Goal: Transaction & Acquisition: Subscribe to service/newsletter

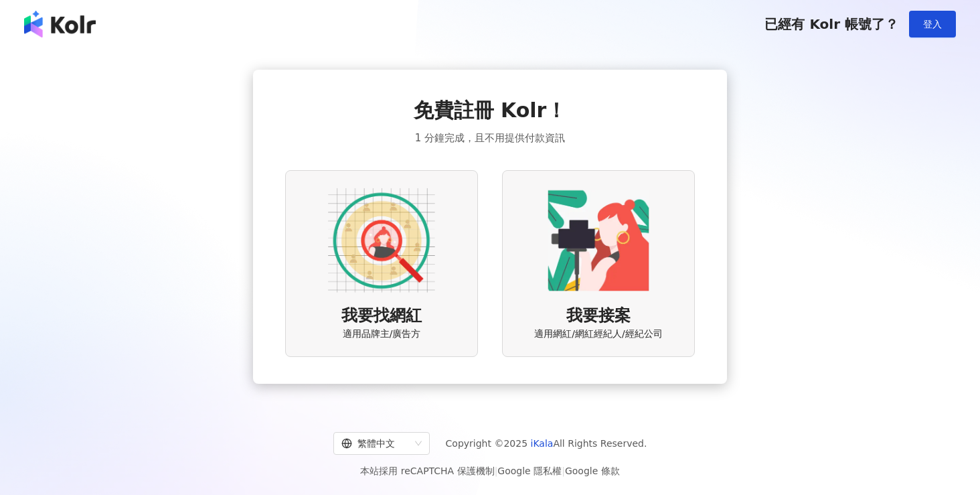
click at [419, 299] on div "我要找網紅 適用品牌主/廣告方" at bounding box center [381, 263] width 193 height 187
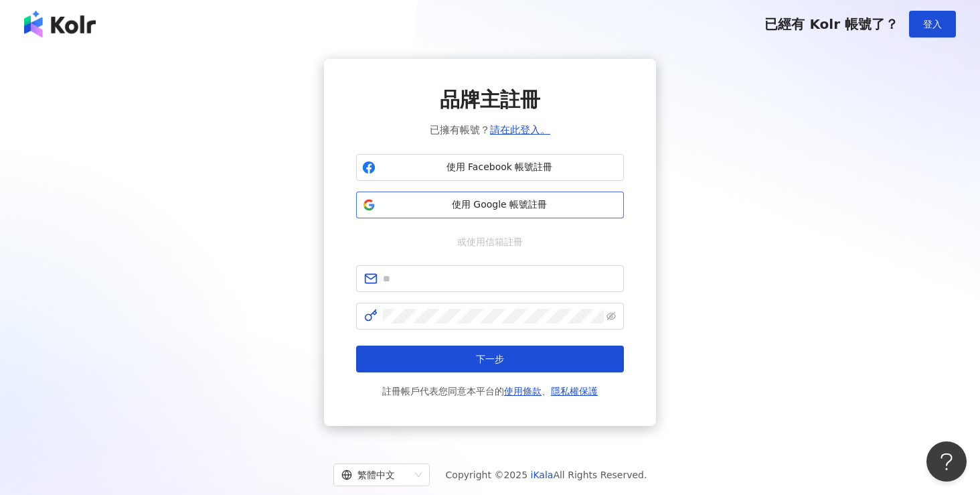
click at [518, 208] on span "使用 Google 帳號註冊" at bounding box center [499, 204] width 237 height 13
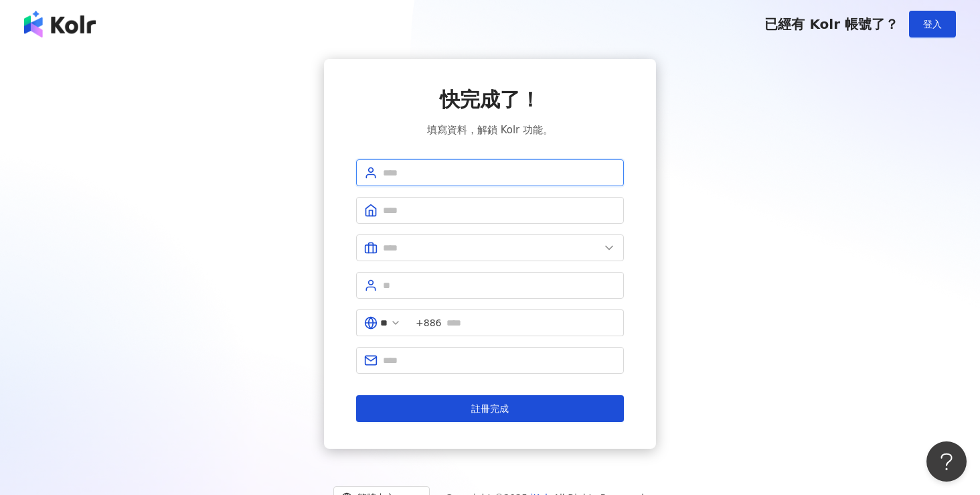
click at [536, 178] on input "text" at bounding box center [499, 172] width 233 height 15
type input "*****"
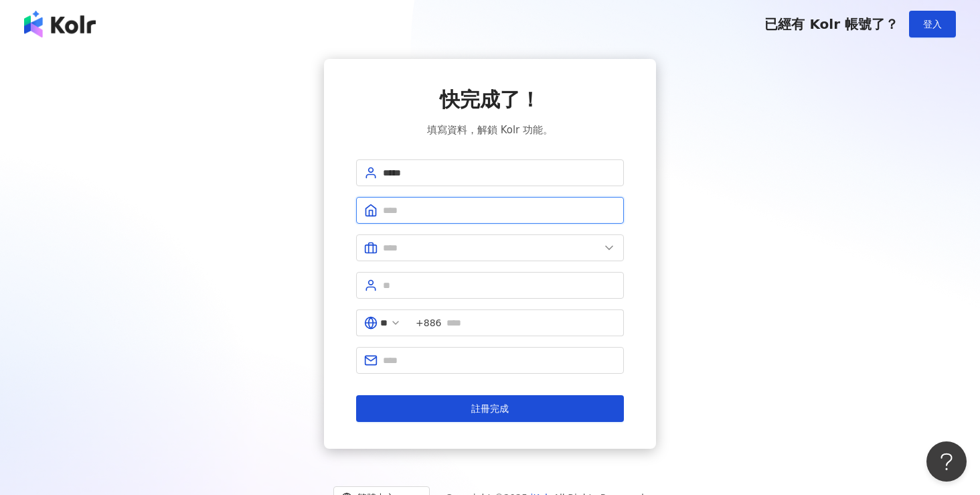
click at [441, 212] on input "text" at bounding box center [499, 210] width 233 height 15
type input "*******"
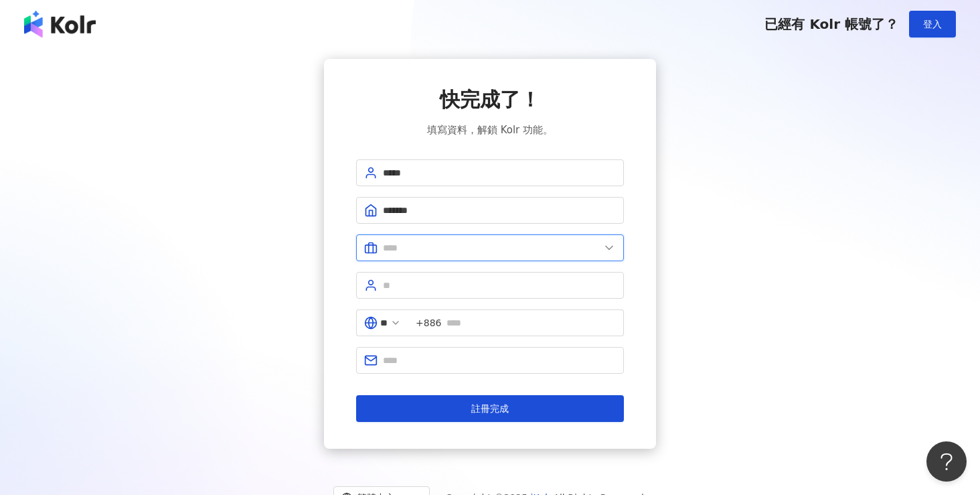
click at [461, 251] on input "text" at bounding box center [491, 247] width 217 height 15
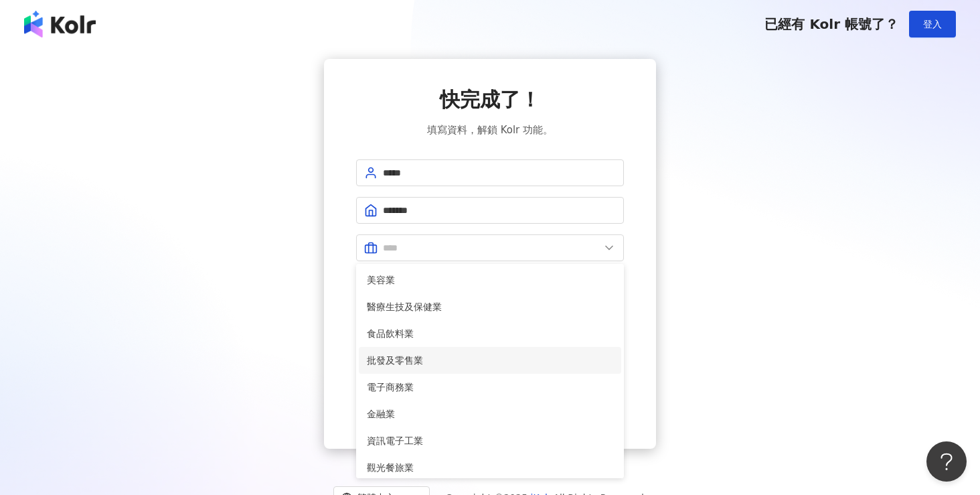
click at [440, 364] on span "批發及零售業" at bounding box center [490, 360] width 246 height 15
type input "******"
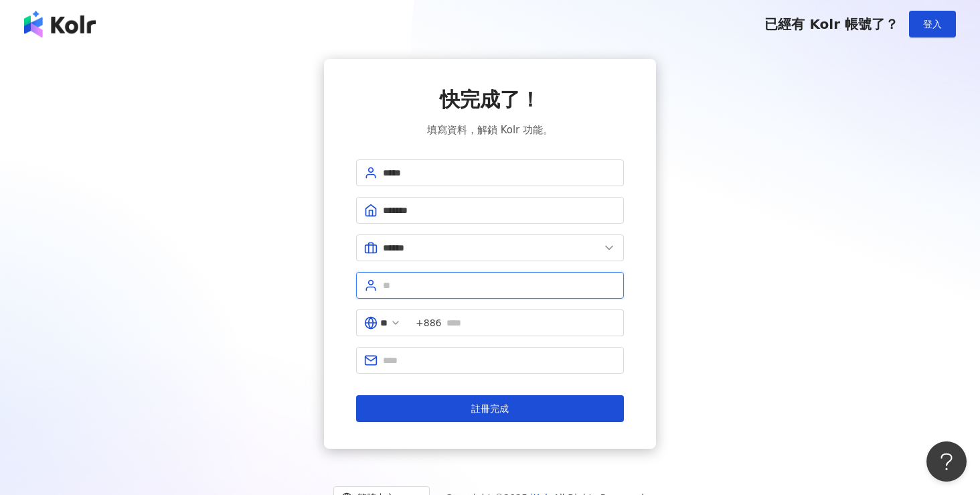
click at [447, 283] on input "text" at bounding box center [499, 285] width 233 height 15
type input "***"
click at [471, 325] on input "text" at bounding box center [531, 322] width 169 height 15
type input "**********"
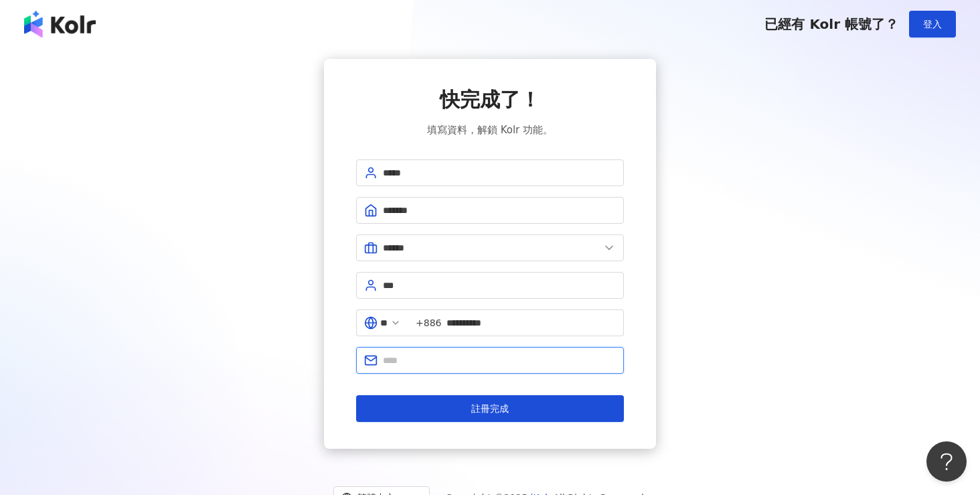
click at [458, 366] on input "text" at bounding box center [499, 360] width 233 height 15
type input "**********"
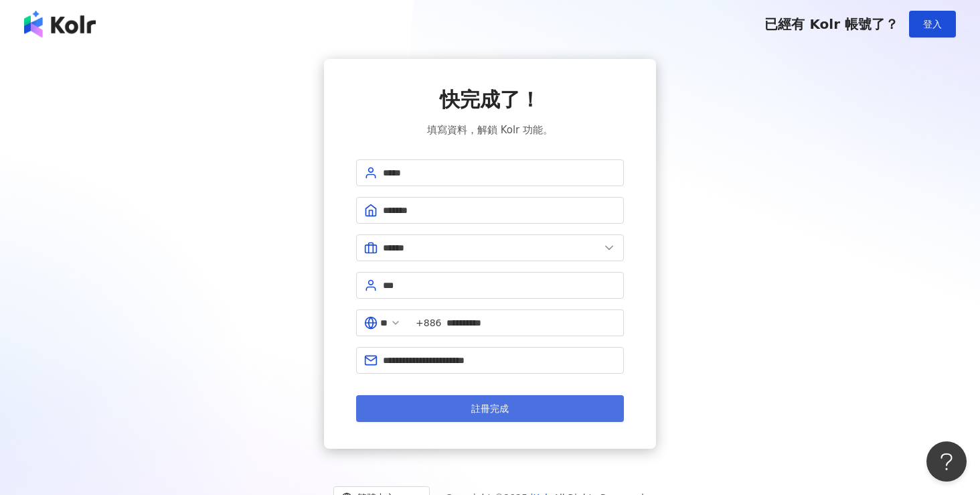
click at [498, 408] on span "註冊完成" at bounding box center [490, 408] width 38 height 11
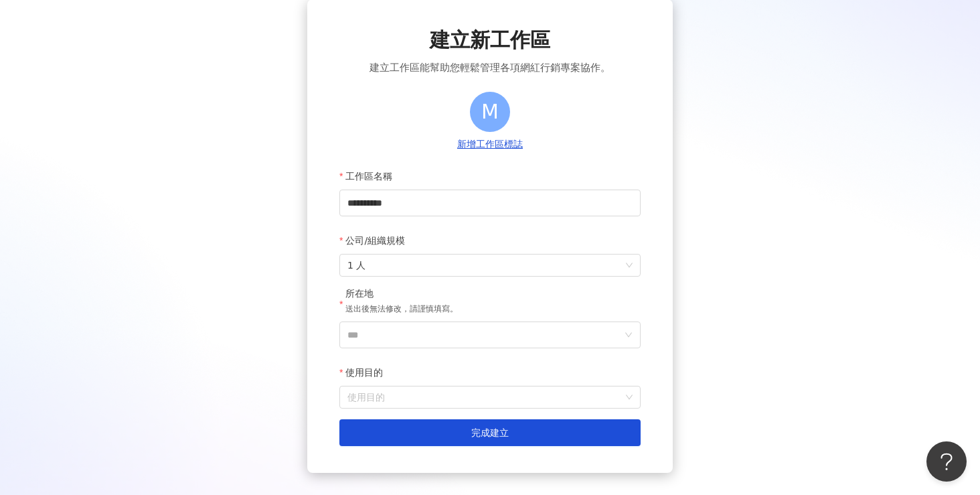
scroll to position [74, 0]
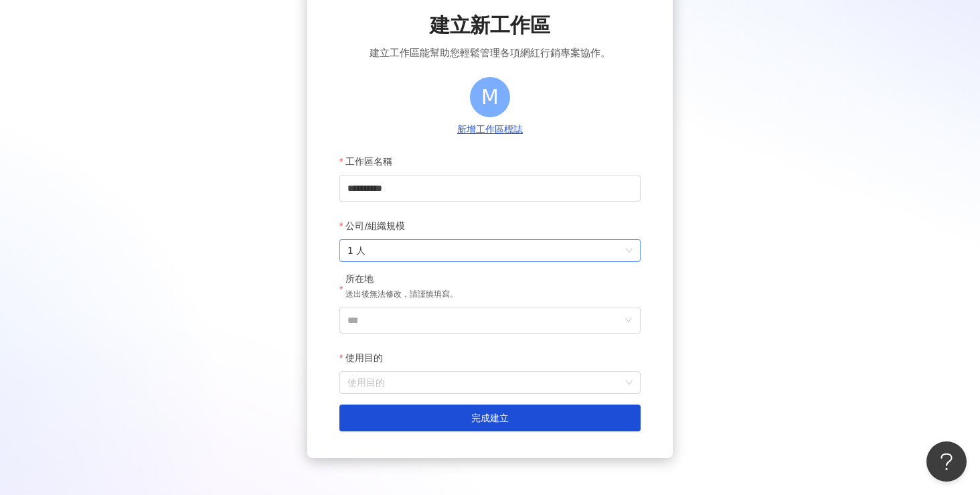
click at [498, 259] on span "1 人" at bounding box center [490, 250] width 285 height 21
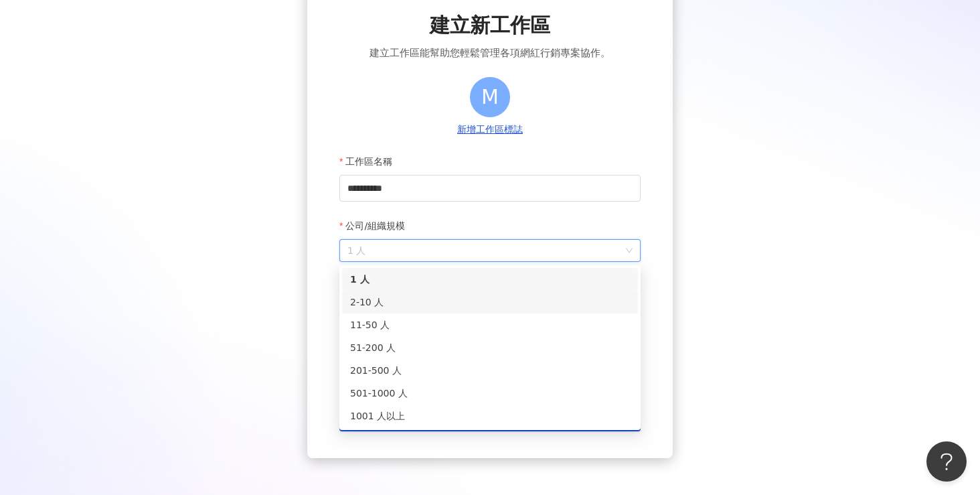
click at [469, 305] on div "2-10 人" at bounding box center [490, 302] width 280 height 15
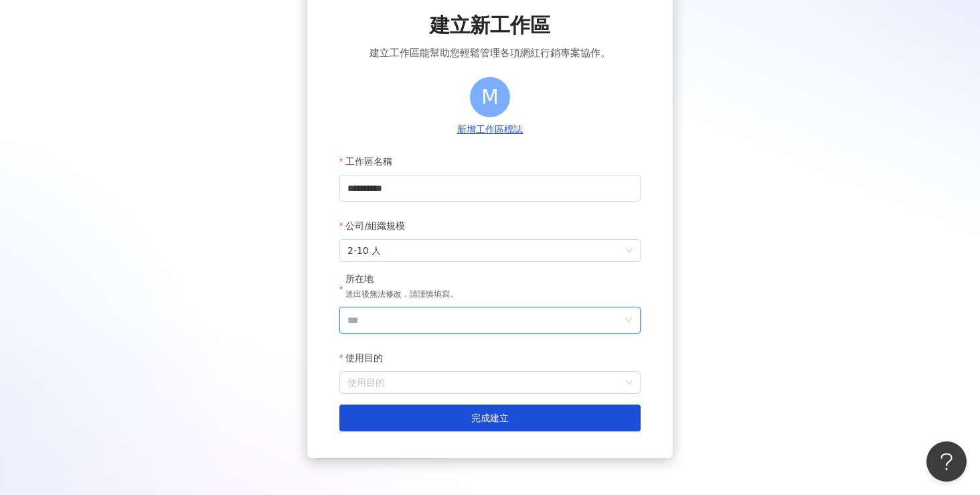
click at [459, 323] on input "***" at bounding box center [485, 319] width 275 height 25
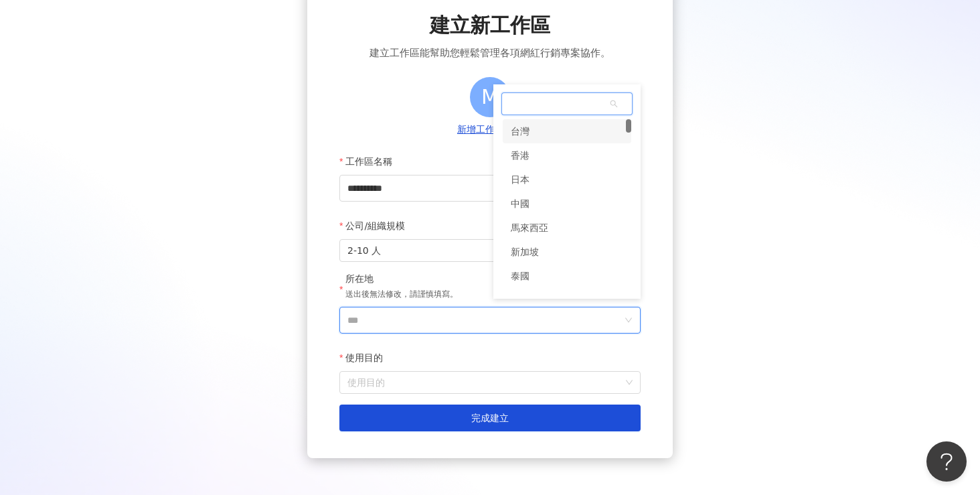
click at [565, 139] on div "台灣" at bounding box center [567, 131] width 129 height 24
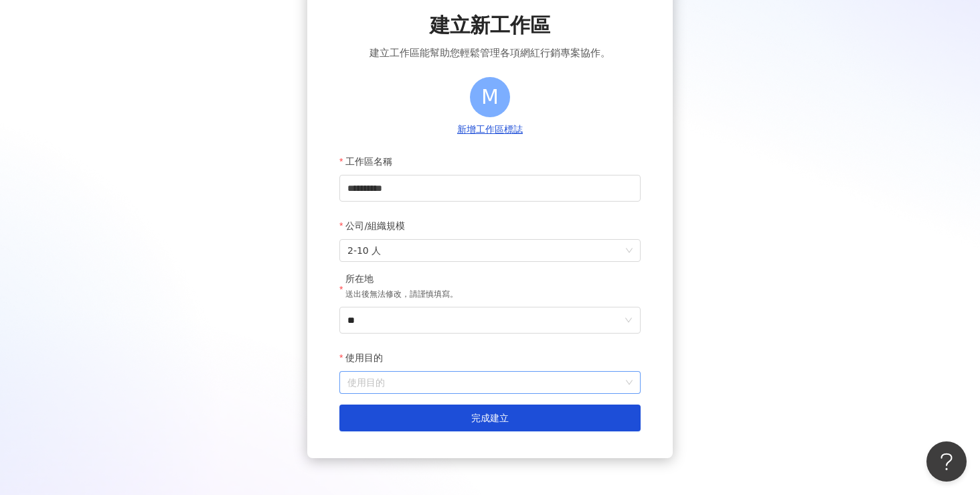
click at [403, 384] on input "使用目的" at bounding box center [490, 382] width 285 height 21
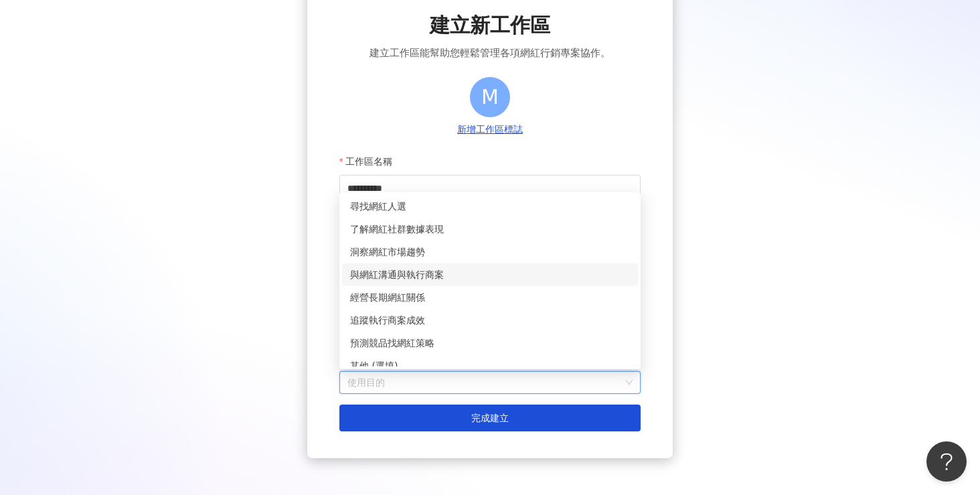
click at [449, 275] on div "與網紅溝通與執行商案" at bounding box center [490, 274] width 280 height 15
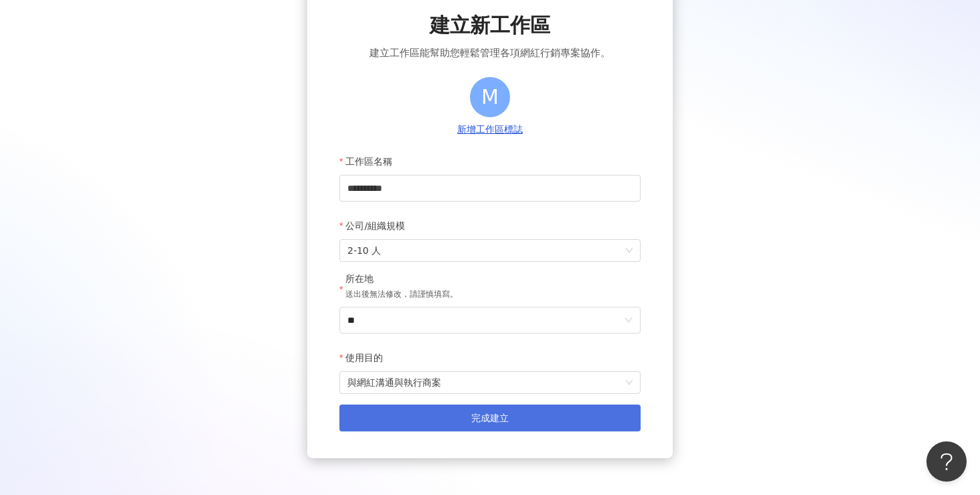
click at [427, 407] on button "完成建立" at bounding box center [490, 418] width 301 height 27
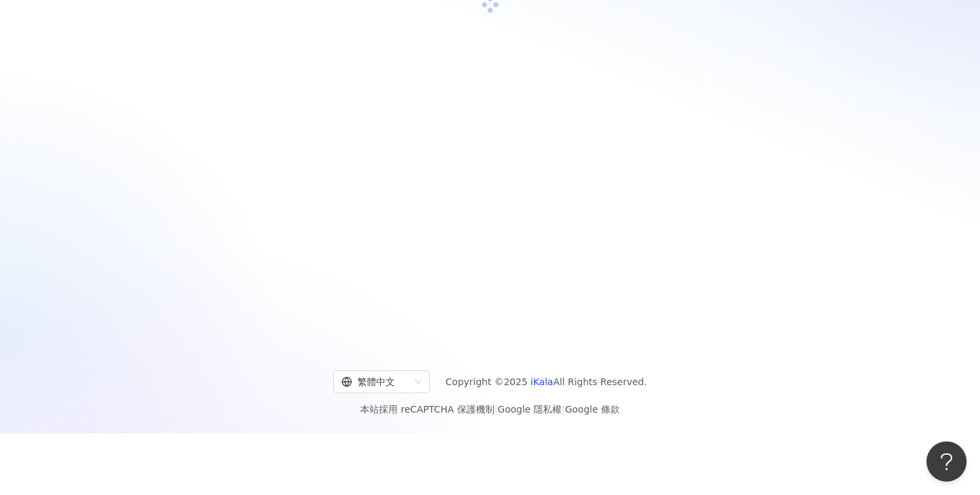
scroll to position [62, 0]
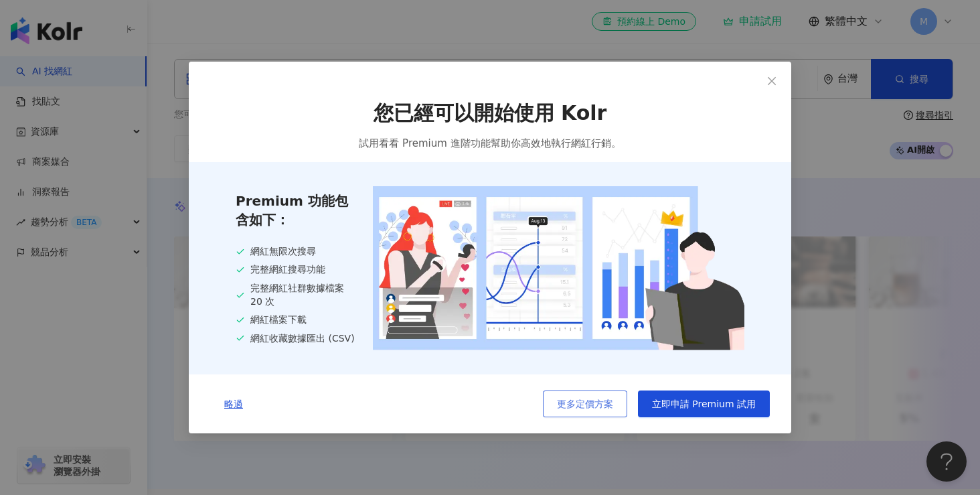
click at [617, 412] on button "更多定價方案" at bounding box center [585, 403] width 84 height 27
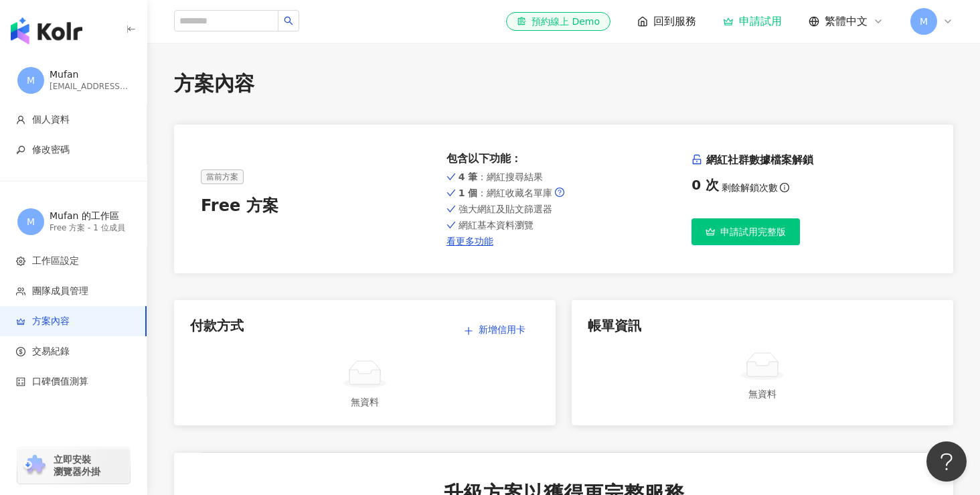
click at [715, 228] on icon "button" at bounding box center [710, 231] width 9 height 9
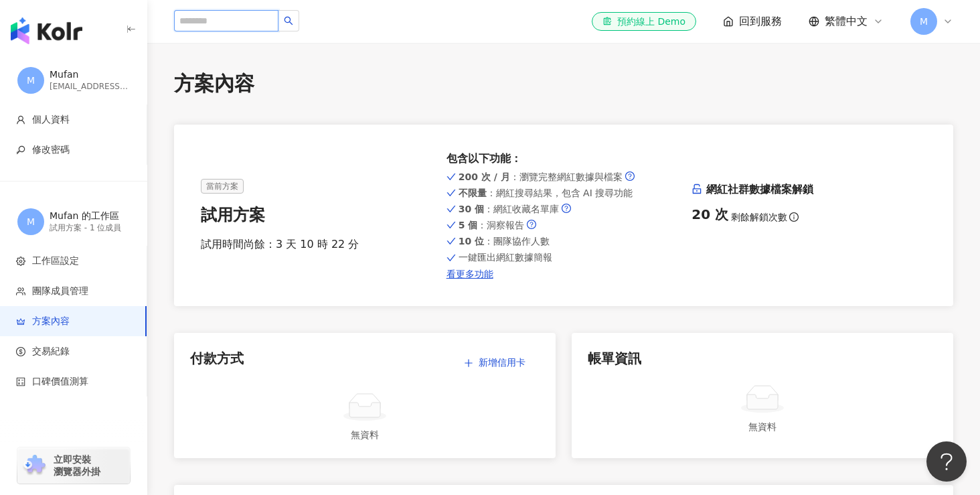
click at [228, 27] on input "search" at bounding box center [226, 20] width 104 height 21
click at [85, 224] on div "試用方案 - 1 位成員" at bounding box center [90, 227] width 80 height 11
click at [211, 21] on input "search" at bounding box center [226, 20] width 104 height 21
type input "*"
type input "****"
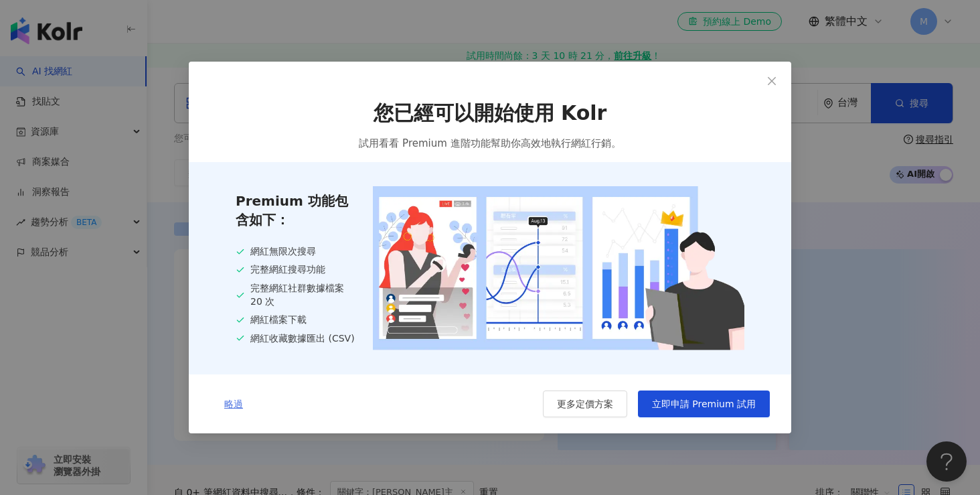
click at [237, 407] on span "略過" at bounding box center [233, 403] width 19 height 11
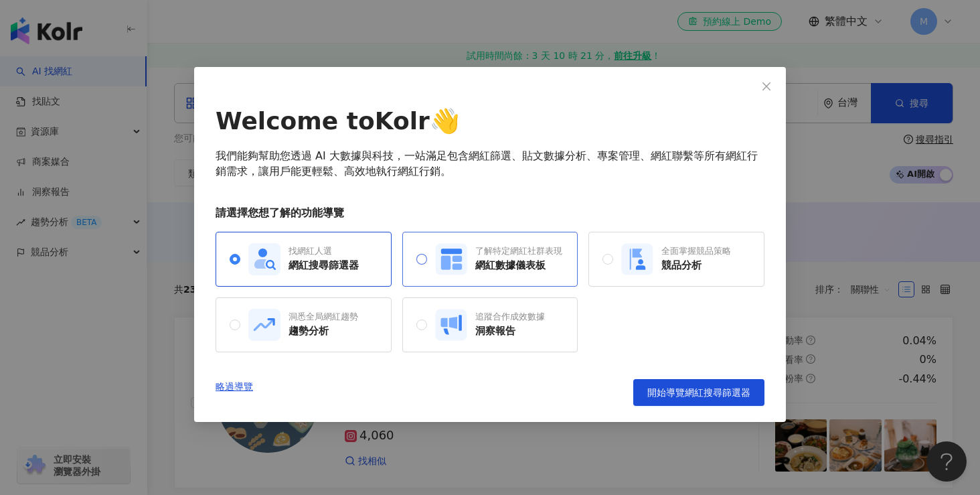
click at [503, 275] on div "了解特定網紅社群表現 網紅數據儀表板" at bounding box center [491, 259] width 176 height 55
click at [371, 273] on div "找網紅人選 網紅搜尋篩選器" at bounding box center [304, 259] width 176 height 55
click at [555, 275] on div "了解特定網紅社群表現 網紅數據儀表板" at bounding box center [498, 259] width 127 height 32
click at [384, 284] on div "找網紅人選 網紅搜尋篩選器" at bounding box center [304, 259] width 176 height 55
click at [660, 384] on button "開始導覽網紅搜尋篩選器" at bounding box center [699, 392] width 131 height 27
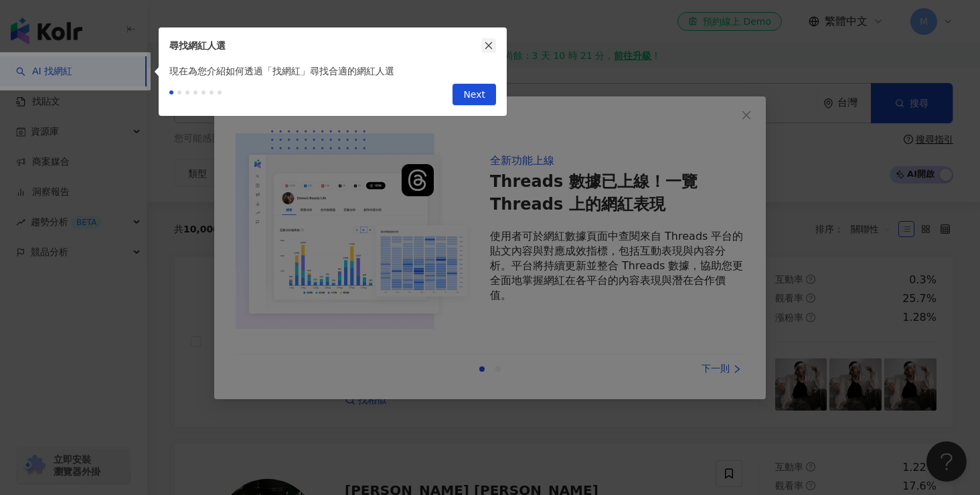
click at [492, 43] on icon "close" at bounding box center [488, 45] width 9 height 9
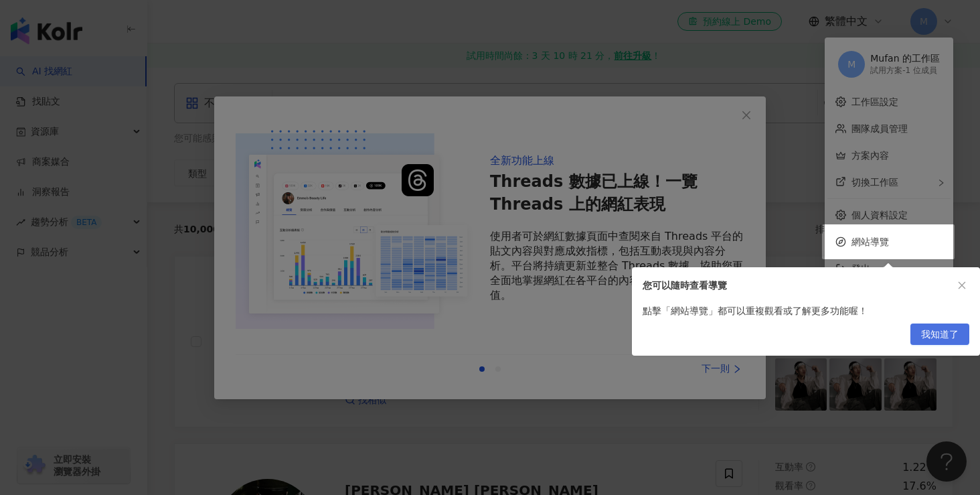
click at [930, 330] on span "我知道了" at bounding box center [941, 334] width 38 height 21
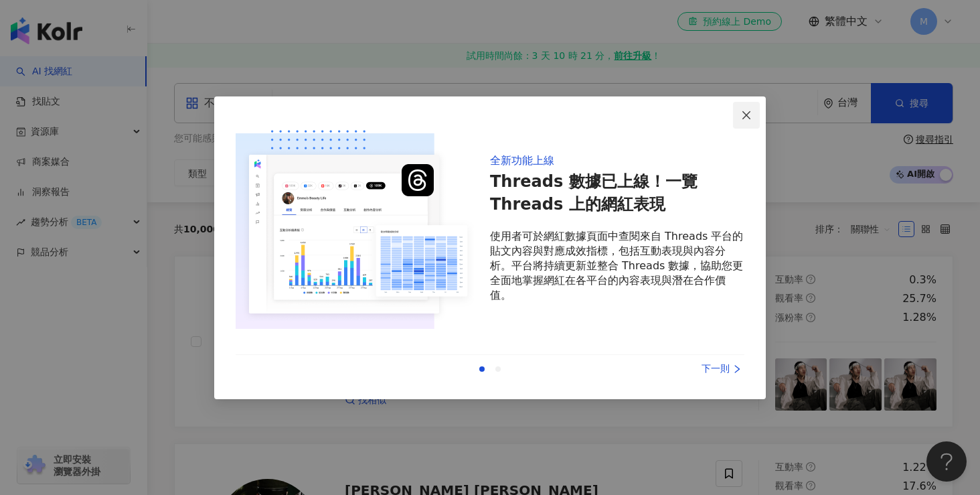
click at [740, 118] on span "Close" at bounding box center [746, 115] width 27 height 11
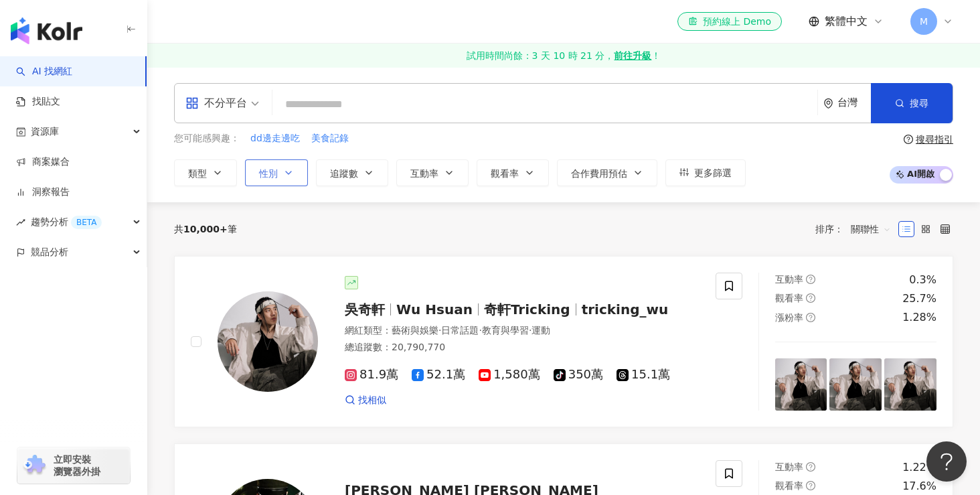
click at [287, 167] on icon "button" at bounding box center [288, 172] width 11 height 11
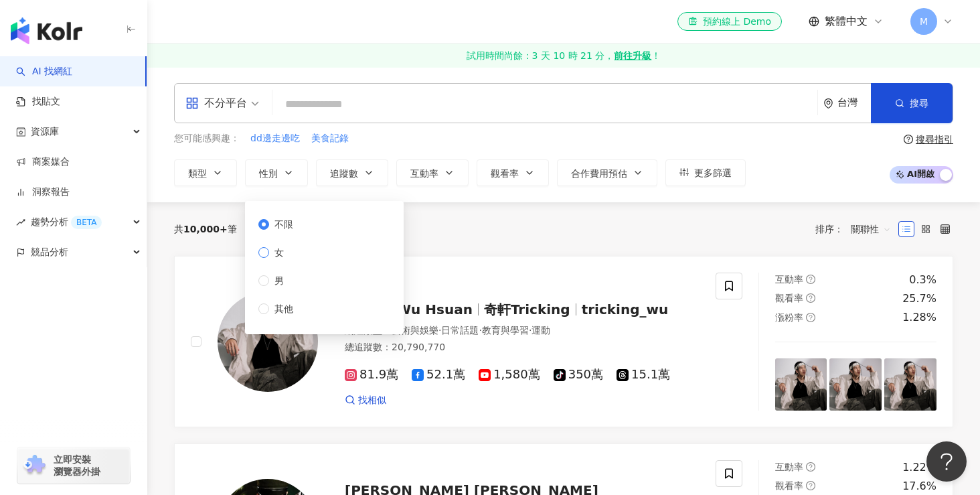
click at [295, 256] on label "女" at bounding box center [279, 252] width 40 height 15
click at [459, 234] on div "共 10,000+ 筆 排序： 關聯性" at bounding box center [564, 228] width 780 height 21
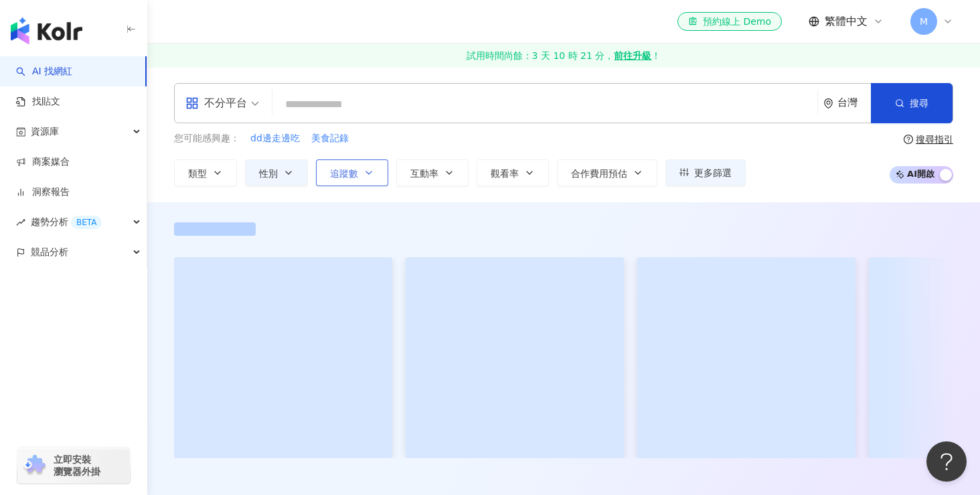
click at [352, 172] on span "追蹤數" at bounding box center [344, 173] width 28 height 11
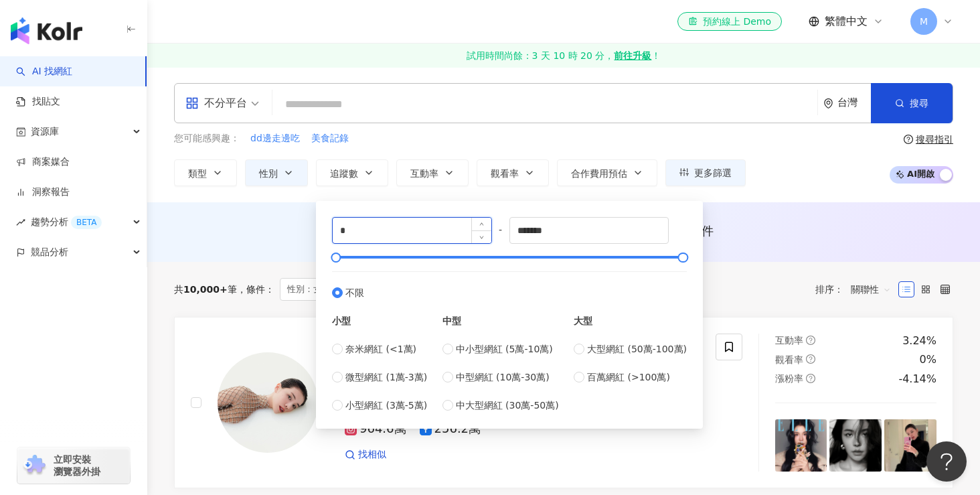
click at [339, 233] on input "*" at bounding box center [412, 230] width 159 height 25
type input "*"
type input "*****"
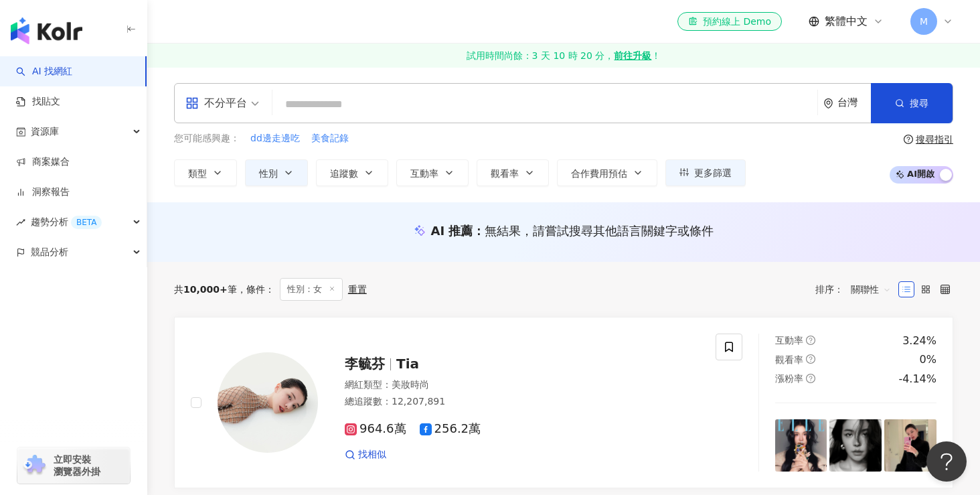
click at [288, 243] on div "AI 推薦 ： 無結果，請嘗試搜尋其他語言關鍵字或條件" at bounding box center [563, 234] width 833 height 25
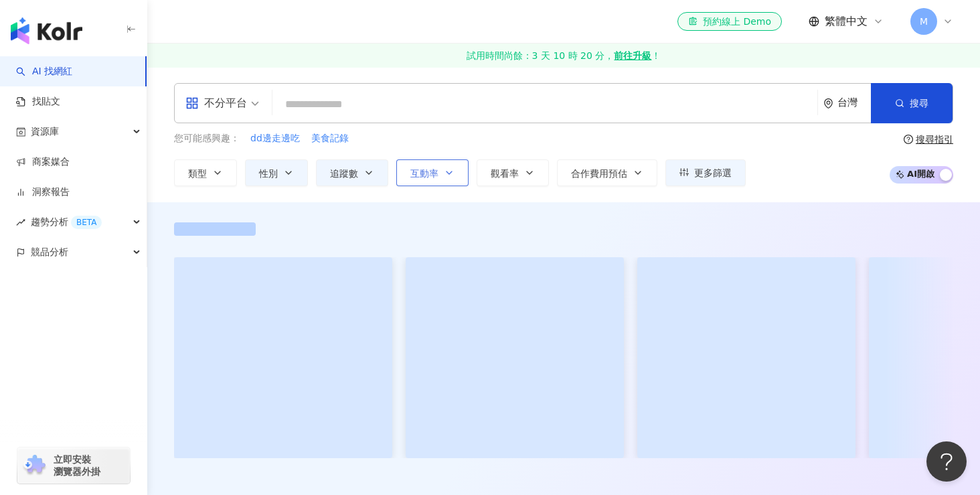
click at [439, 173] on button "互動率" at bounding box center [432, 172] width 72 height 27
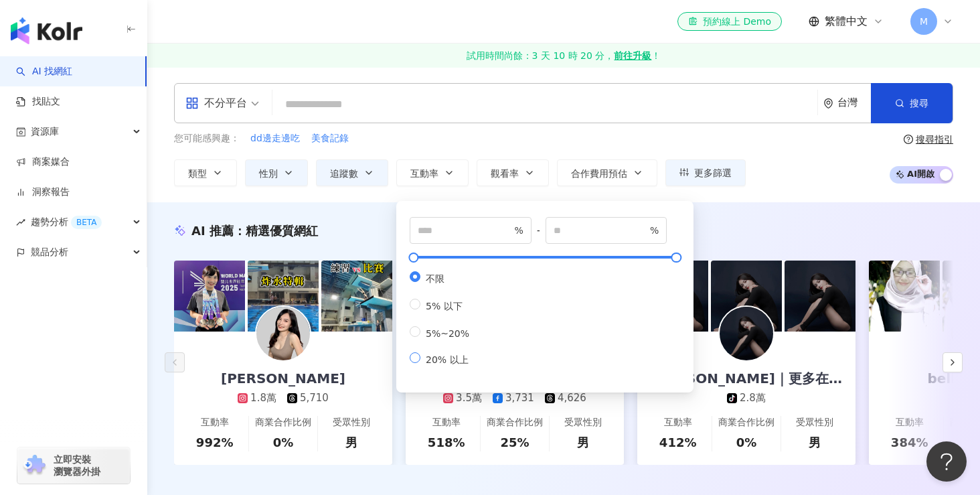
click at [449, 365] on span "20% 以上" at bounding box center [448, 359] width 54 height 11
type input "**"
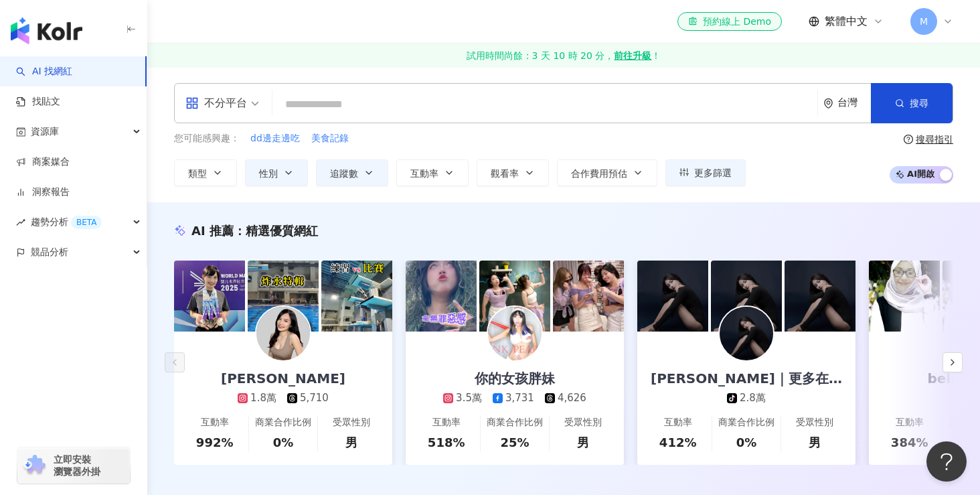
click at [394, 212] on div "AI 推薦 ： 精選優質網紅 林玉心 Serina 1.8萬 5,710 互動率 992% 商業合作比例 0% 受眾性別 男 你的女孩胖妹 3.5萬 3,73…" at bounding box center [563, 357] width 833 height 311
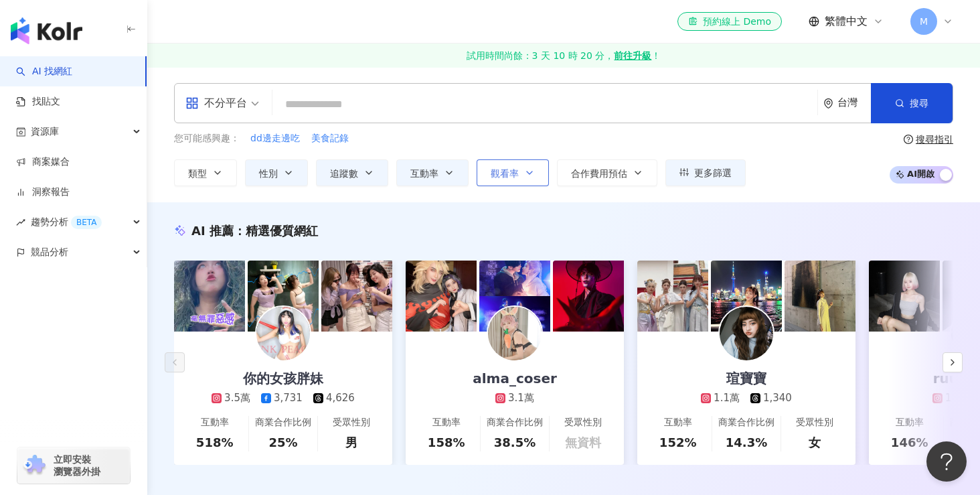
click at [500, 177] on span "觀看率" at bounding box center [505, 173] width 28 height 11
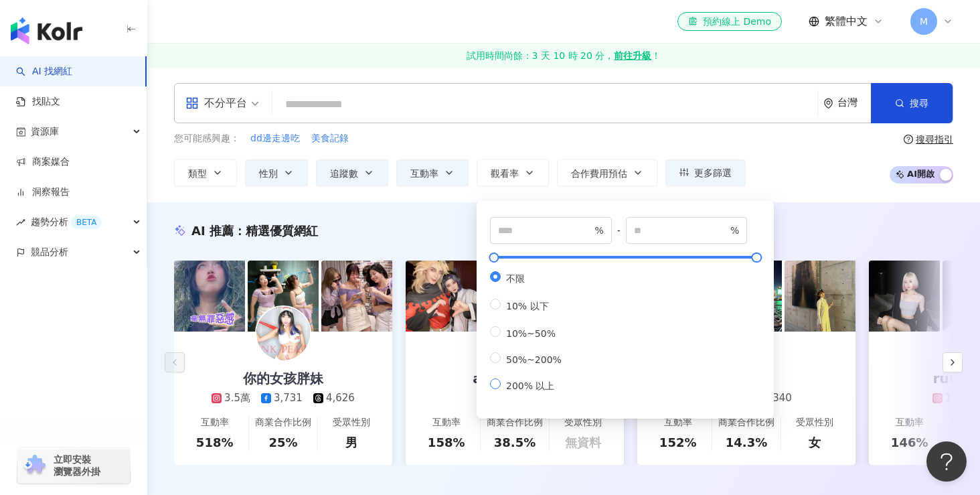
click at [522, 391] on span "200% 以上" at bounding box center [530, 385] width 59 height 11
type input "***"
click at [447, 236] on div "AI 推薦 ： 精選優質網紅" at bounding box center [564, 230] width 780 height 17
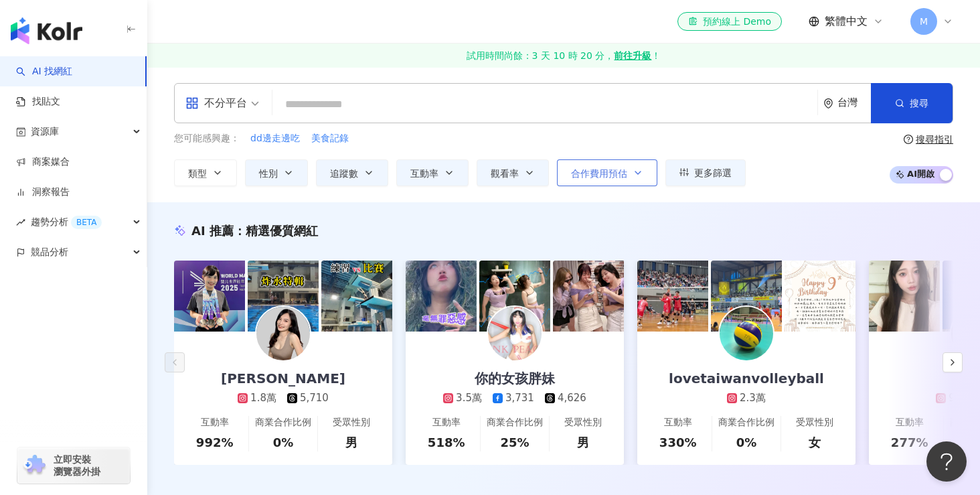
click at [589, 179] on button "合作費用預估" at bounding box center [607, 172] width 100 height 27
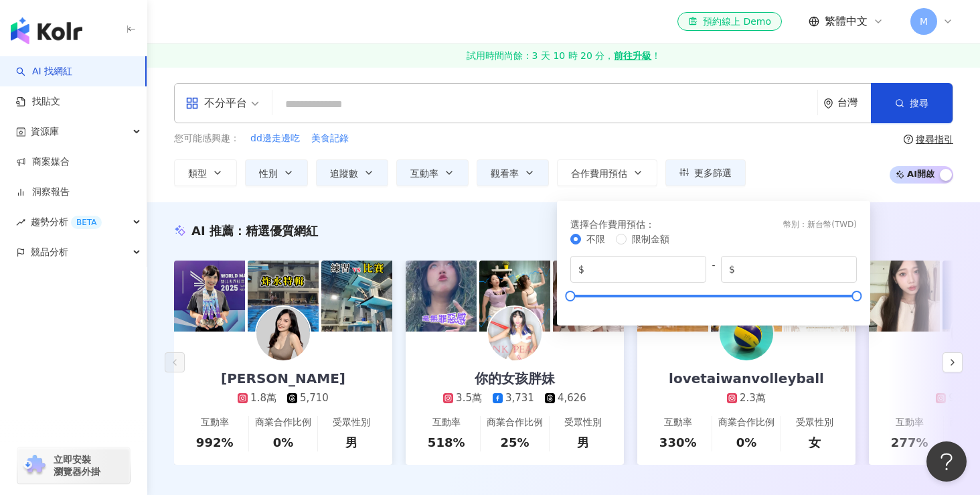
click at [517, 213] on div "AI 推薦 ： 精選優質網紅 林玉心 Serina 1.8萬 5,710 互動率 992% 商業合作比例 0% 受眾性別 男 你的女孩胖妹 3.5萬 3,73…" at bounding box center [563, 357] width 833 height 311
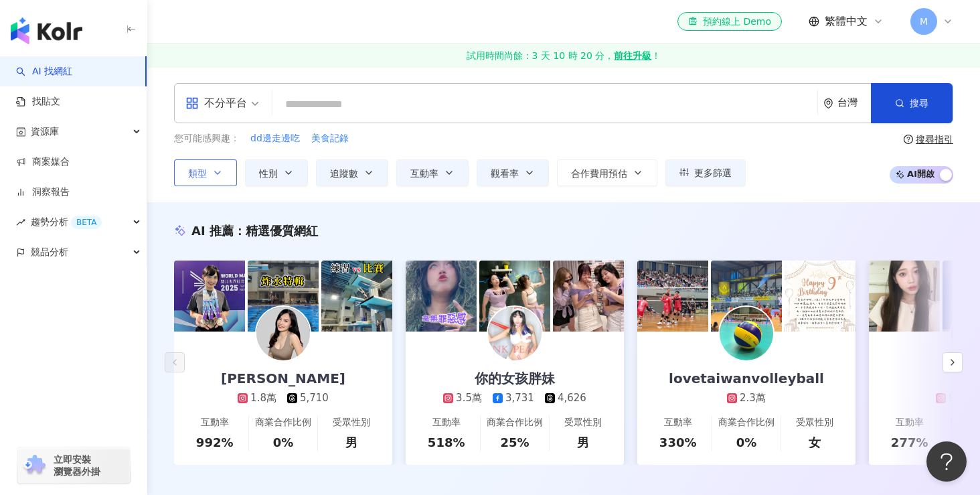
click at [218, 171] on icon "button" at bounding box center [217, 172] width 11 height 11
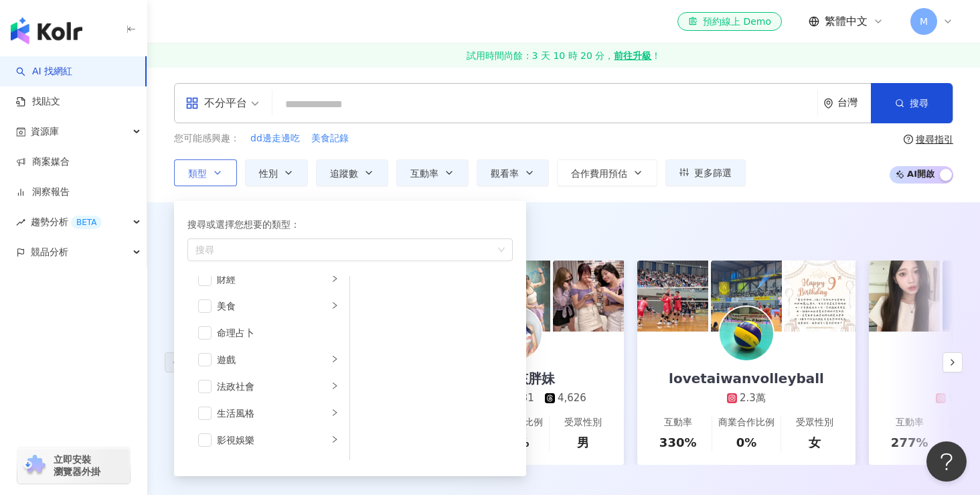
scroll to position [204, 0]
click at [259, 281] on div "美食" at bounding box center [272, 276] width 111 height 15
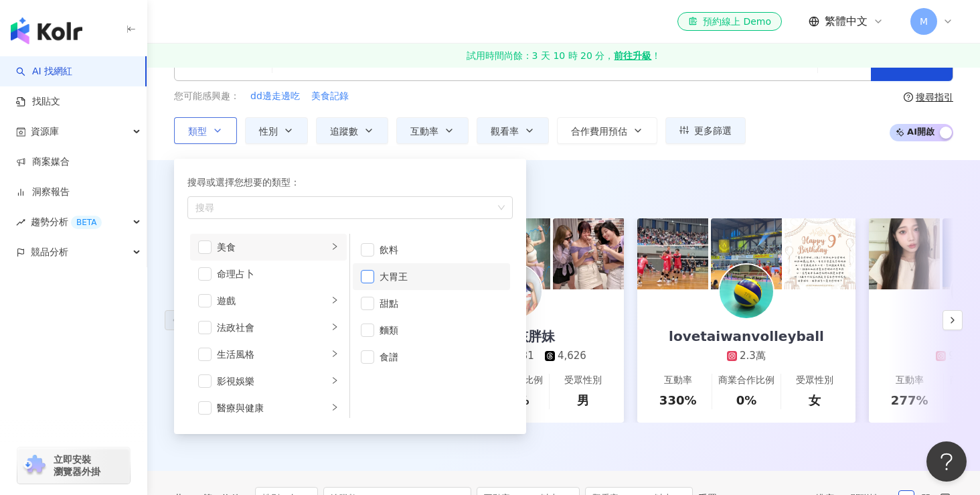
scroll to position [37, 0]
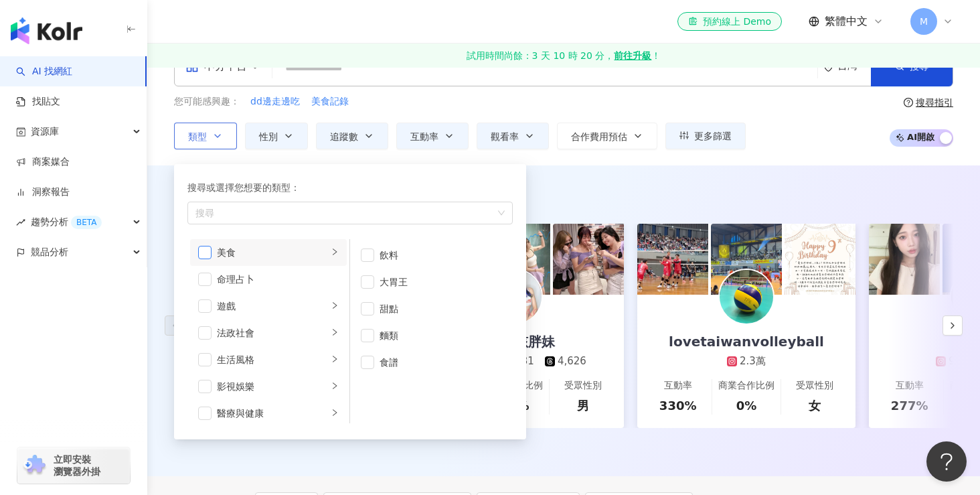
click at [207, 254] on span "button" at bounding box center [204, 252] width 13 height 13
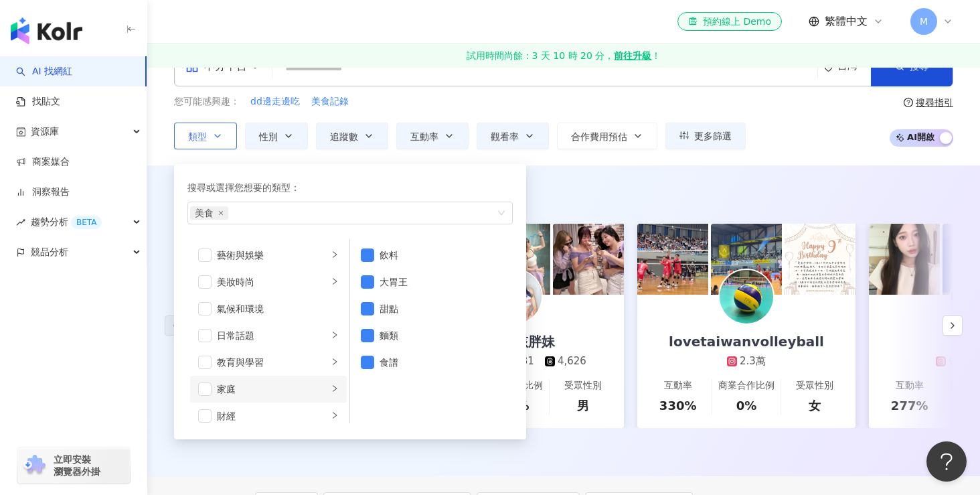
scroll to position [464, 0]
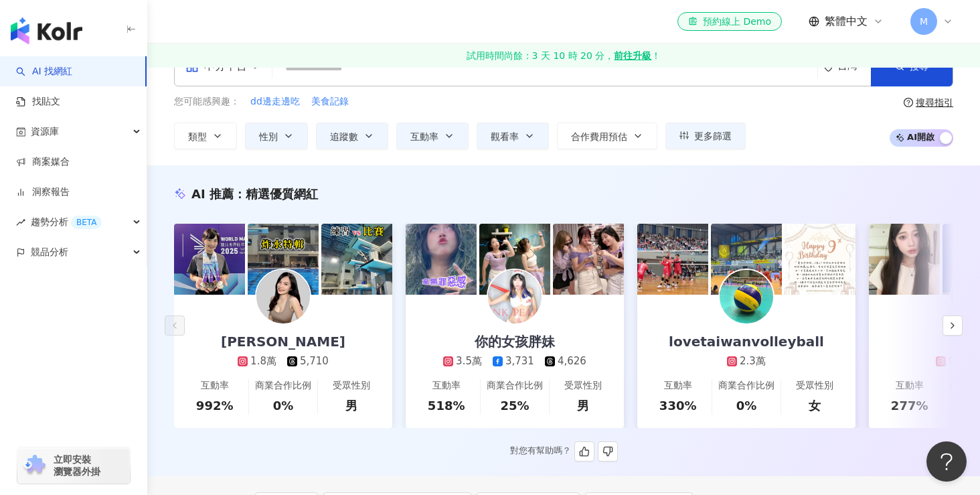
click at [287, 444] on div "對您有幫助嗎？" at bounding box center [564, 451] width 780 height 20
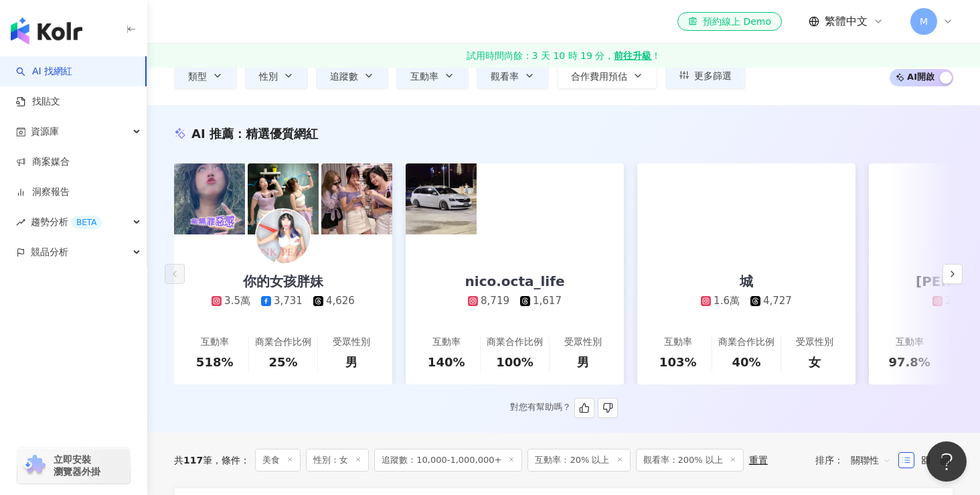
scroll to position [92, 0]
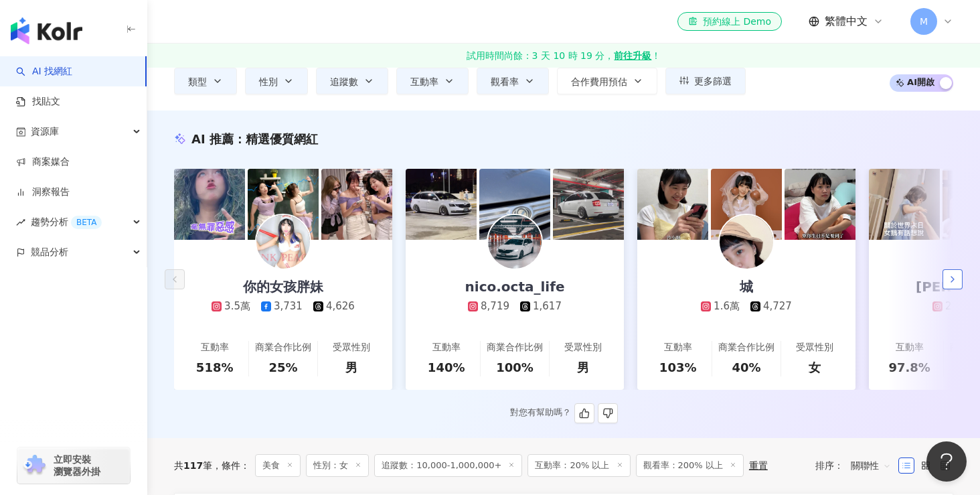
click at [954, 280] on icon "button" at bounding box center [953, 279] width 11 height 11
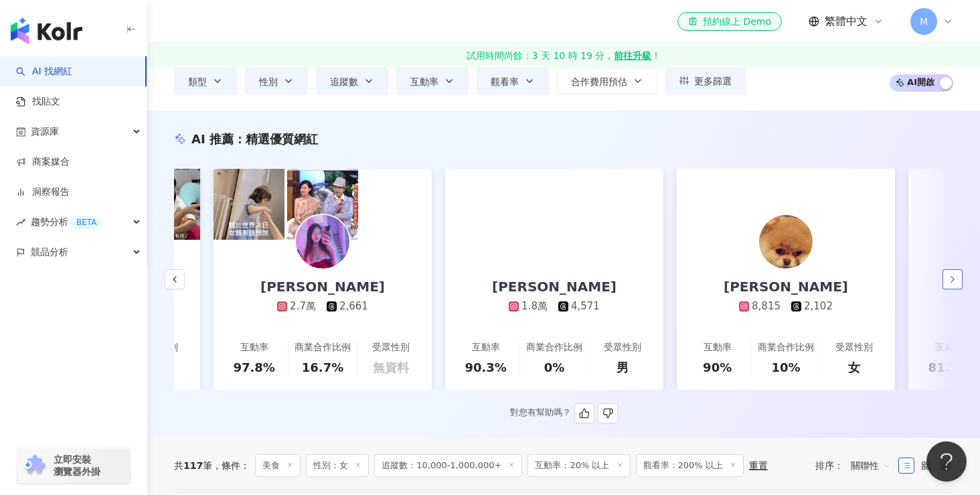
scroll to position [0, 695]
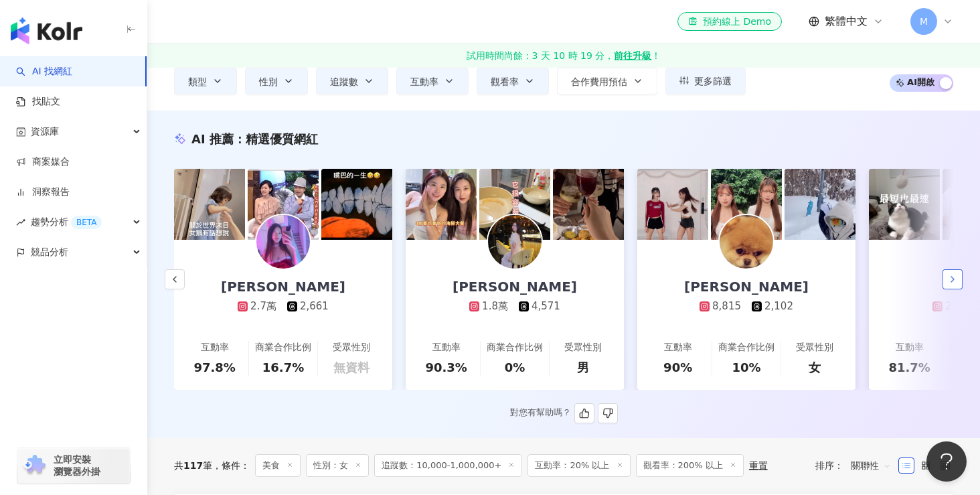
click at [954, 280] on icon "button" at bounding box center [953, 279] width 11 height 11
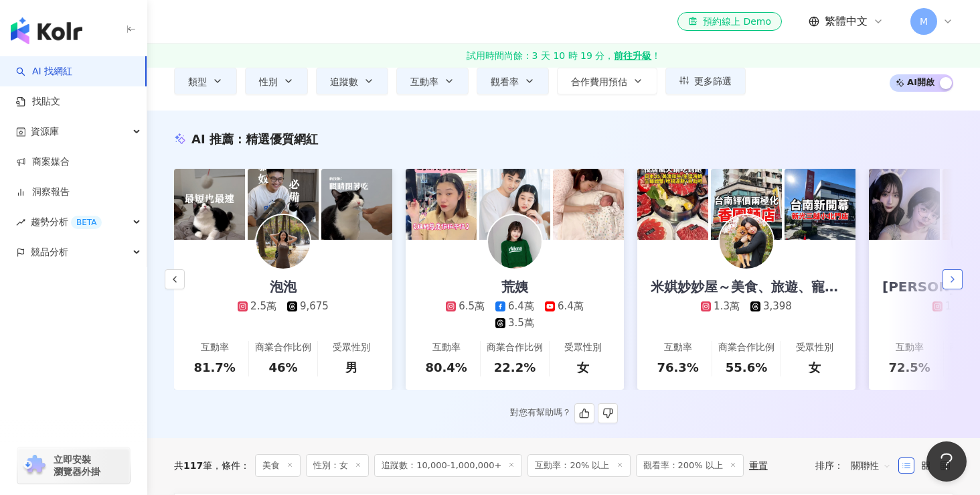
click at [954, 280] on icon "button" at bounding box center [953, 279] width 11 height 11
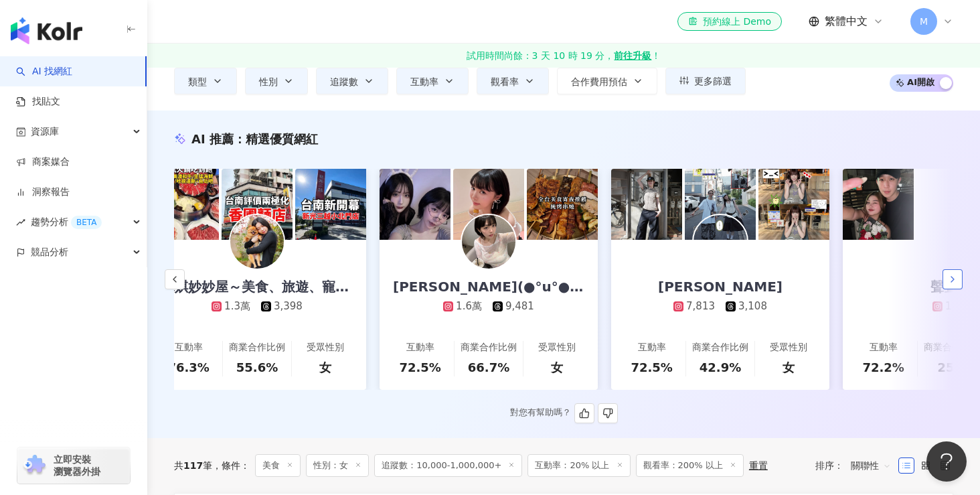
scroll to position [0, 2028]
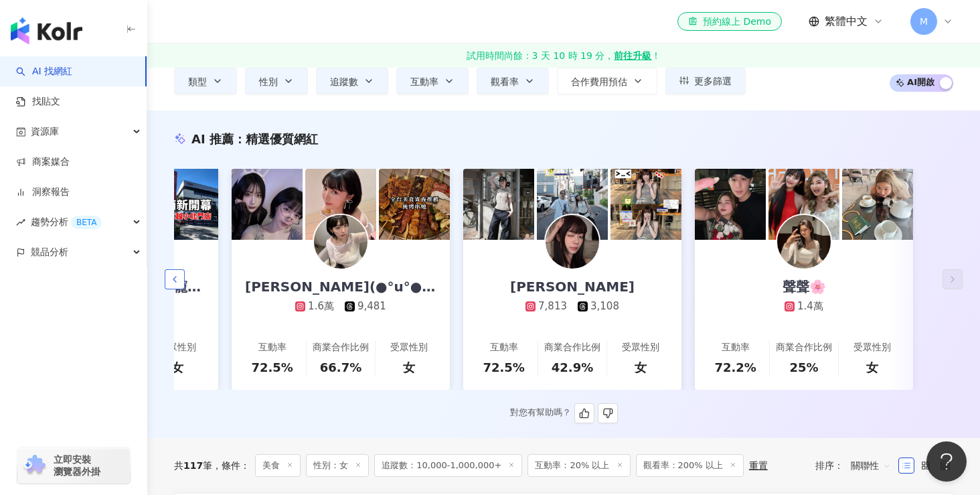
click at [180, 279] on button "button" at bounding box center [175, 279] width 20 height 20
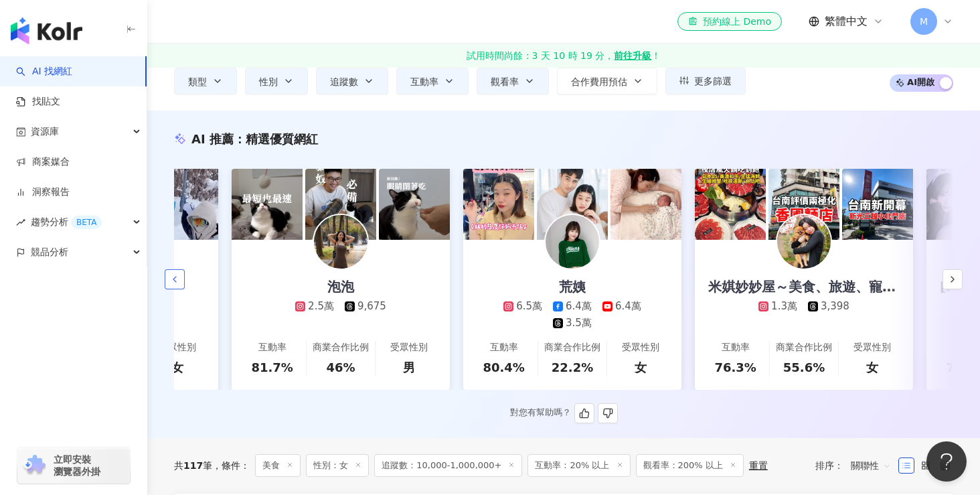
click at [180, 279] on button "button" at bounding box center [175, 279] width 20 height 20
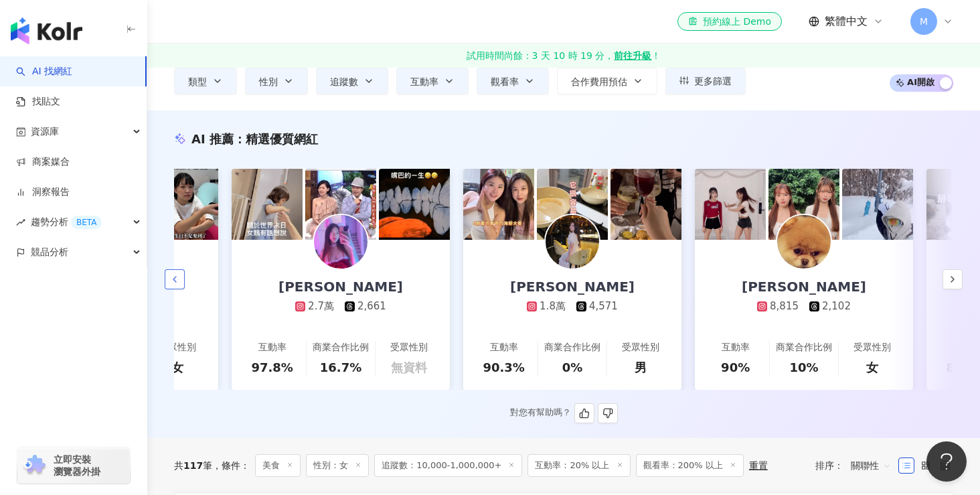
click at [180, 279] on button "button" at bounding box center [175, 279] width 20 height 20
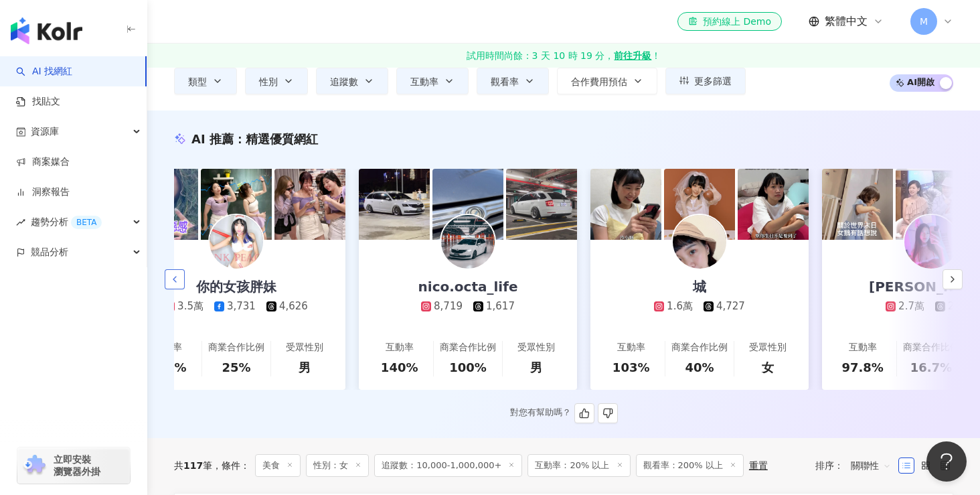
scroll to position [0, 0]
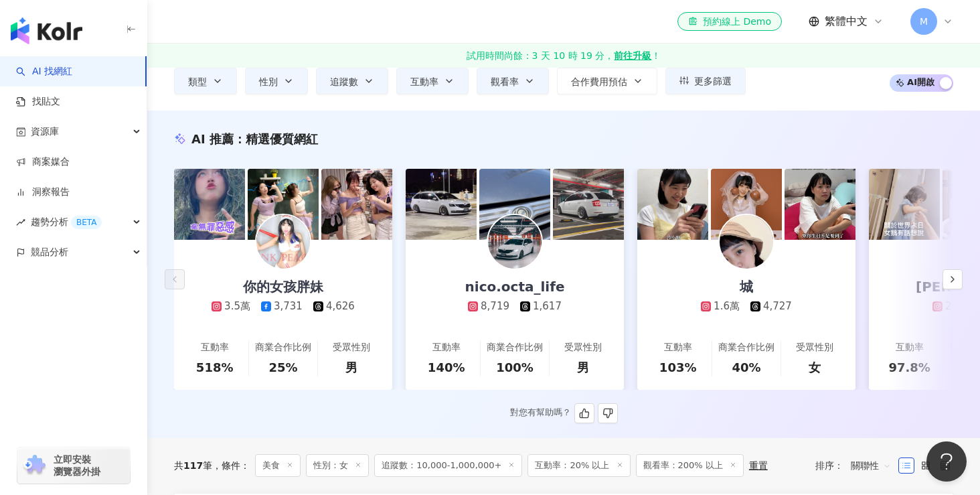
click at [286, 232] on img at bounding box center [284, 242] width 54 height 54
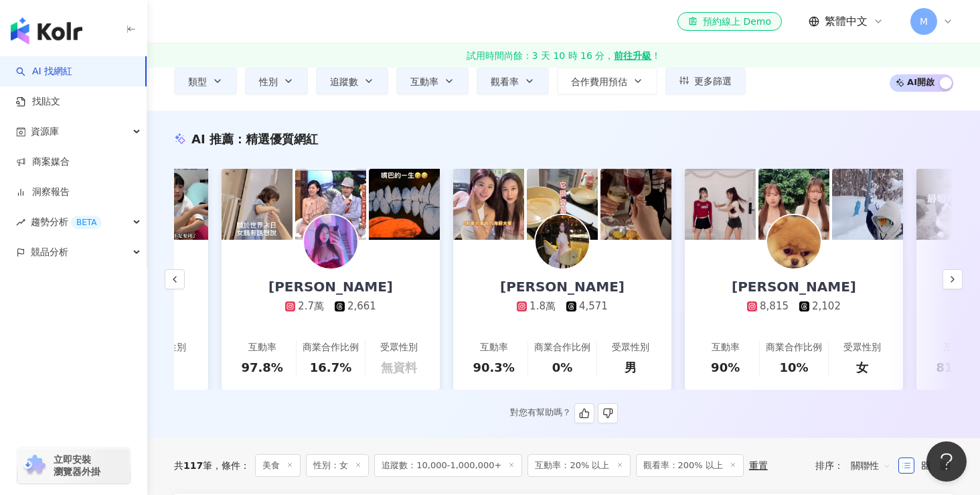
scroll to position [0, 688]
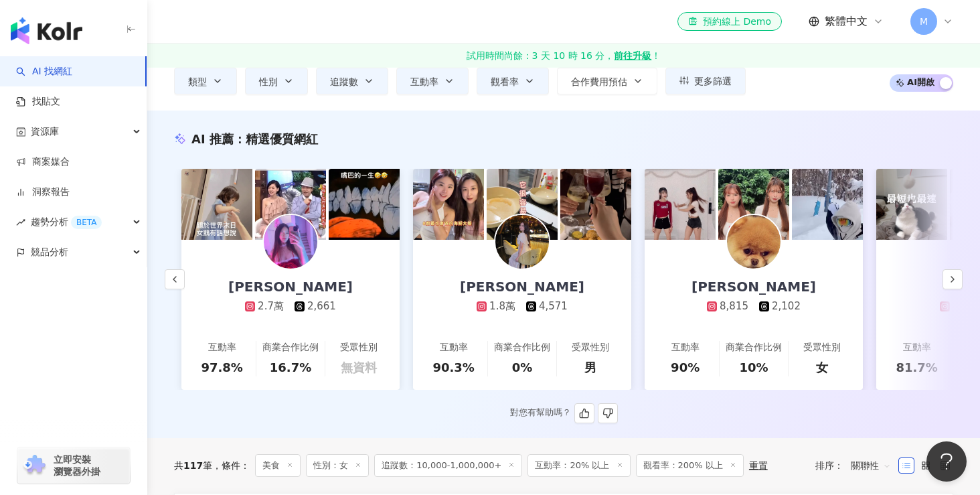
click at [528, 254] on img at bounding box center [523, 242] width 54 height 54
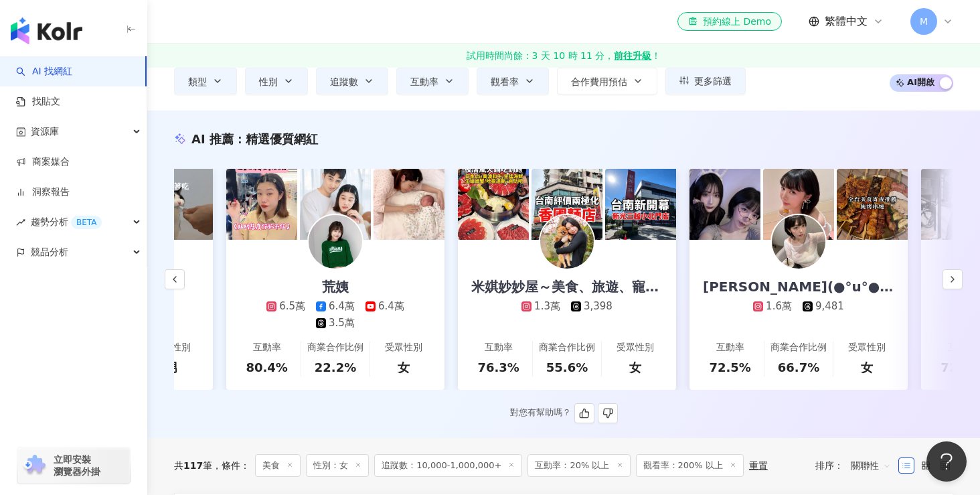
scroll to position [0, 1572]
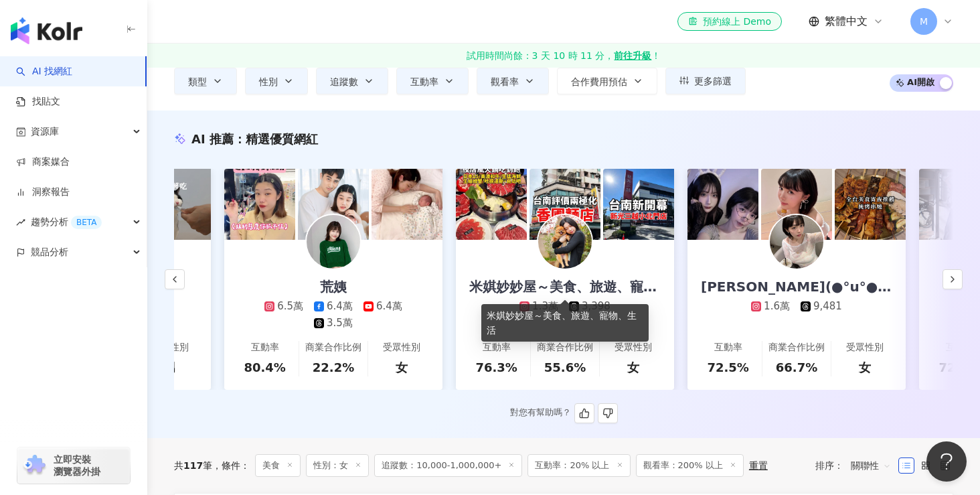
click at [538, 289] on div "米娸妙妙屋～美食、旅遊、寵物、生活" at bounding box center [565, 286] width 218 height 19
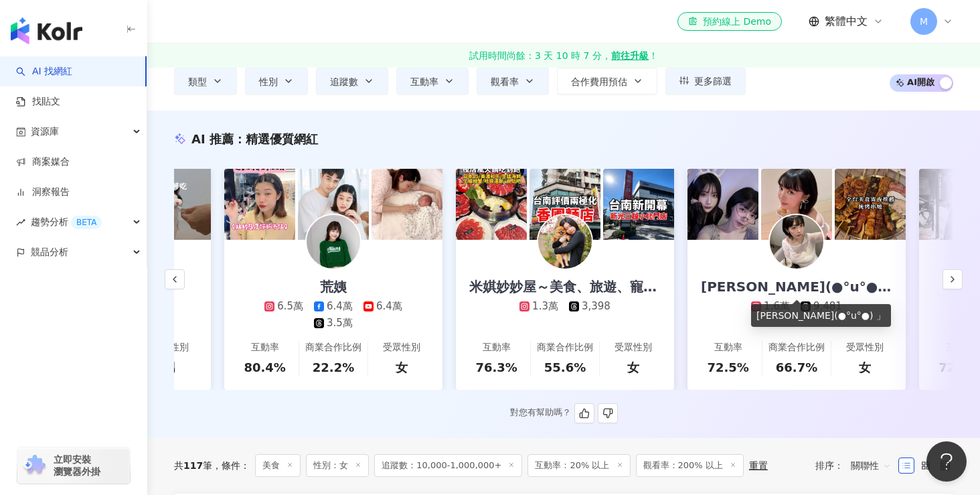
click at [798, 285] on div "蕭瑟(●°u°●)​ 」" at bounding box center [797, 286] width 218 height 19
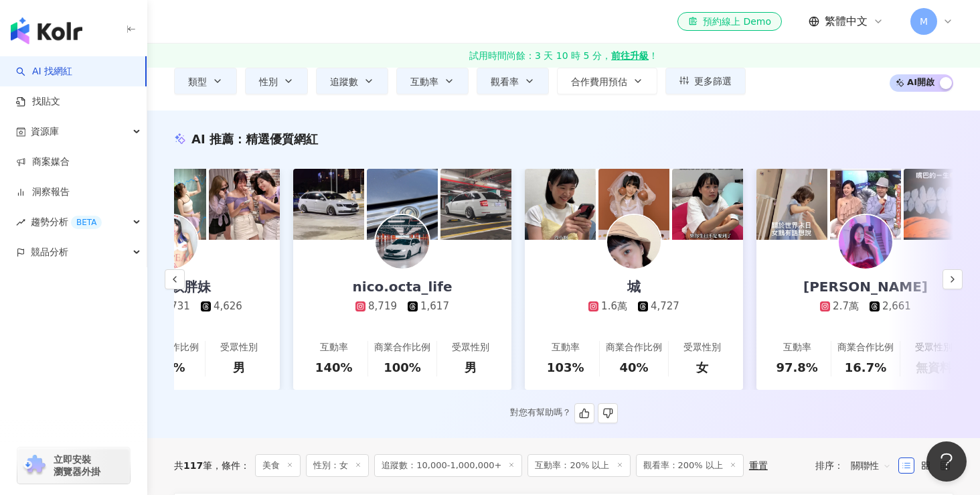
scroll to position [0, 0]
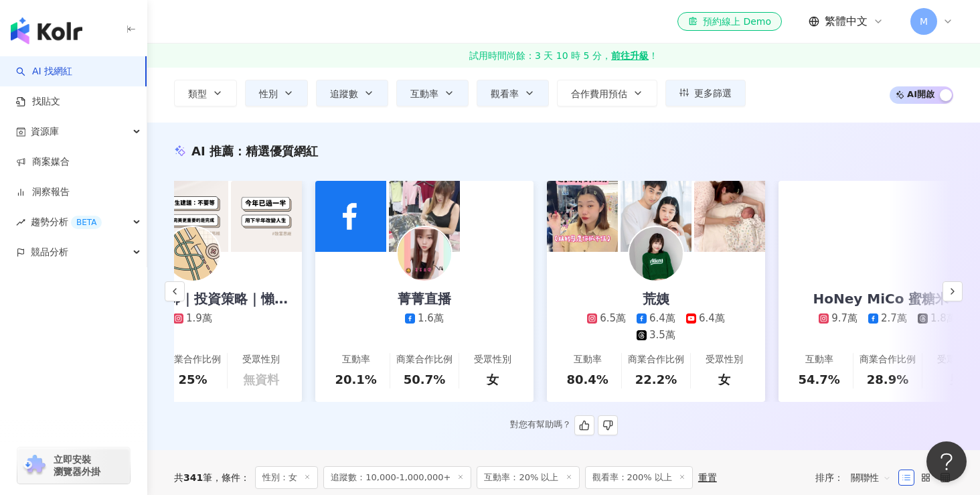
scroll to position [0, 2028]
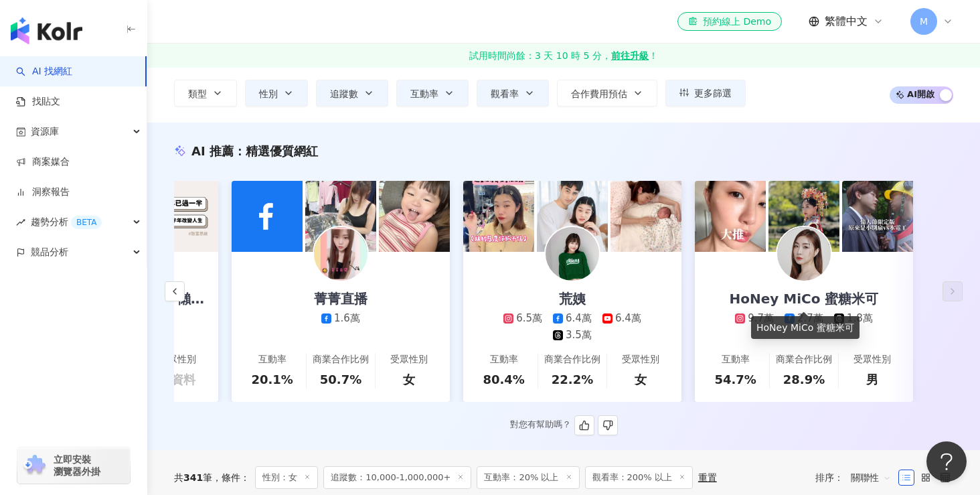
click at [780, 293] on div "HoNey MiCo 蜜糖米可" at bounding box center [805, 298] width 176 height 19
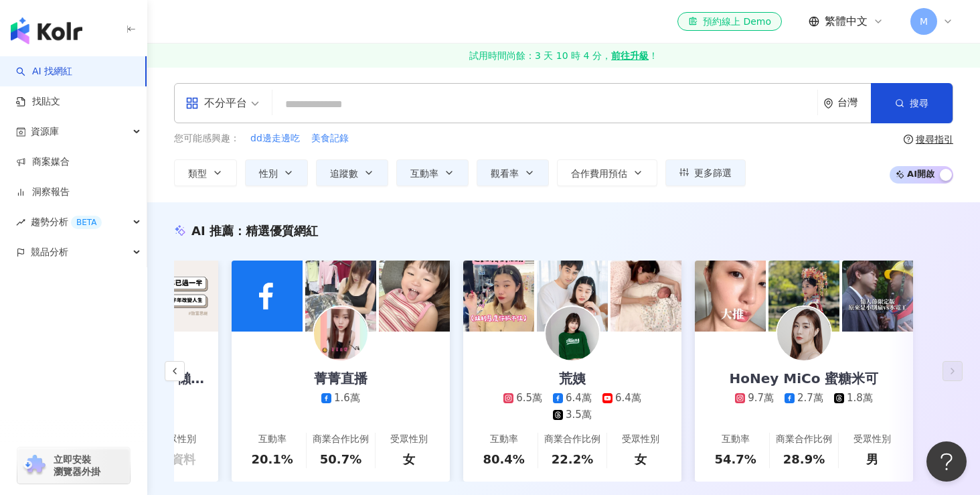
click at [351, 99] on input "search" at bounding box center [545, 104] width 534 height 25
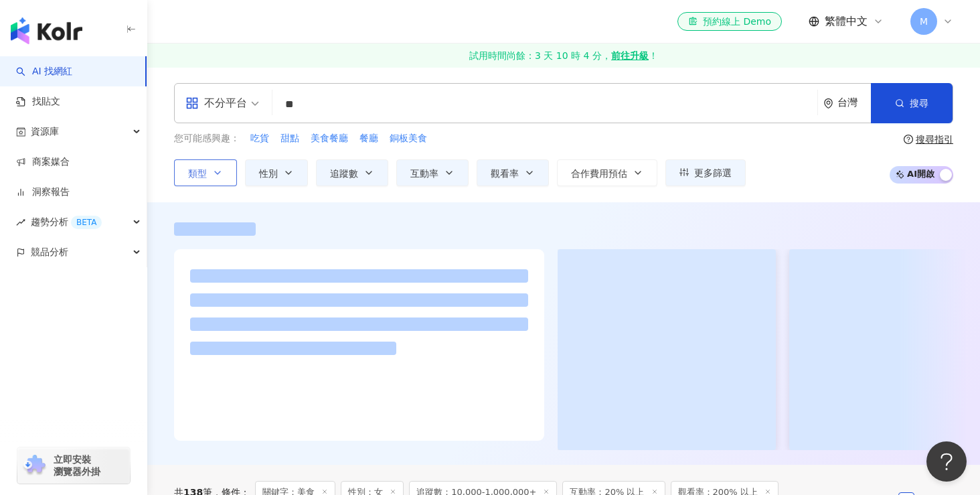
type input "**"
click at [209, 177] on button "類型" at bounding box center [205, 172] width 63 height 27
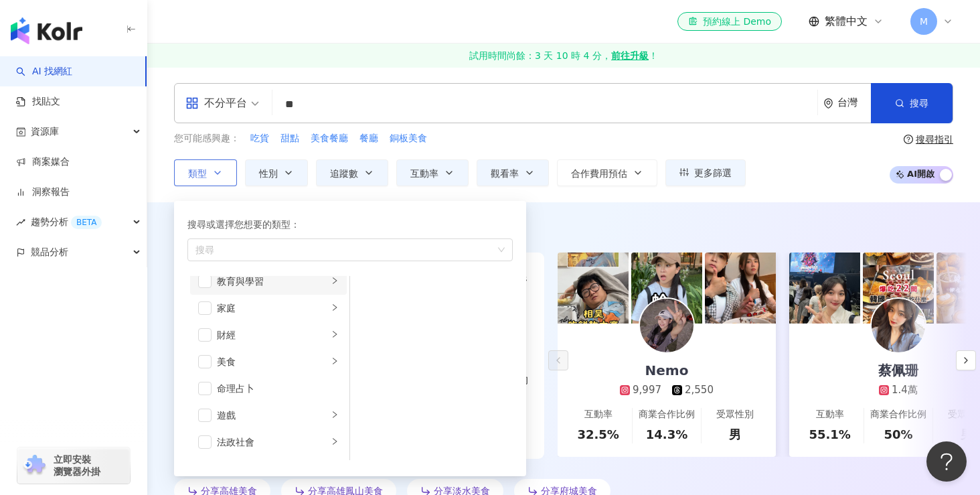
scroll to position [124, 0]
click at [288, 177] on icon "button" at bounding box center [288, 172] width 11 height 11
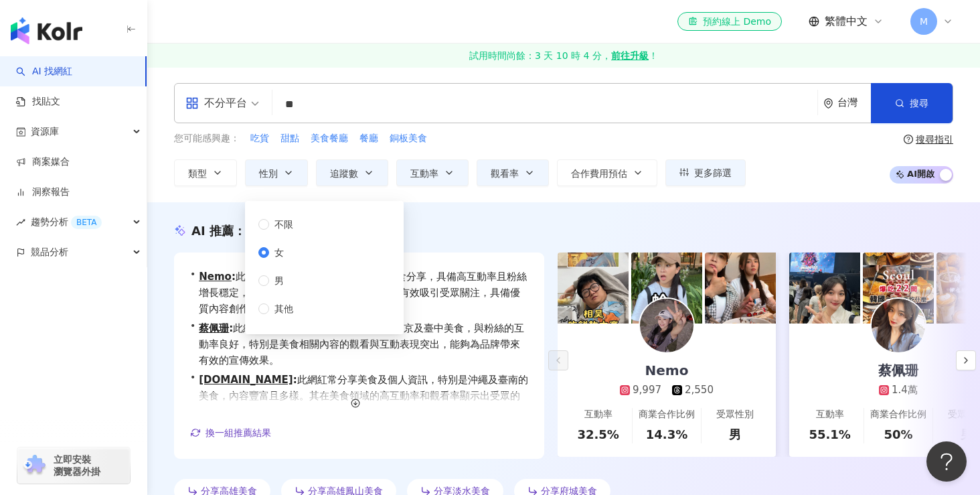
click at [337, 187] on div "不分平台 ** 台灣 搜尋 customizedTag 網紅類型 美食 Sam & Enid 6,082 追蹤者 林靜雨 2,404 追蹤者 林佳 1,646…" at bounding box center [563, 134] width 833 height 135
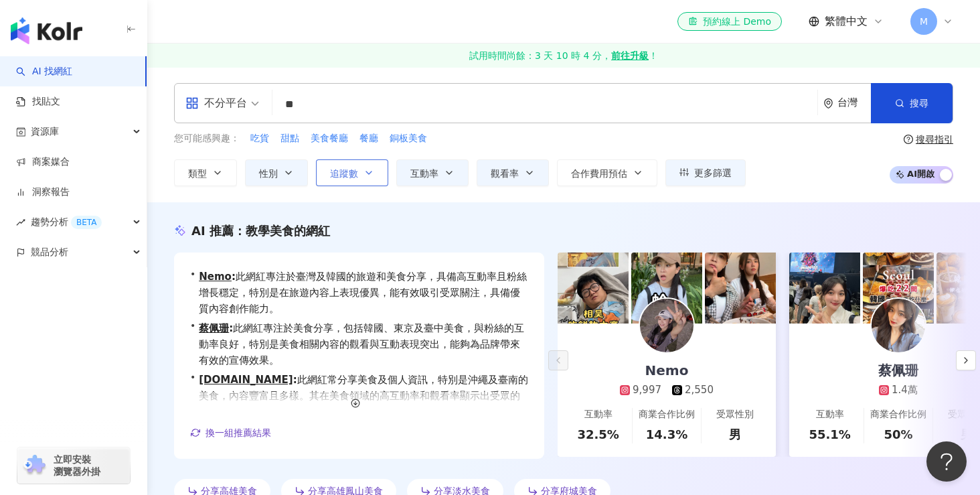
click at [350, 179] on button "追蹤數" at bounding box center [352, 172] width 72 height 27
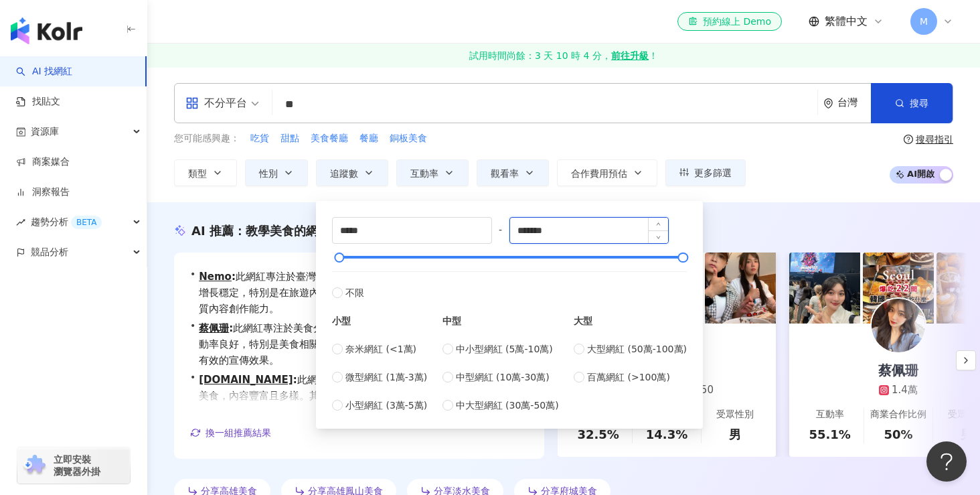
click at [556, 230] on input "*******" at bounding box center [589, 230] width 159 height 25
click at [561, 230] on input "*******" at bounding box center [589, 230] width 159 height 25
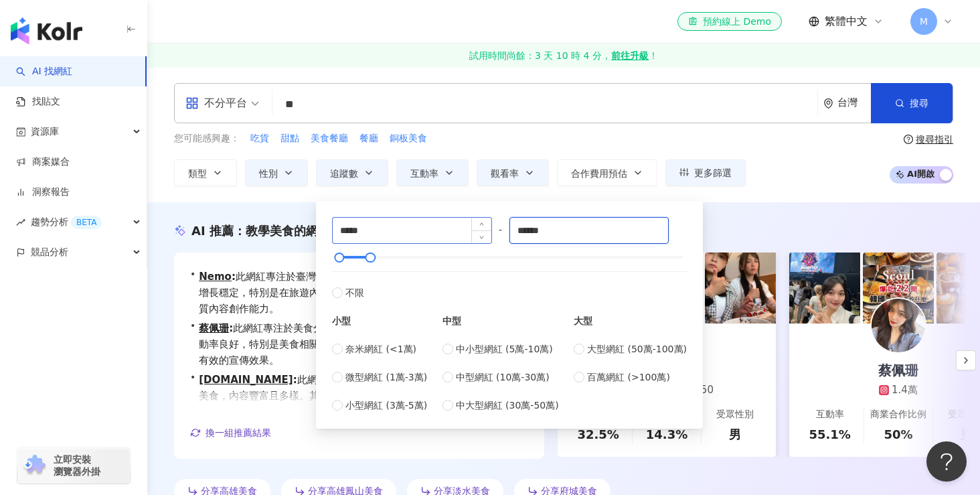
type input "******"
click at [447, 229] on input "*****" at bounding box center [412, 230] width 159 height 25
type input "****"
click at [439, 186] on div "不分平台 ** 台灣 搜尋 customizedTag 網紅類型 美食 Sam & Enid 6,082 追蹤者 林靜雨 2,404 追蹤者 林佳 1,646…" at bounding box center [563, 134] width 833 height 135
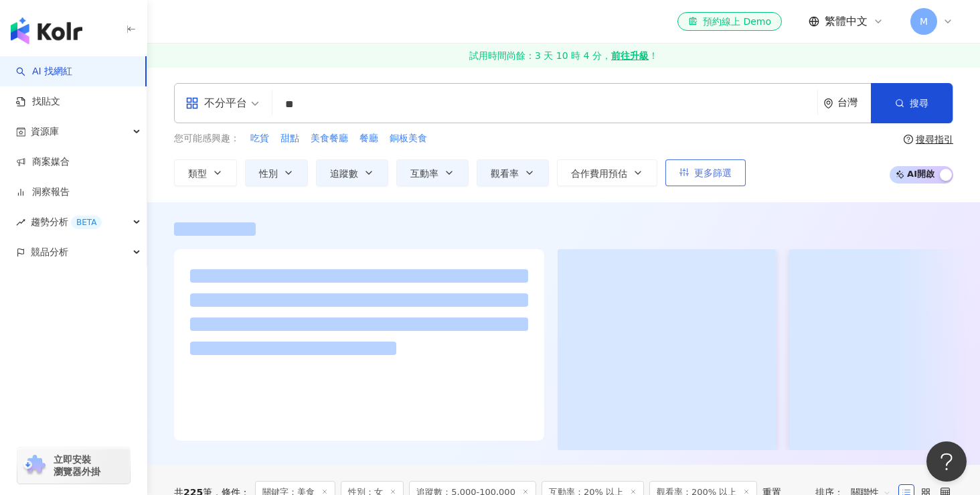
click at [679, 182] on button "更多篩選" at bounding box center [706, 172] width 80 height 27
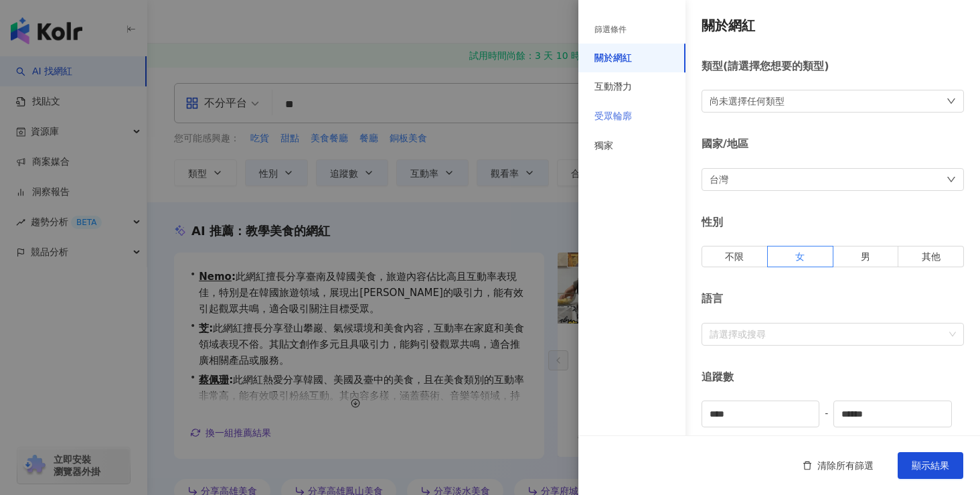
click at [634, 122] on div "受眾輪廓" at bounding box center [632, 116] width 107 height 29
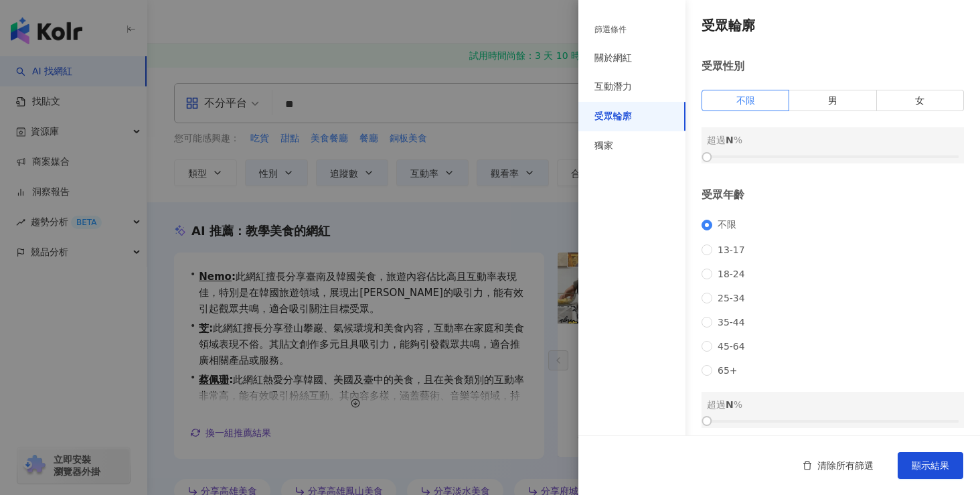
click at [524, 147] on div at bounding box center [490, 247] width 980 height 495
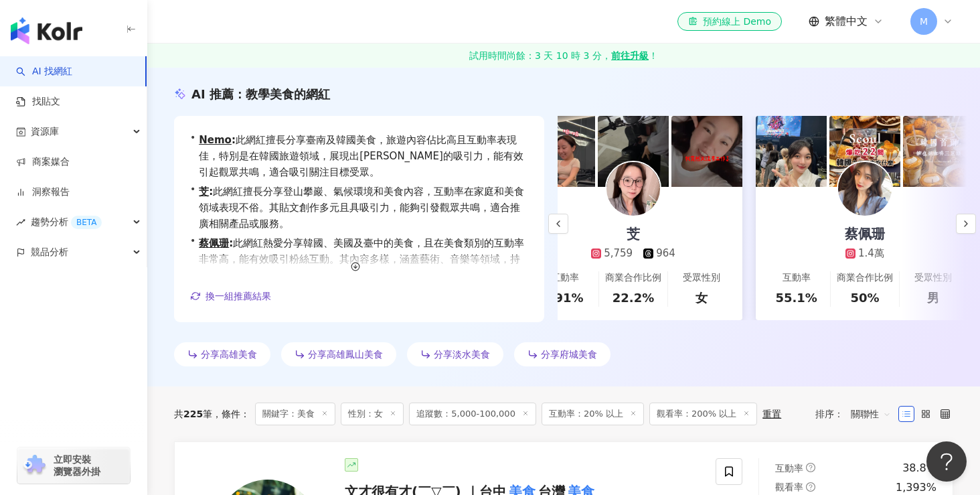
scroll to position [0, 268]
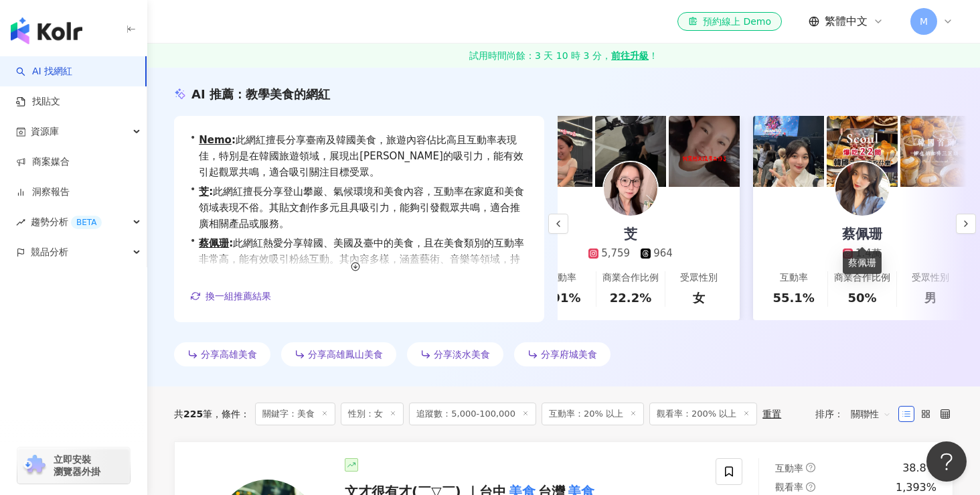
click at [867, 231] on div "蔡佩珊" at bounding box center [862, 233] width 67 height 19
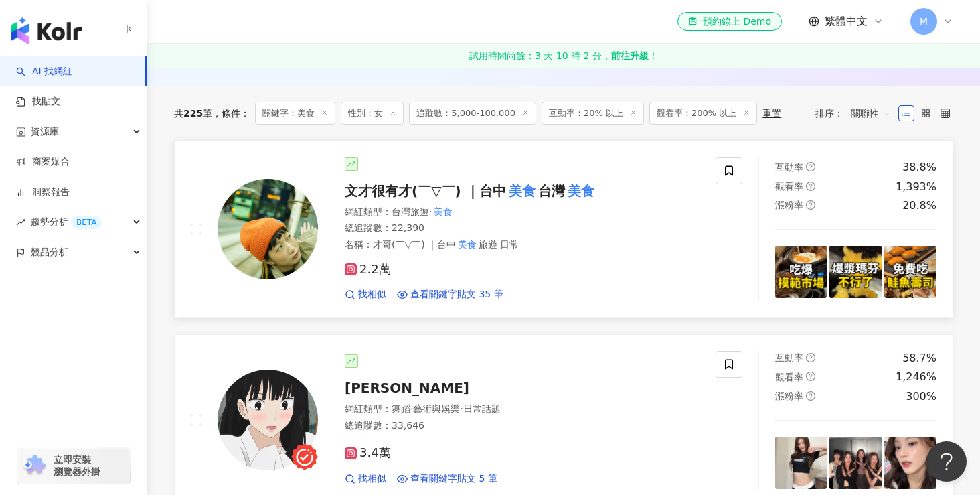
scroll to position [438, 0]
click at [535, 192] on mark "美食" at bounding box center [522, 189] width 32 height 21
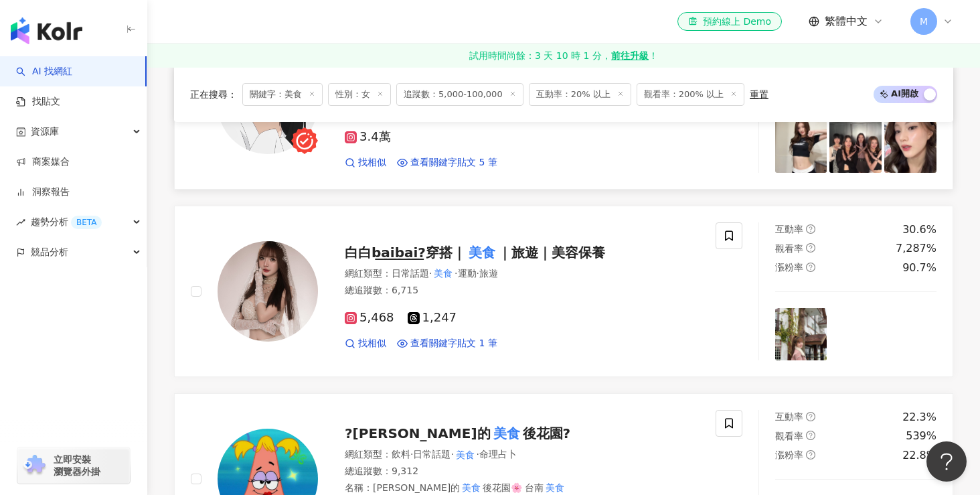
scroll to position [759, 0]
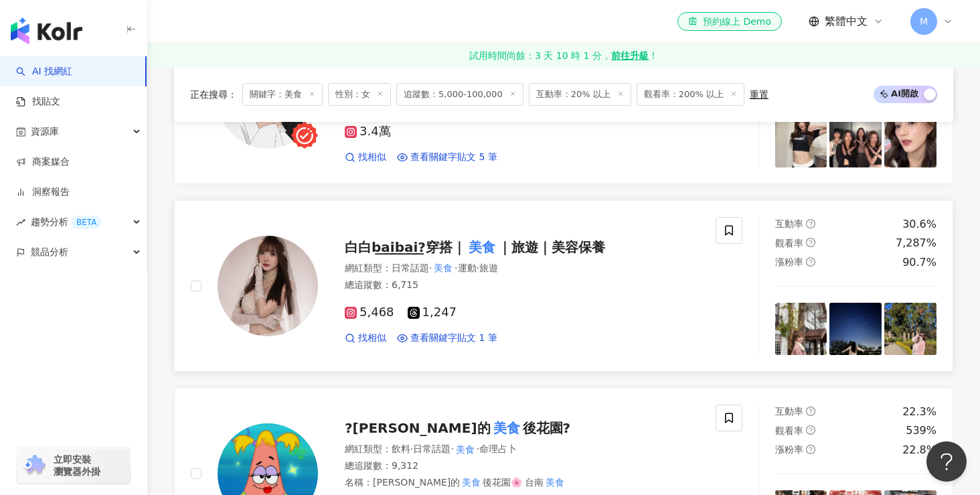
click at [370, 250] on span "白白b͟a͟i͟b͟a͟i͟?穿搭｜" at bounding box center [405, 247] width 121 height 16
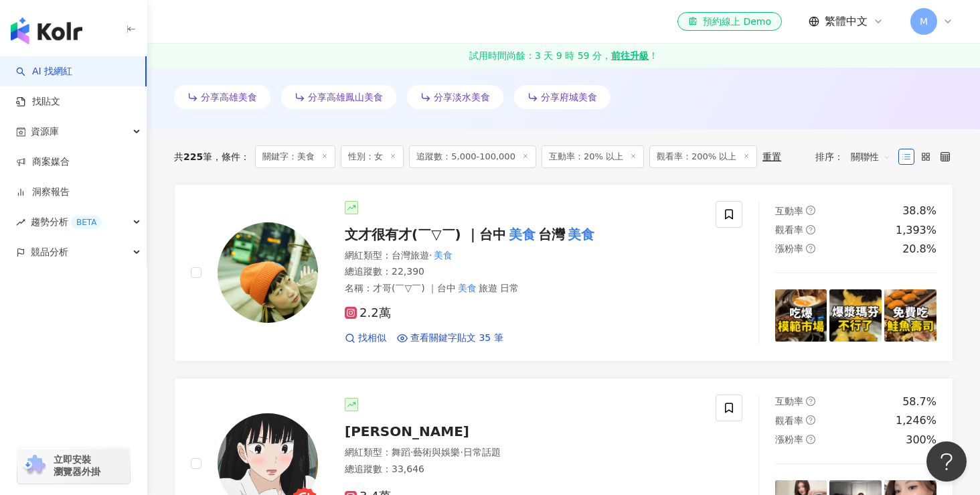
scroll to position [0, 0]
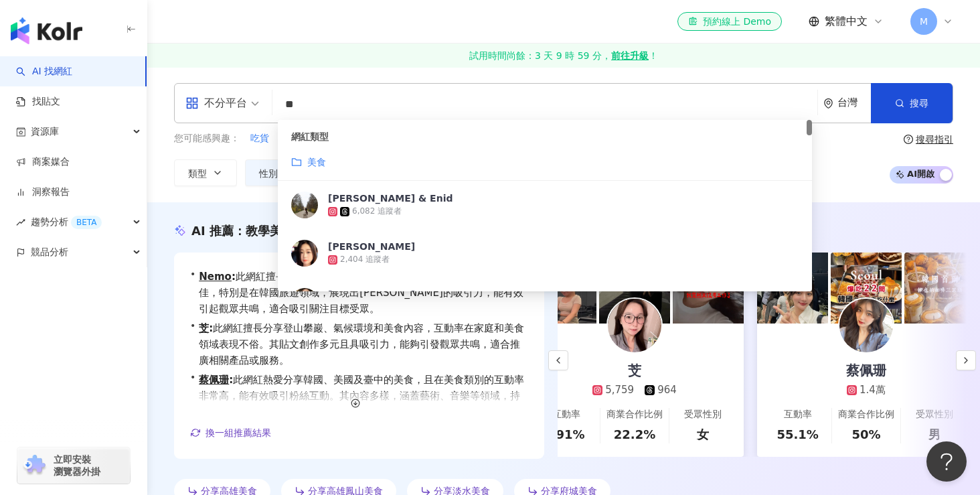
click at [344, 102] on input "**" at bounding box center [545, 104] width 534 height 25
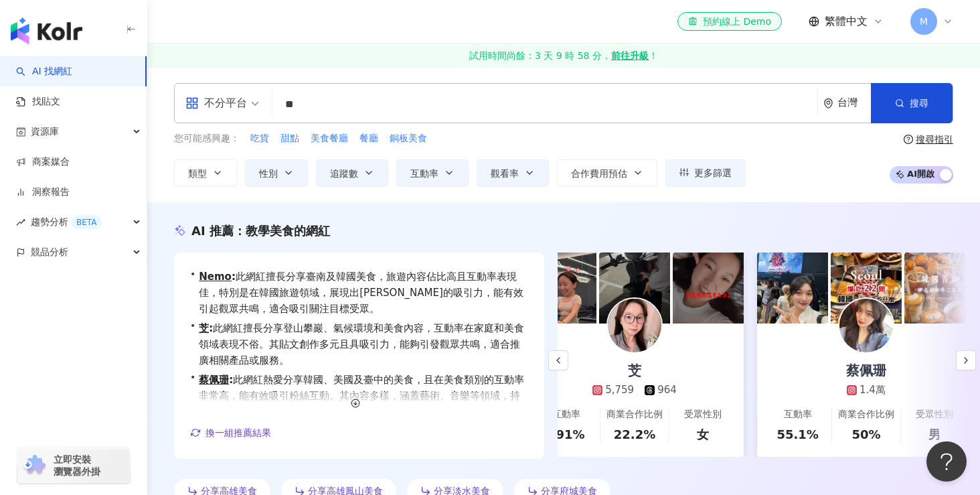
click at [66, 76] on link "AI 找網紅" at bounding box center [44, 71] width 56 height 13
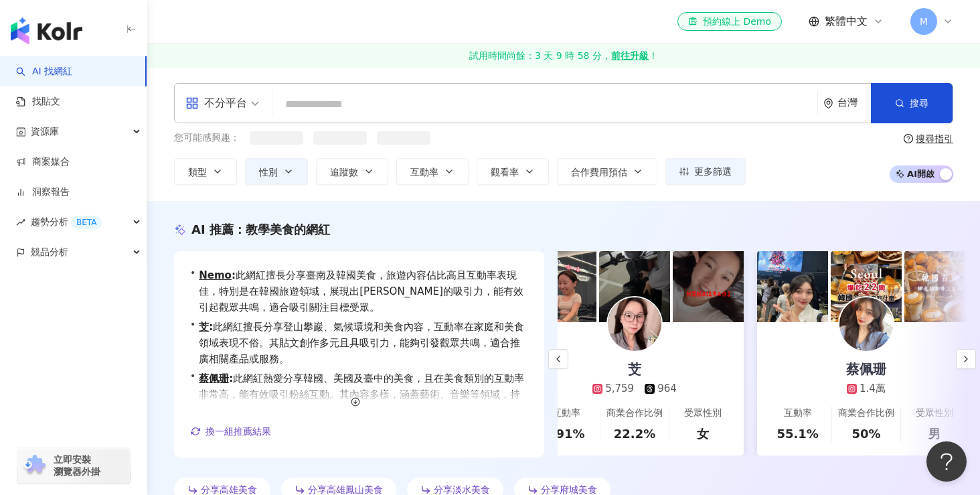
click at [327, 109] on input "search" at bounding box center [545, 104] width 534 height 25
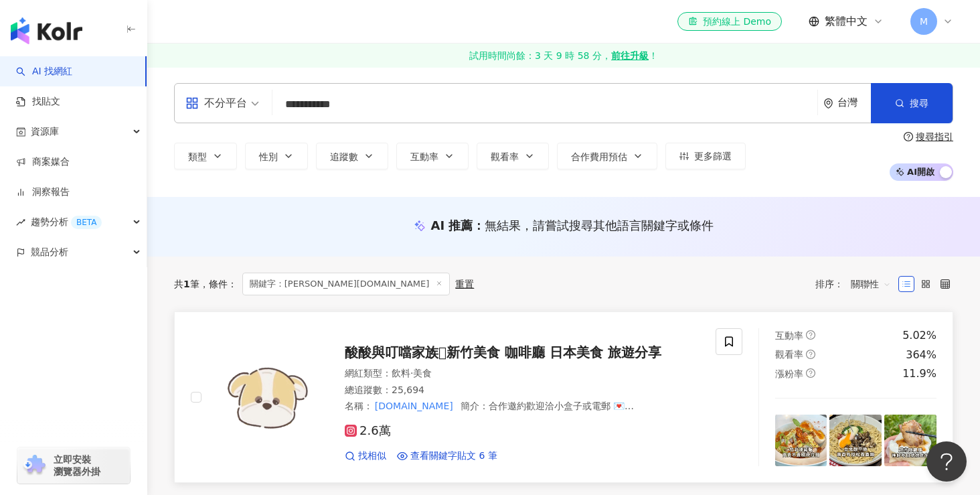
click at [434, 351] on span "酸酸與叮噹家族𖤐新竹美食 咖啡廳 日本美食 旅遊分享" at bounding box center [503, 352] width 317 height 16
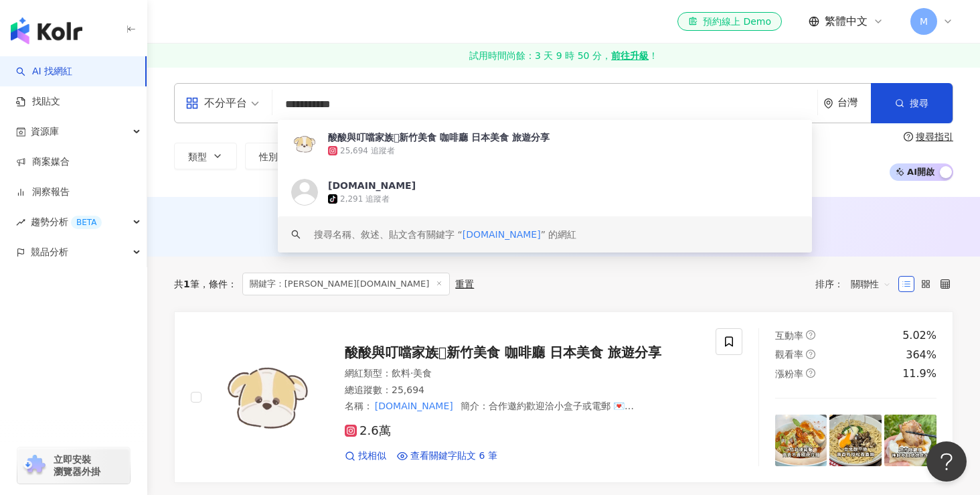
click at [283, 104] on input "**********" at bounding box center [545, 104] width 534 height 25
paste input "search"
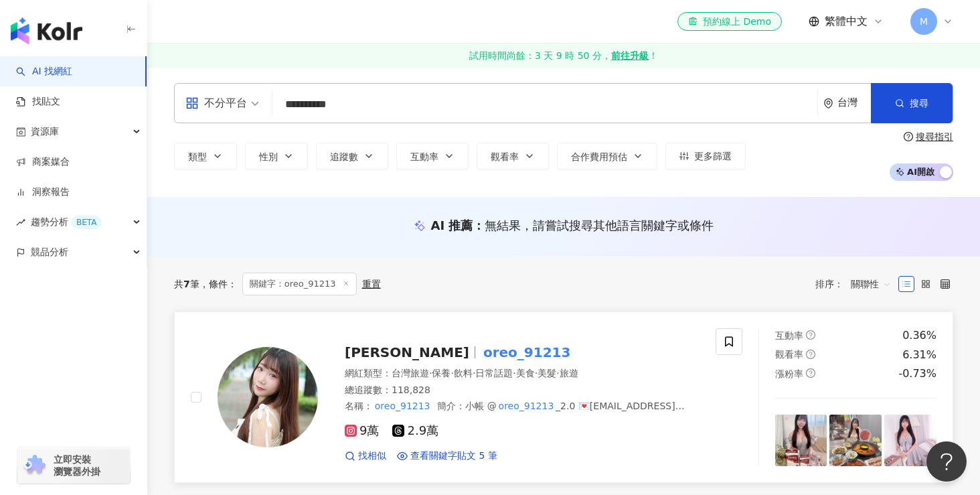
type input "**********"
click at [481, 352] on mark "oreo_91213" at bounding box center [527, 352] width 93 height 21
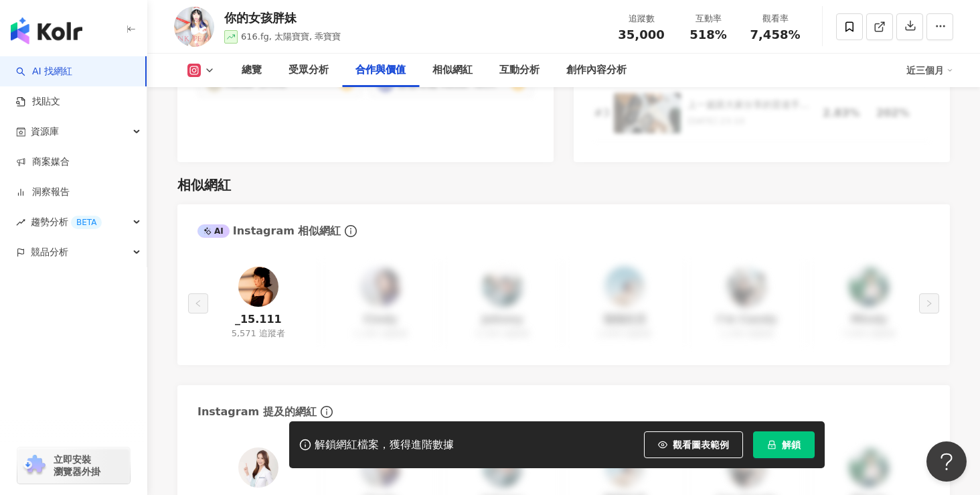
scroll to position [2160, 0]
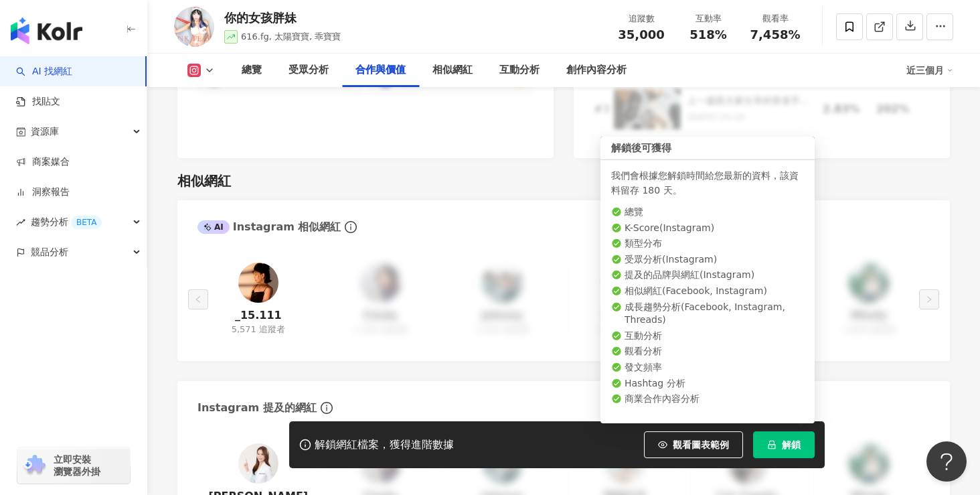
click at [794, 442] on span "解鎖" at bounding box center [791, 444] width 19 height 11
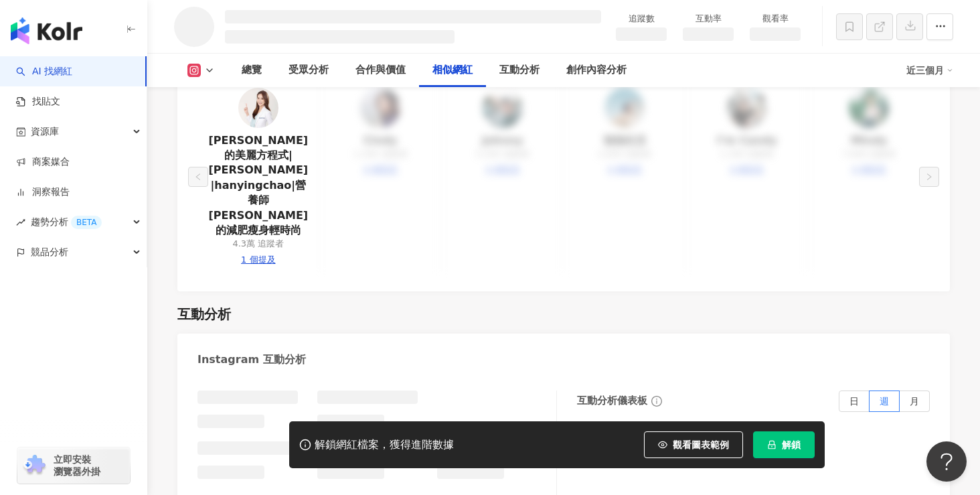
scroll to position [1866, 0]
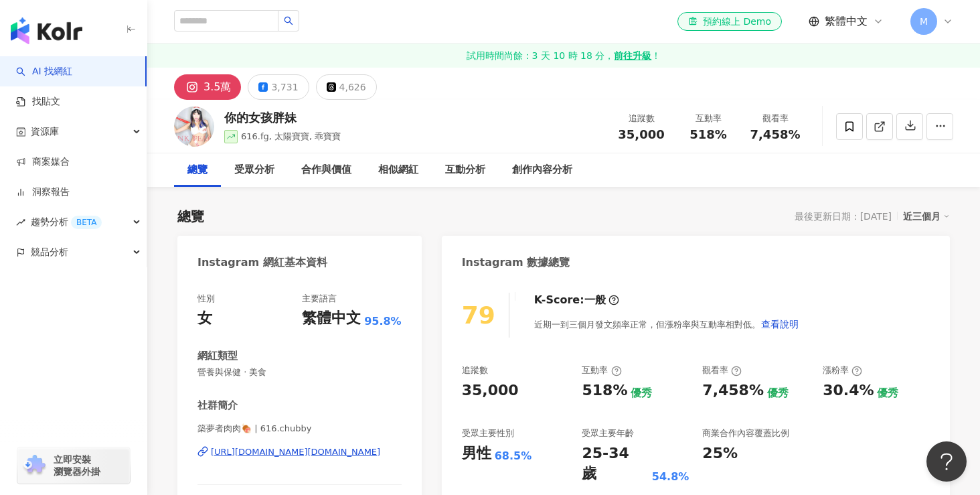
click at [205, 137] on img at bounding box center [194, 126] width 40 height 40
click at [226, 95] on div "3.5萬" at bounding box center [217, 87] width 27 height 19
click at [285, 124] on div "你的女孩胖妹" at bounding box center [282, 117] width 117 height 17
click at [277, 117] on div "你的女孩胖妹" at bounding box center [282, 117] width 117 height 17
click at [277, 141] on div "616.fg, 太陽寶寶, 乖寶寶" at bounding box center [291, 136] width 100 height 13
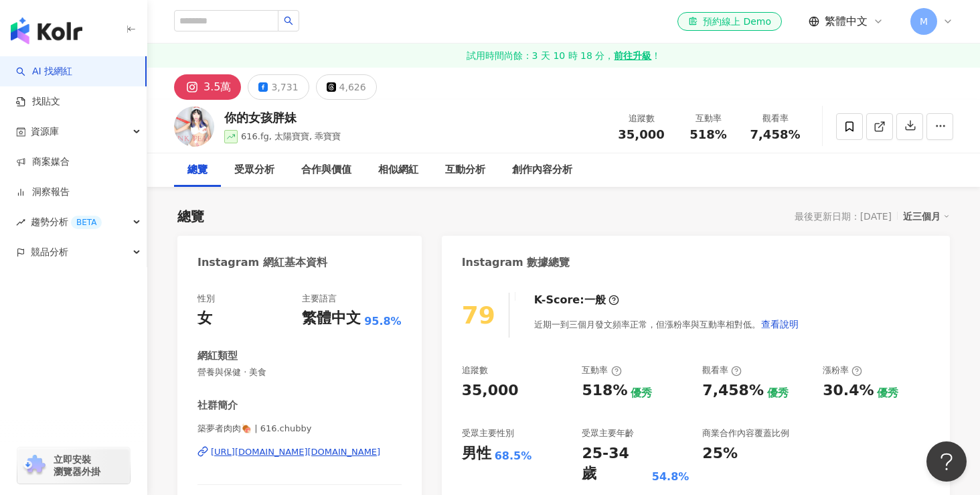
click at [239, 138] on div "616.fg, 太陽寶寶, 乖寶寶" at bounding box center [282, 136] width 117 height 13
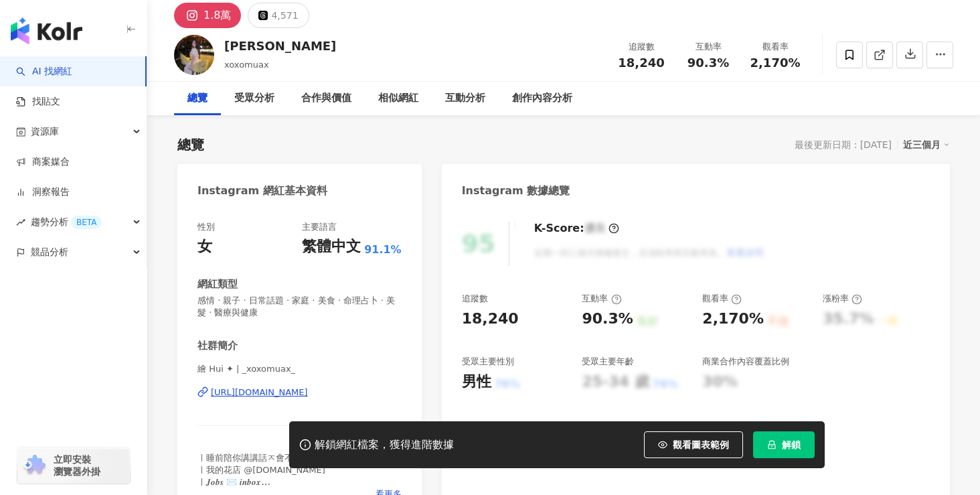
click at [778, 444] on button "解鎖" at bounding box center [784, 444] width 62 height 27
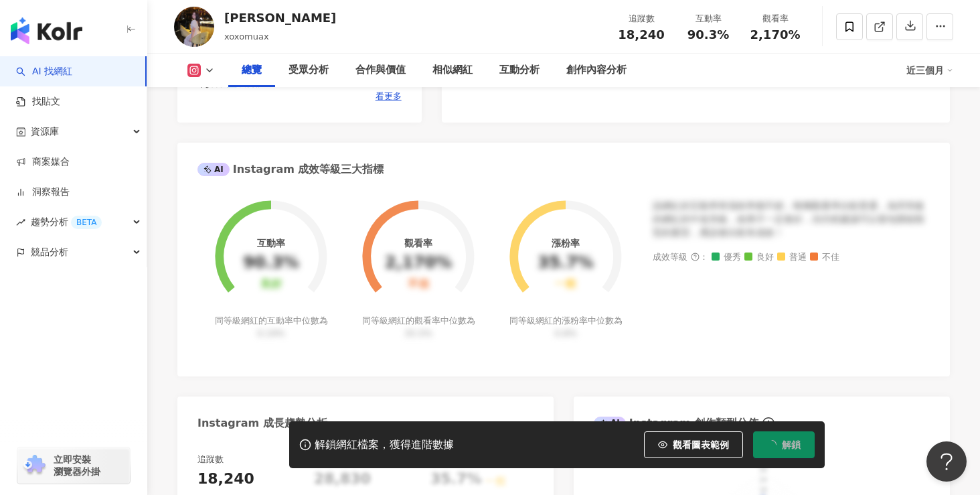
scroll to position [488, 0]
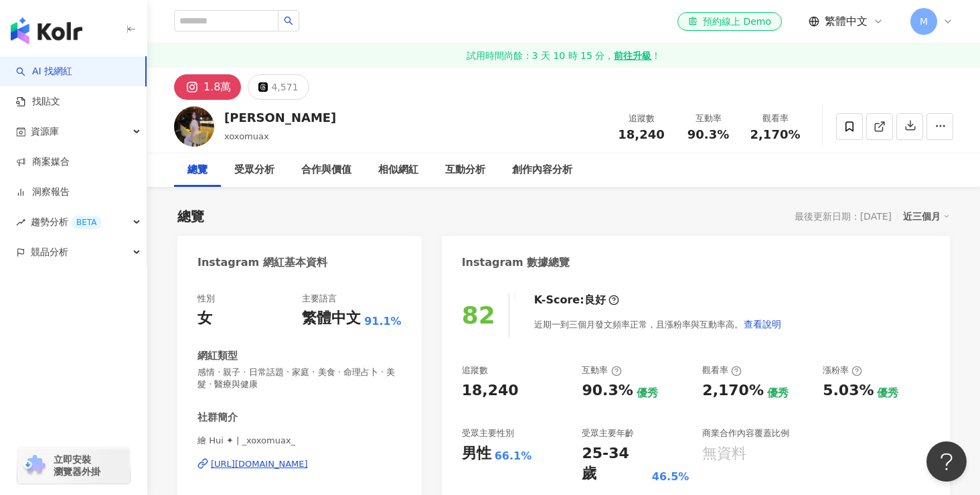
click at [244, 7] on div "el-icon-cs 預約線上 Demo 繁體中文 M" at bounding box center [564, 21] width 780 height 43
click at [244, 14] on input "search" at bounding box center [226, 20] width 104 height 21
click at [242, 19] on input "search" at bounding box center [226, 20] width 104 height 21
click at [238, 19] on input "search" at bounding box center [226, 20] width 104 height 21
click at [125, 137] on div "資源庫" at bounding box center [73, 132] width 147 height 30
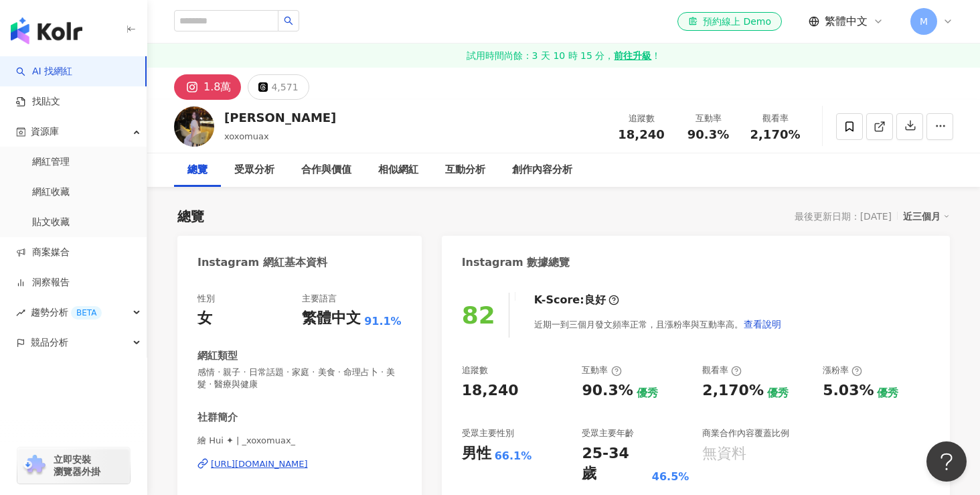
click at [217, 33] on div "el-icon-cs 預約線上 Demo 繁體中文 M" at bounding box center [564, 21] width 780 height 43
click at [221, 31] on input "search" at bounding box center [226, 20] width 104 height 21
type input "*"
type input "**"
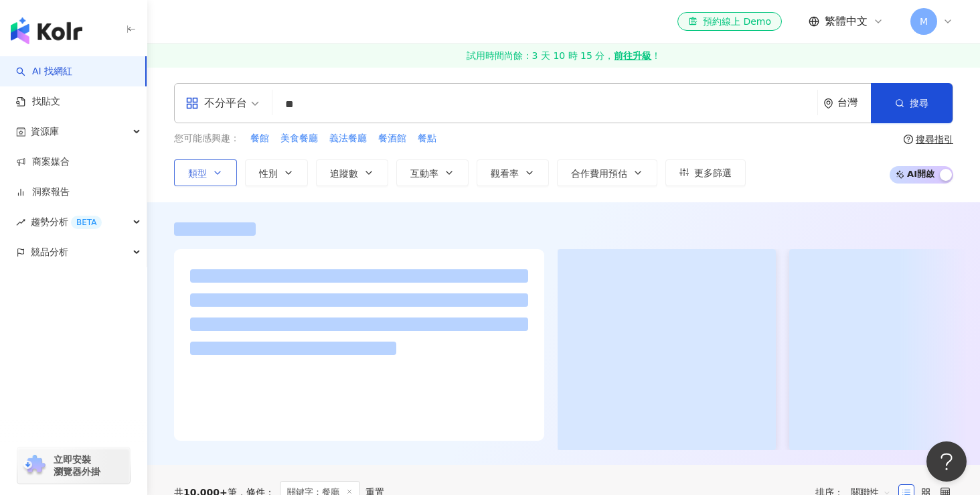
click at [223, 176] on button "類型" at bounding box center [205, 172] width 63 height 27
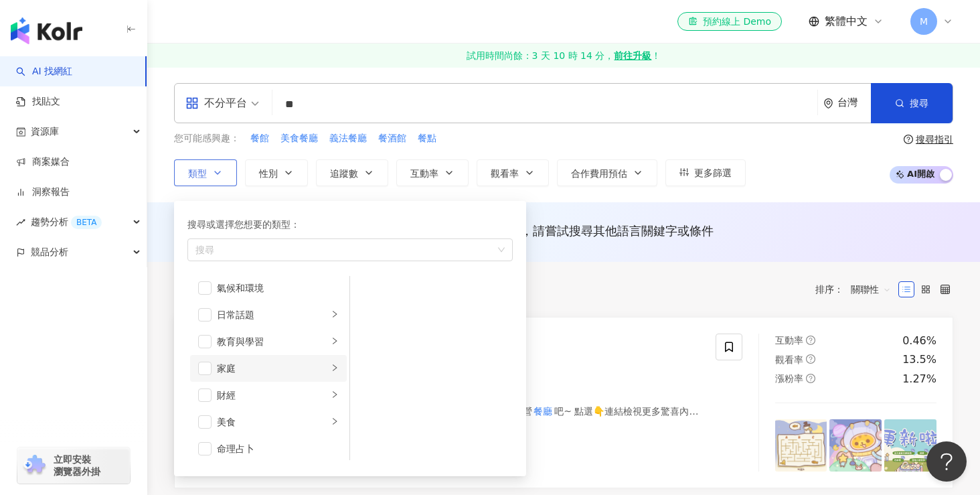
scroll to position [100, 0]
click at [207, 383] on span "button" at bounding box center [204, 379] width 13 height 13
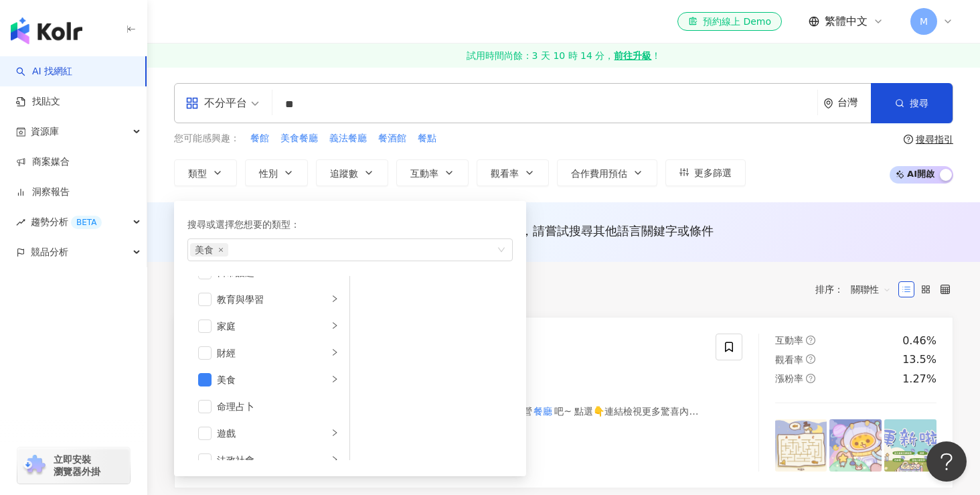
click at [559, 303] on div "共 10,000+ 筆 條件 ： 關鍵字：餐廳 重置 排序： 關聯性" at bounding box center [564, 289] width 780 height 55
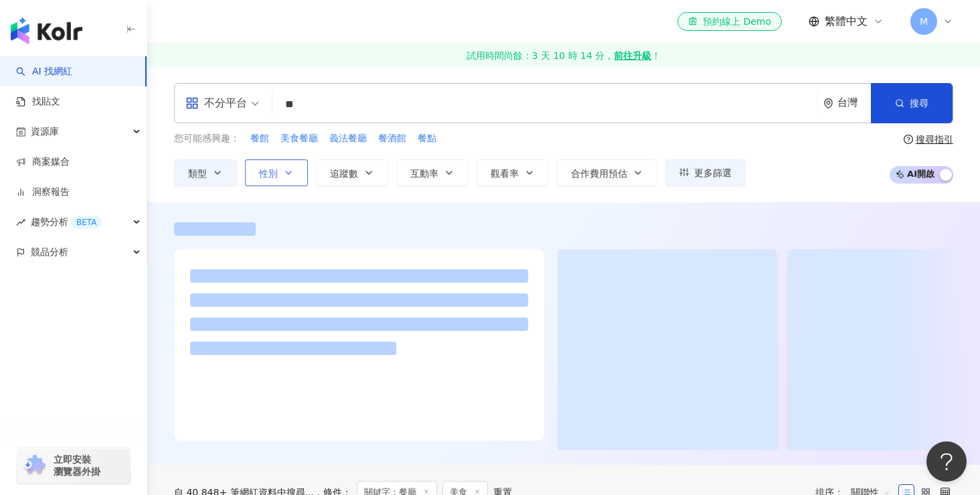
click at [297, 179] on button "性別" at bounding box center [276, 172] width 63 height 27
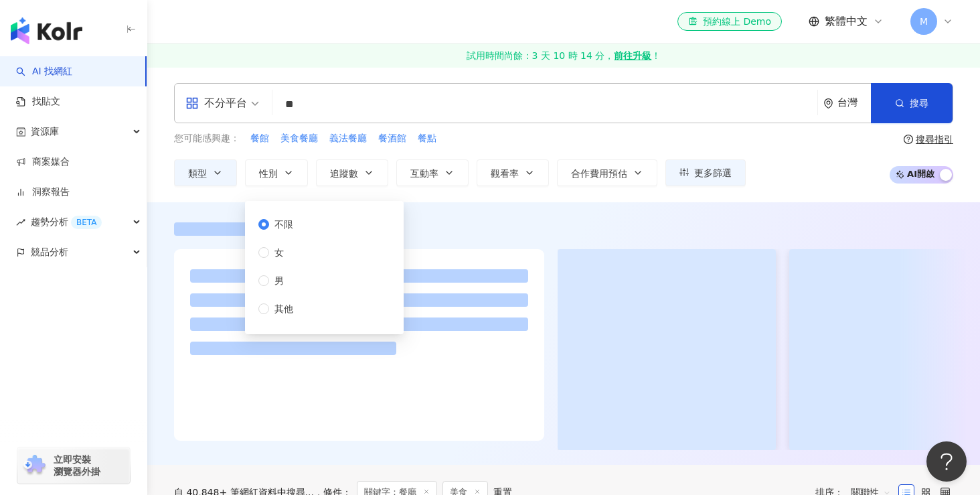
click at [280, 261] on div "不限 女 男 其他" at bounding box center [282, 266] width 46 height 99
click at [280, 257] on span "女" at bounding box center [279, 252] width 20 height 15
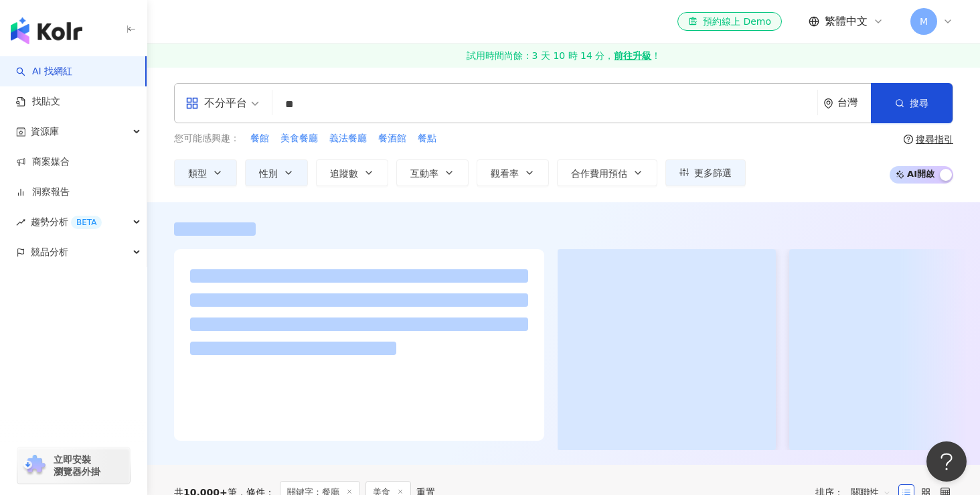
click at [359, 186] on div "不分平台 ** 台灣 搜尋 您可能感興趣： 餐館 美食餐廳 義法餐廳 餐酒館 餐點 類型 性別 追蹤數 互動率 觀看率 合作費用預估 更多篩選 不限 女 男 …" at bounding box center [563, 134] width 833 height 135
click at [368, 177] on icon "button" at bounding box center [369, 172] width 11 height 11
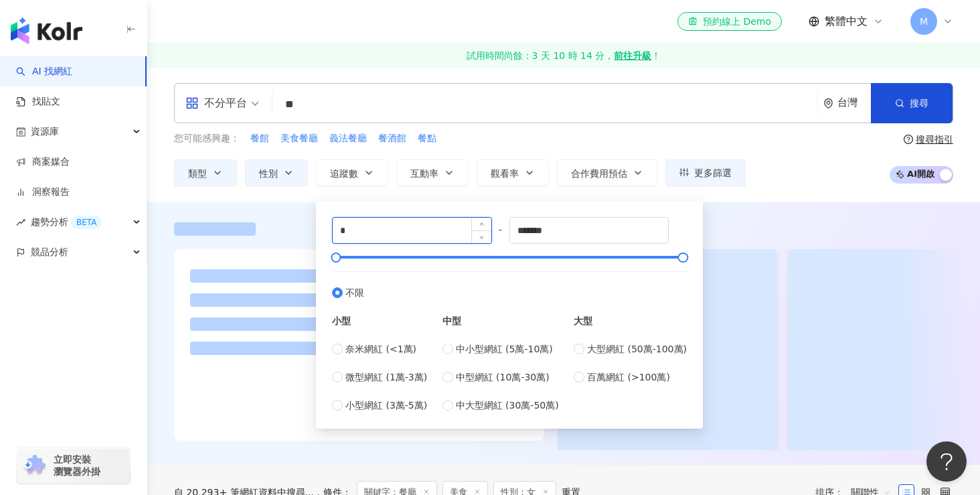
click at [352, 229] on input "*" at bounding box center [412, 230] width 159 height 25
type input "*"
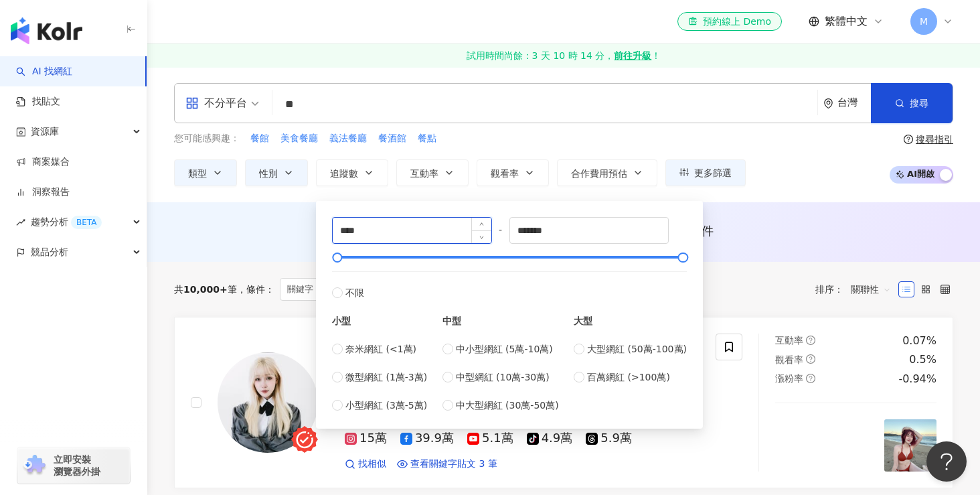
type input "****"
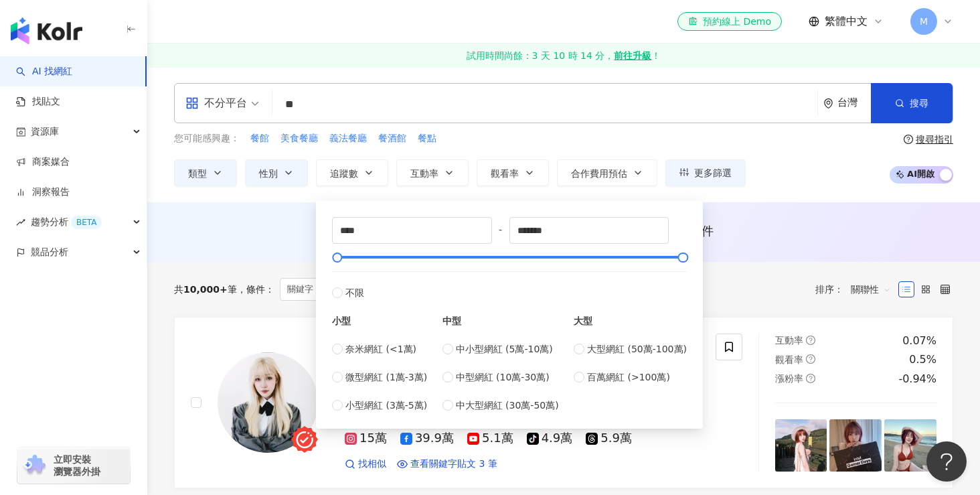
click at [306, 223] on div "AI 推薦 ： 無結果，請嘗試搜尋其他語言關鍵字或條件" at bounding box center [564, 230] width 780 height 17
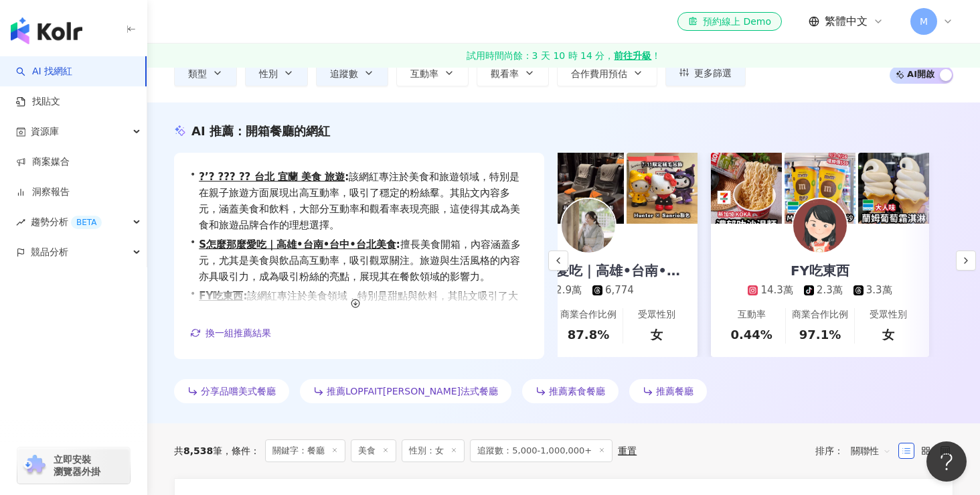
scroll to position [0, 313]
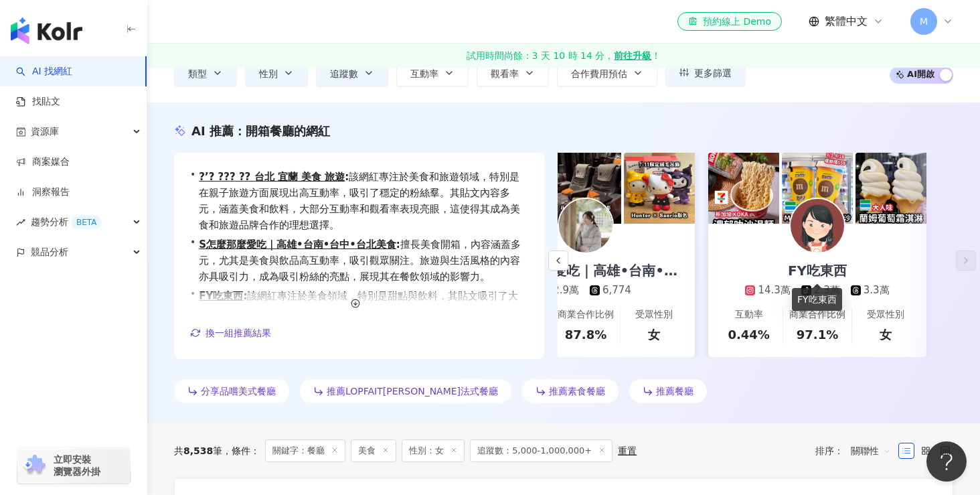
click at [816, 271] on div "FY吃東西" at bounding box center [818, 270] width 86 height 19
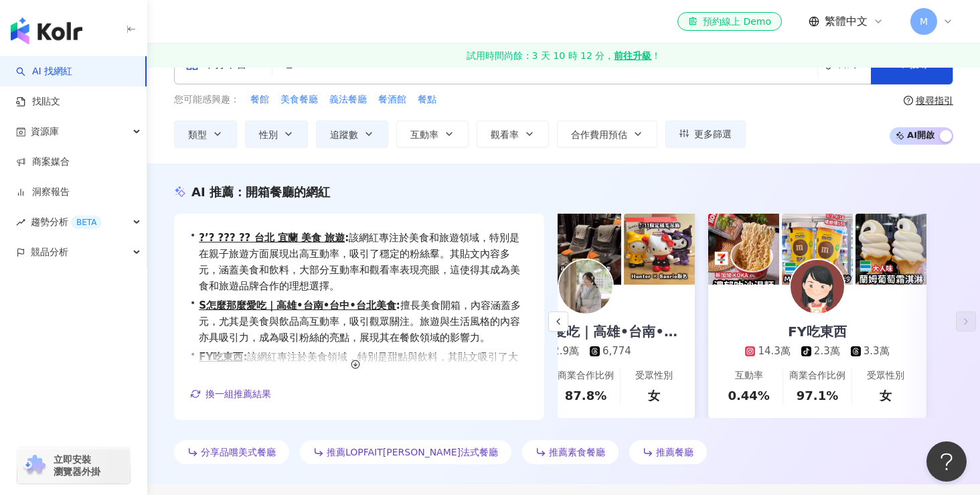
scroll to position [0, 0]
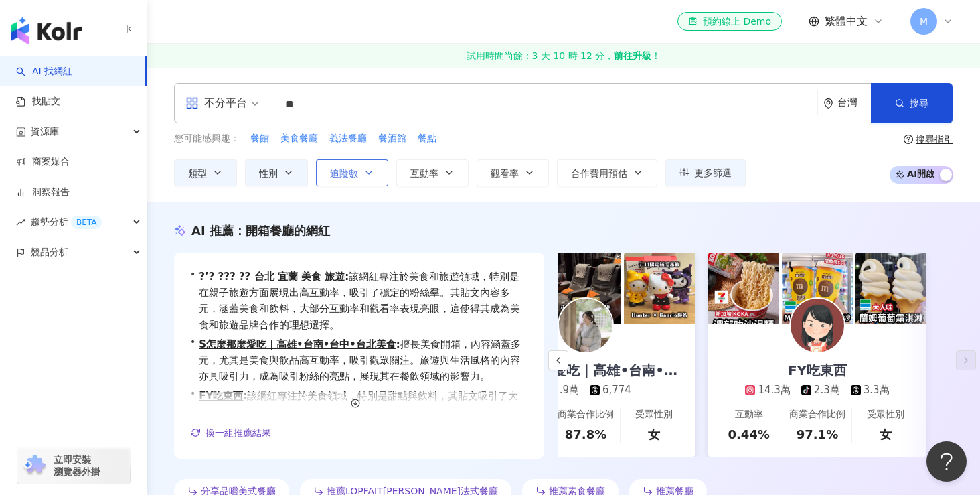
click at [376, 176] on button "追蹤數" at bounding box center [352, 172] width 72 height 27
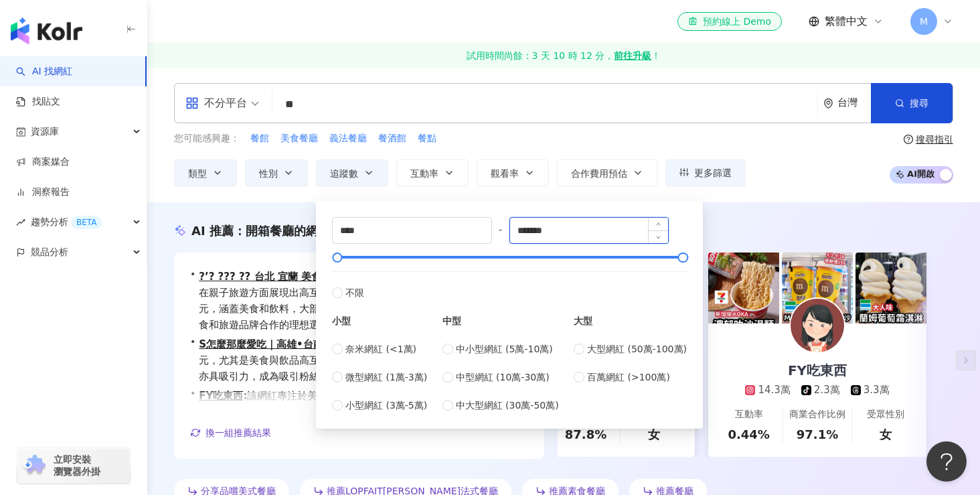
click at [573, 228] on input "*******" at bounding box center [589, 230] width 159 height 25
type input "******"
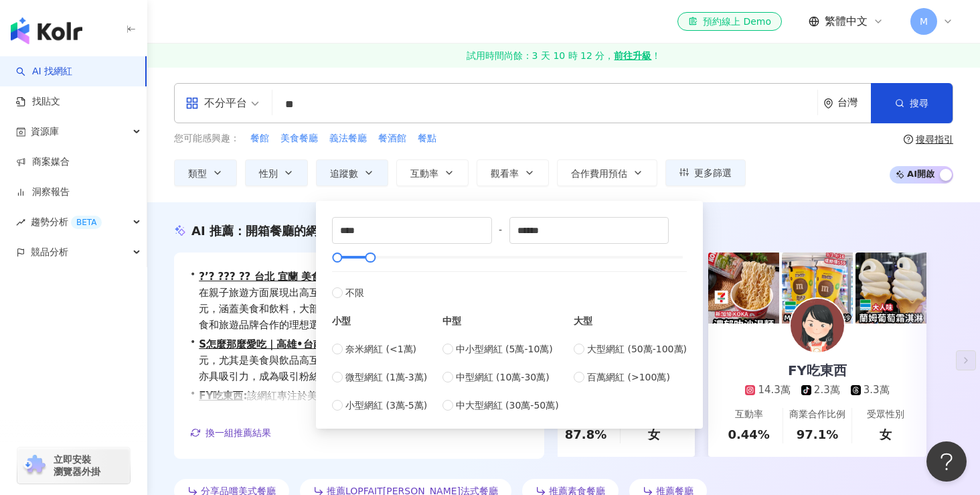
click at [386, 194] on div "**** - ****** 不限 小型 奈米網紅 (<1萬) 微型網紅 (1萬-3萬) 小型網紅 (3萬-5萬) 中型 中小型網紅 (5萬-10萬) 中型網紅…" at bounding box center [509, 311] width 387 height 234
click at [423, 188] on div "不分平台 ** 台灣 搜尋 您可能感興趣： 餐館 美食餐廳 義法餐廳 餐酒館 餐點 類型 性別 追蹤數 互動率 觀看率 合作費用預估 更多篩選 不限 女 男 …" at bounding box center [563, 134] width 833 height 135
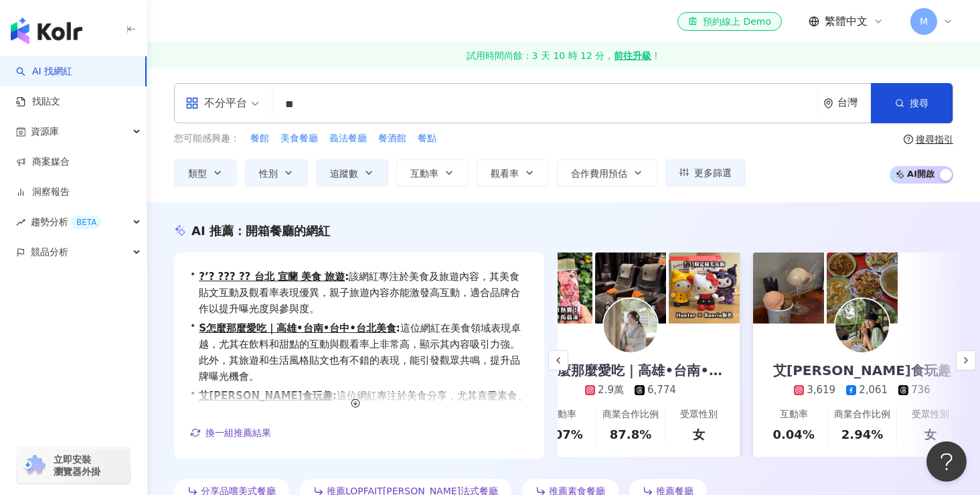
scroll to position [0, 313]
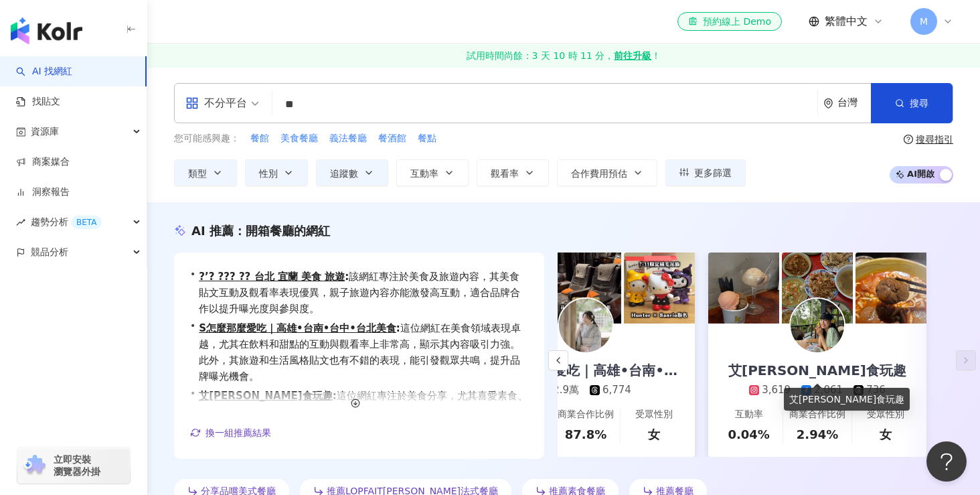
click at [832, 369] on div "艾許麗食玩趣" at bounding box center [817, 370] width 205 height 19
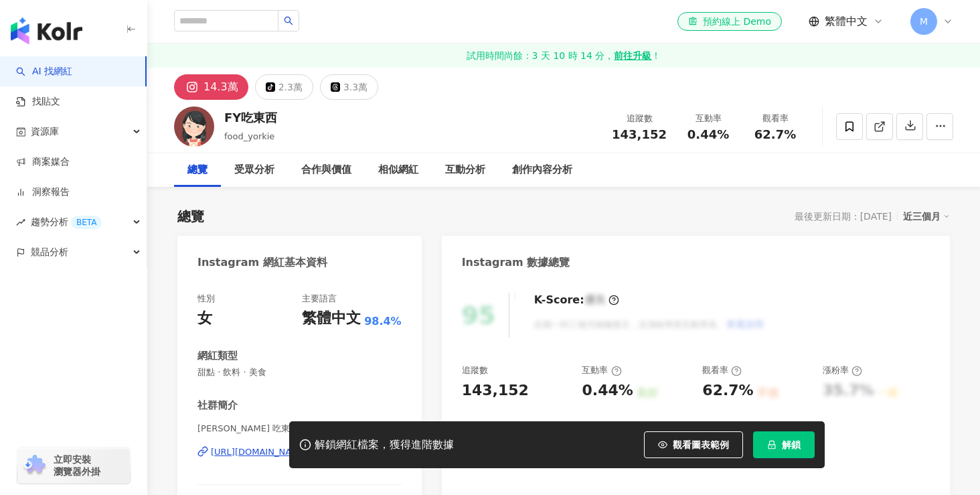
scroll to position [87, 0]
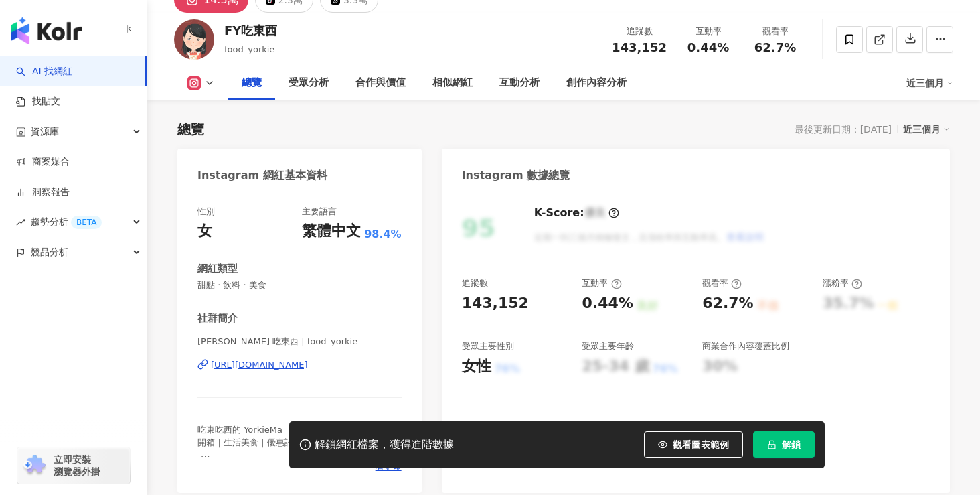
click at [759, 447] on button "解鎖" at bounding box center [784, 444] width 62 height 27
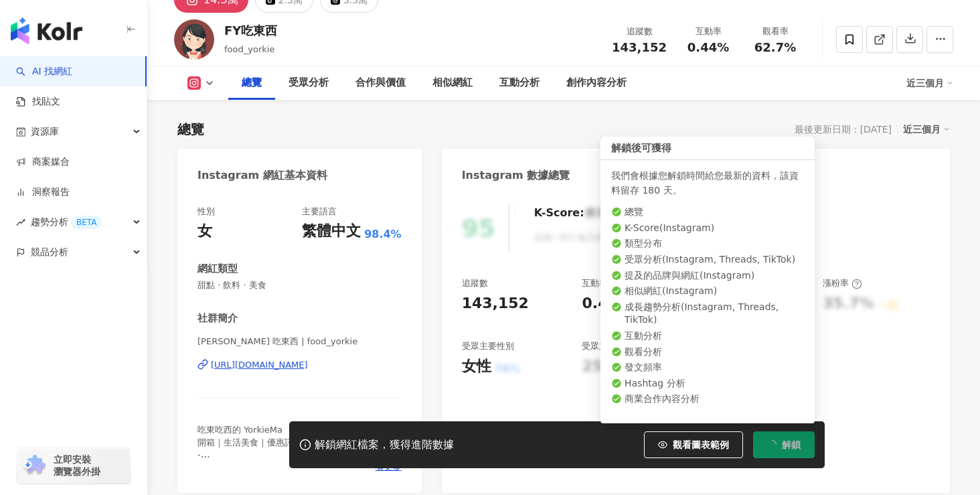
click at [770, 440] on icon "loading" at bounding box center [772, 445] width 12 height 12
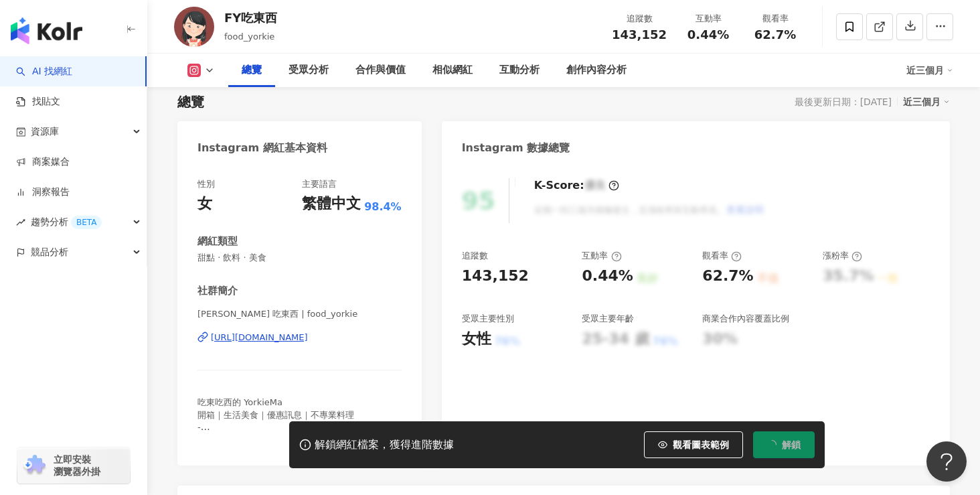
scroll to position [129, 0]
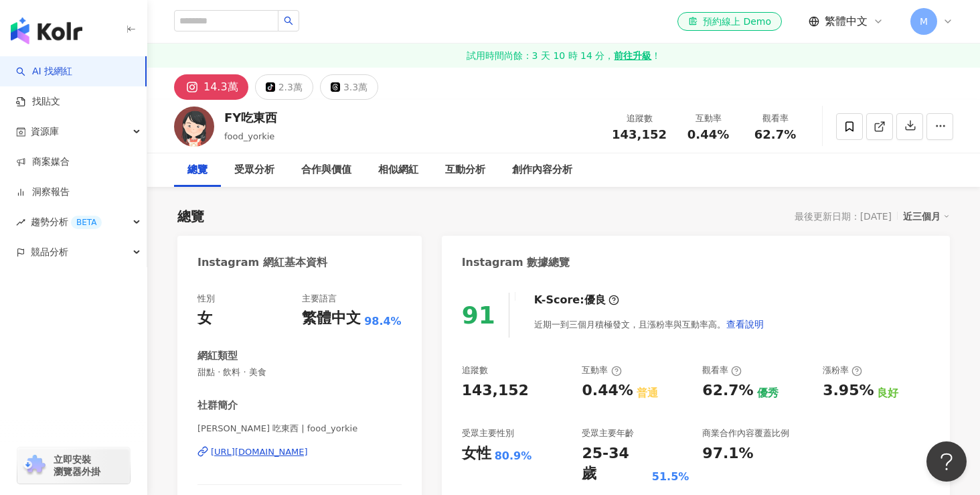
click at [279, 454] on div "https://www.instagram.com/food_yorkie/" at bounding box center [259, 452] width 97 height 12
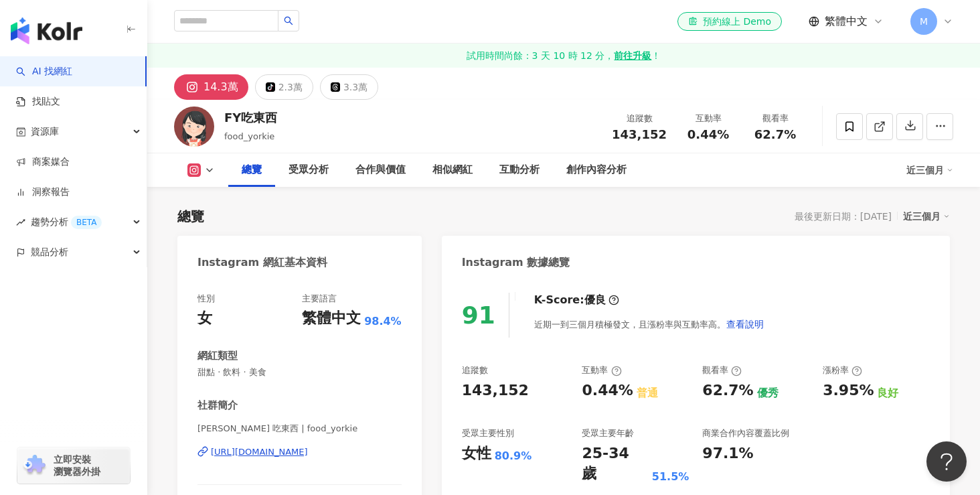
scroll to position [129, 0]
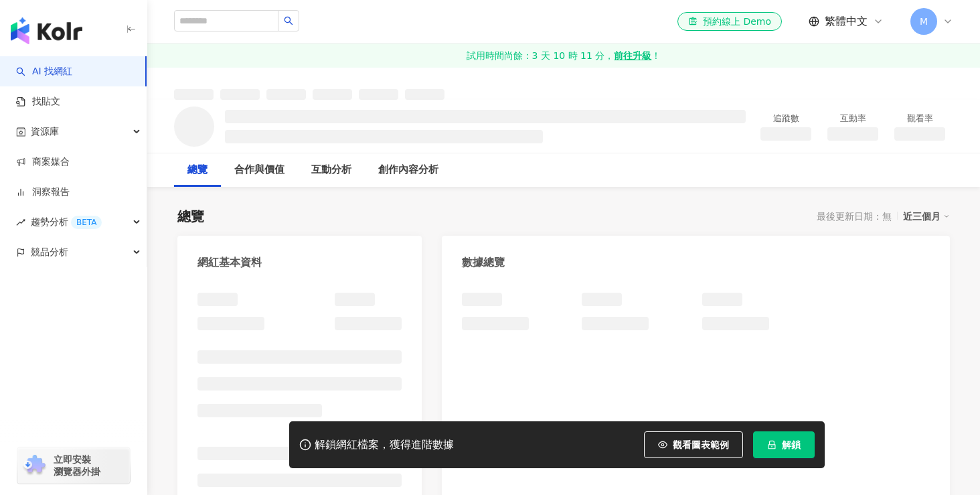
scroll to position [13, 0]
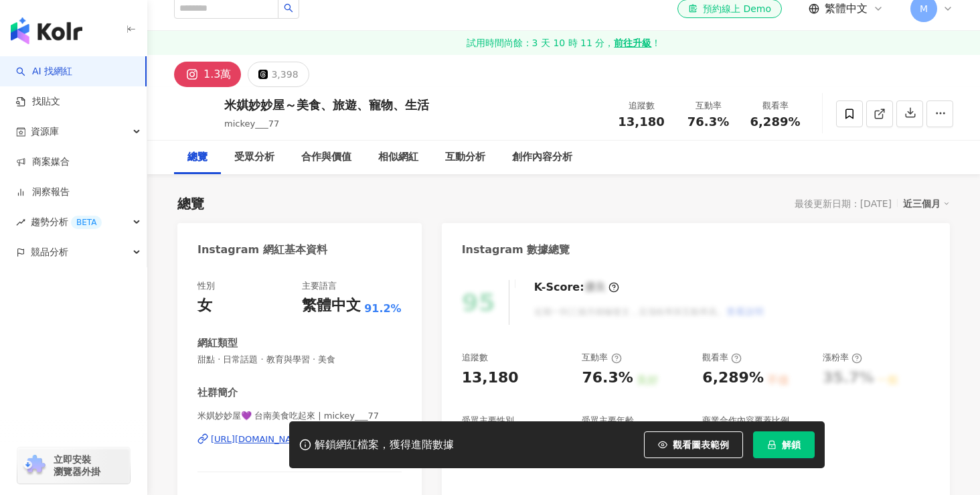
scroll to position [240, 0]
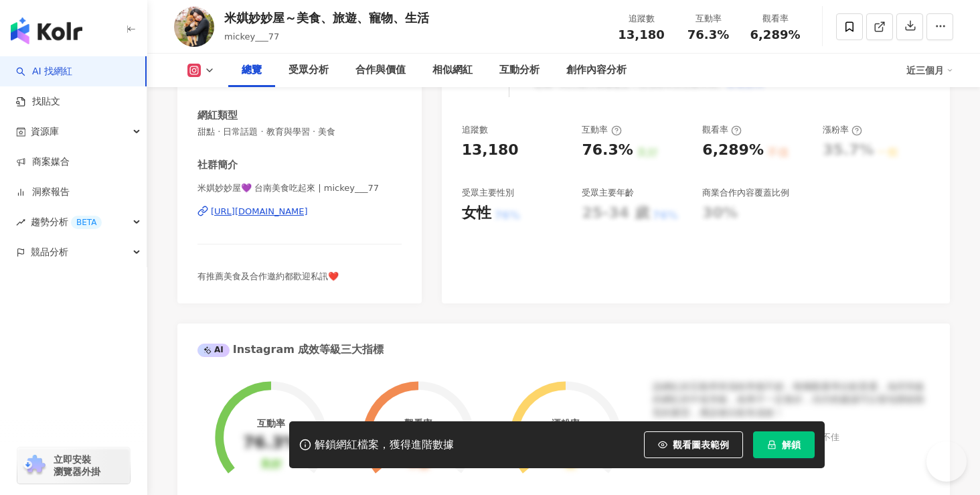
click at [770, 443] on icon "lock" at bounding box center [772, 445] width 7 height 9
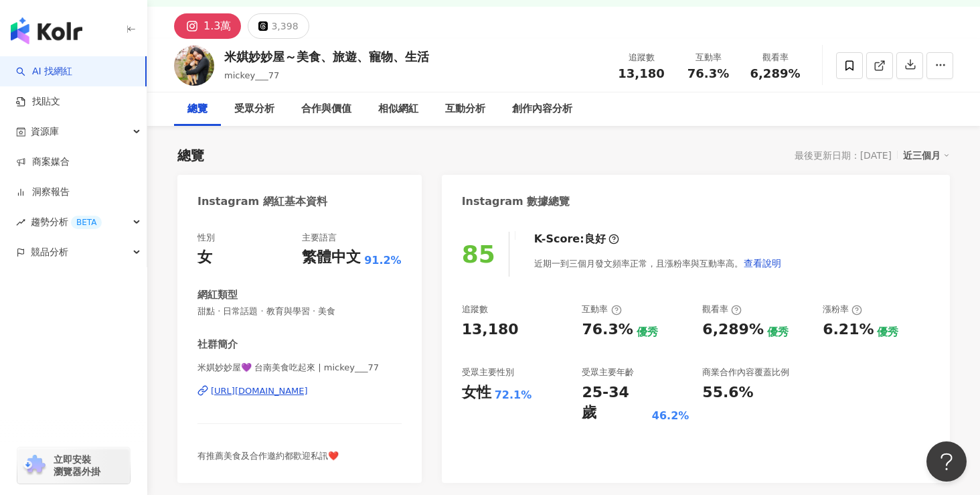
scroll to position [68, 0]
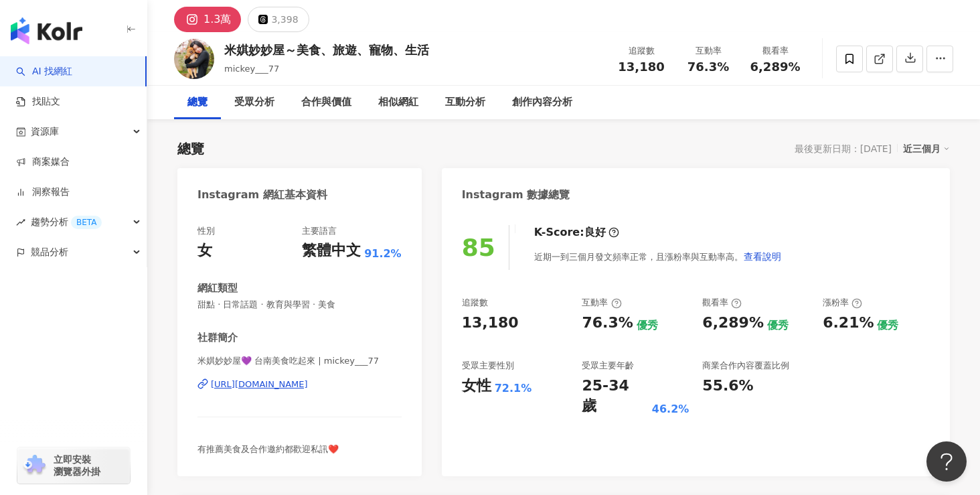
click at [308, 381] on div "https://www.instagram.com/mickey___77/" at bounding box center [259, 384] width 97 height 12
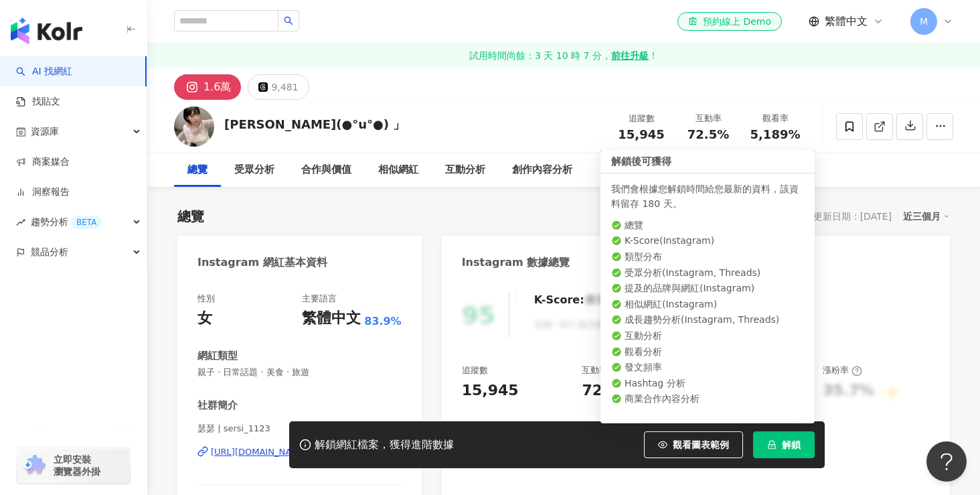
click at [765, 440] on button "解鎖" at bounding box center [784, 444] width 62 height 27
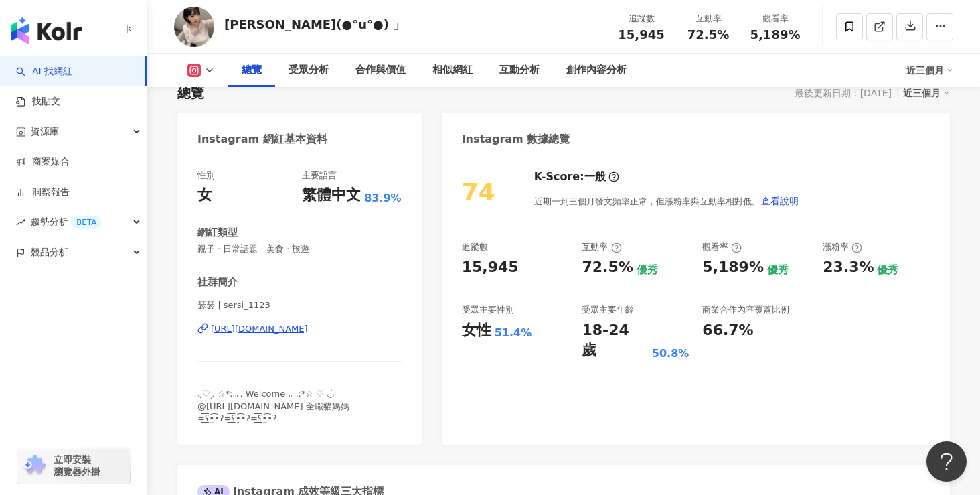
scroll to position [135, 0]
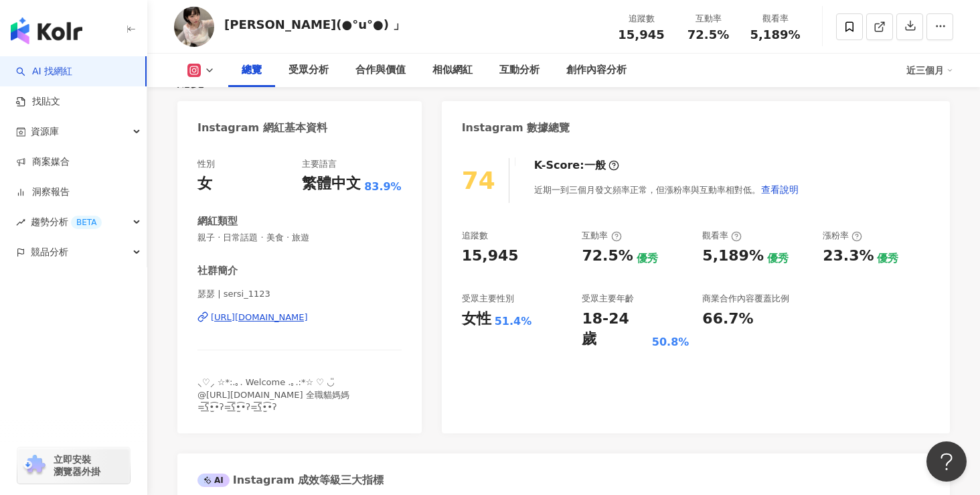
click at [305, 320] on div "https://www.instagram.com/sersi_1123/" at bounding box center [259, 317] width 97 height 12
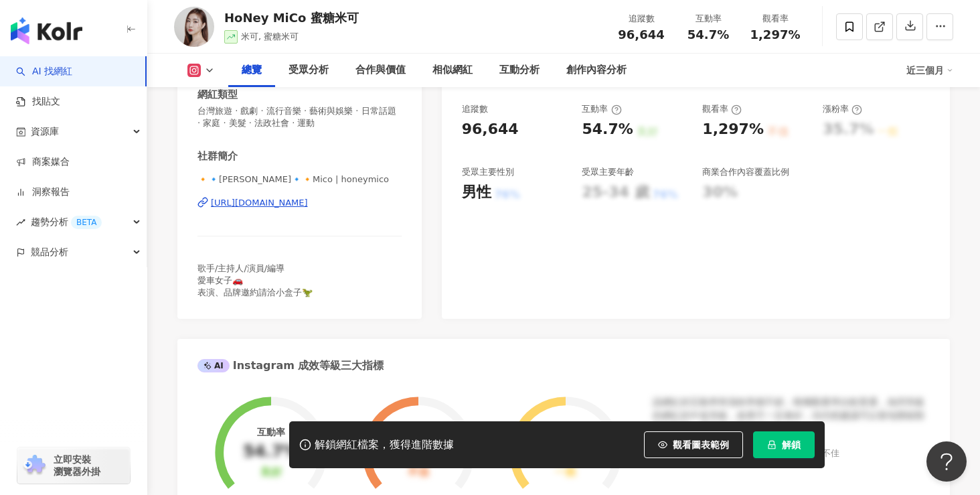
scroll to position [273, 0]
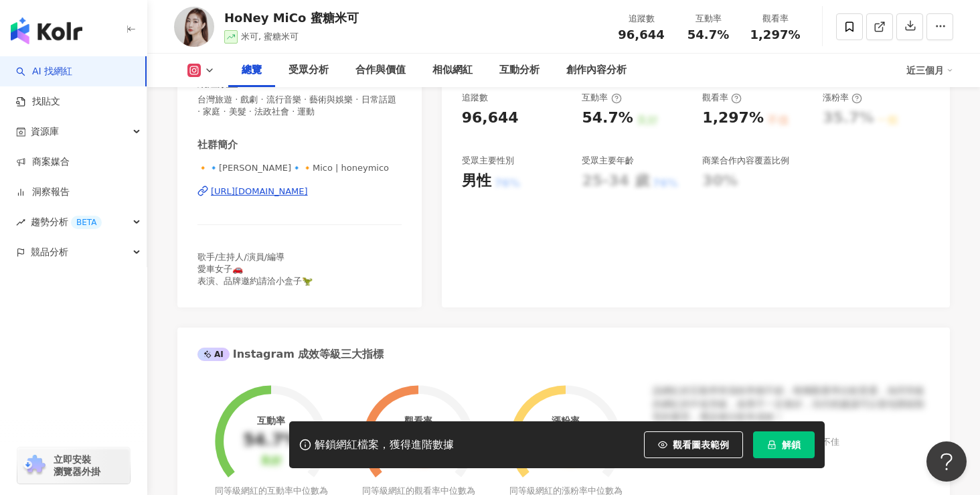
click at [308, 194] on div "[URL][DOMAIN_NAME]" at bounding box center [259, 192] width 97 height 12
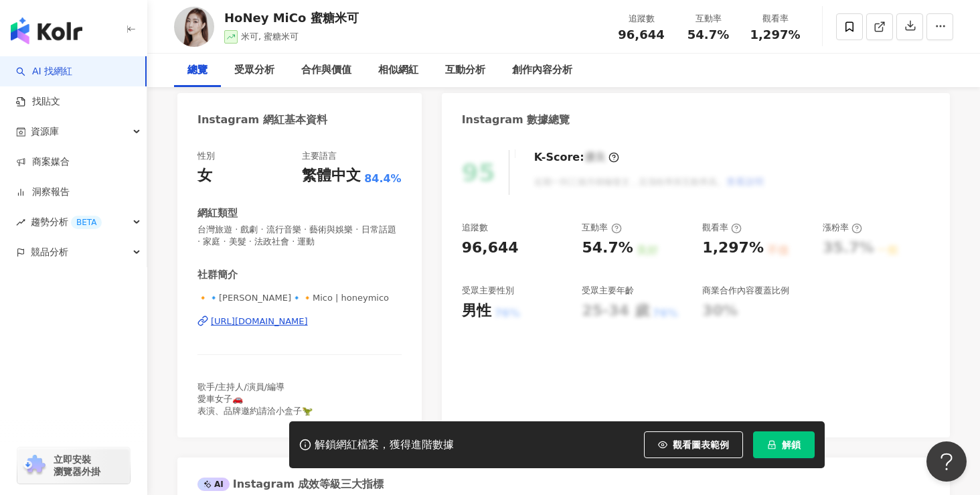
scroll to position [0, 0]
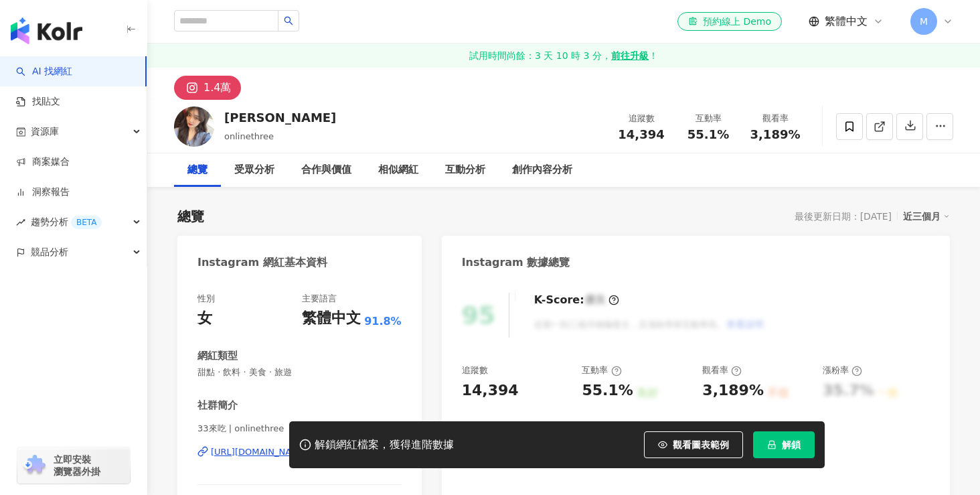
click at [778, 438] on button "解鎖" at bounding box center [784, 444] width 62 height 27
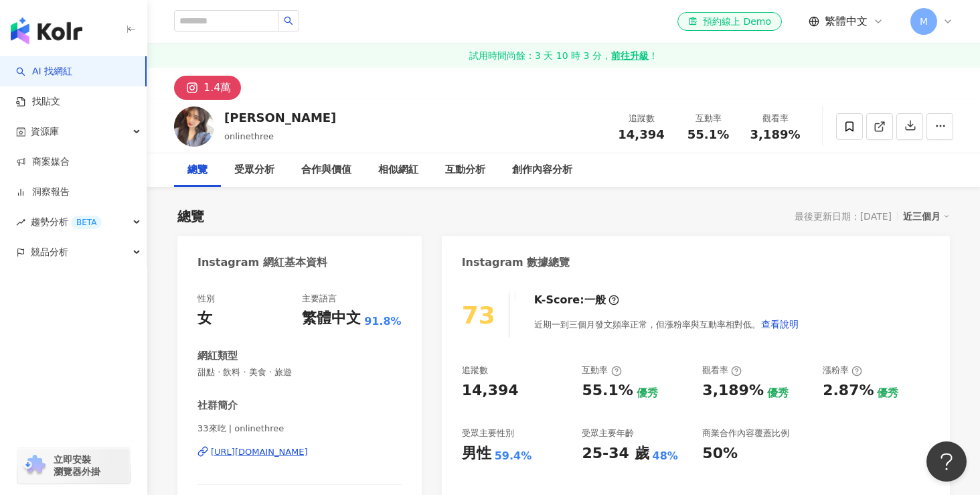
click at [308, 452] on div "https://www.instagram.com/onlinethree/" at bounding box center [259, 452] width 97 height 12
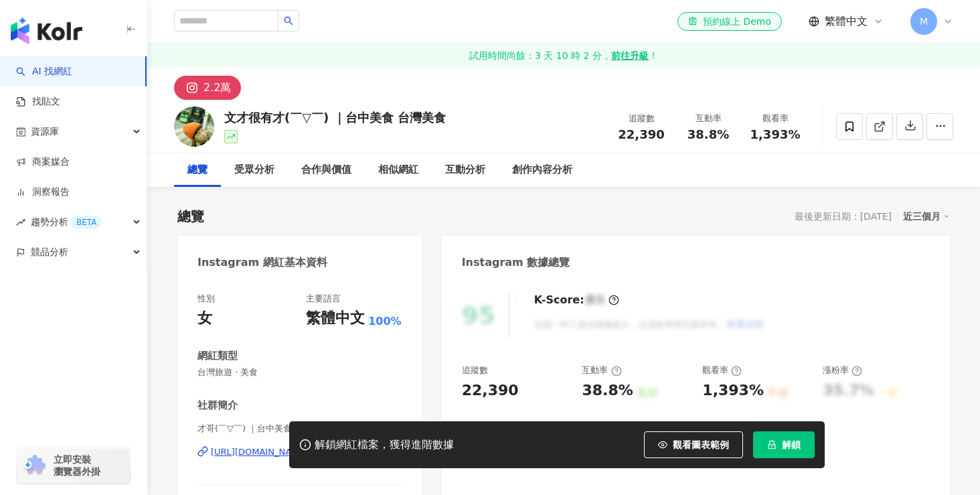
click at [778, 440] on button "解鎖" at bounding box center [784, 444] width 62 height 27
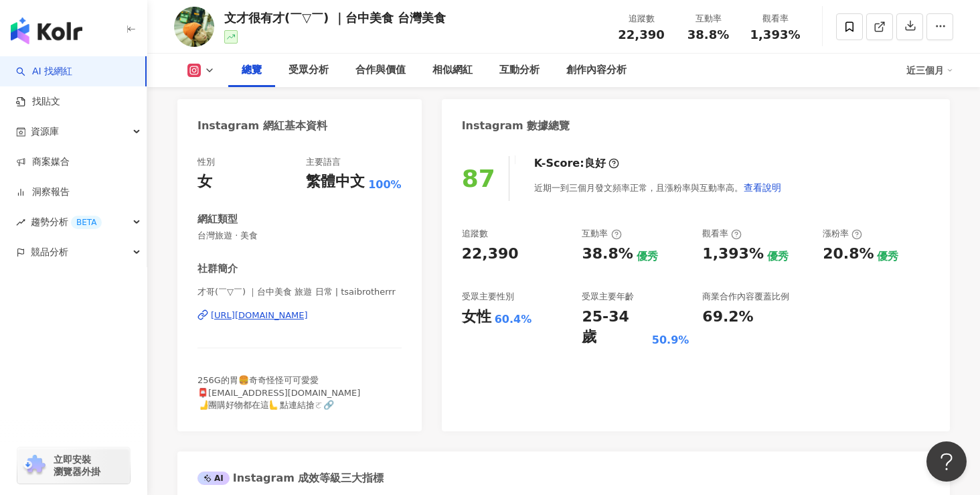
scroll to position [117, 0]
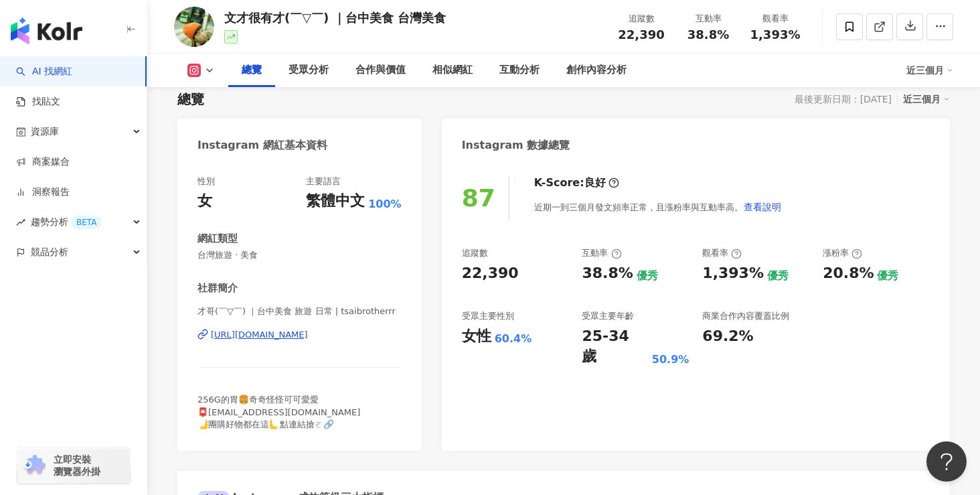
click at [291, 337] on div "[URL][DOMAIN_NAME]" at bounding box center [259, 335] width 97 height 12
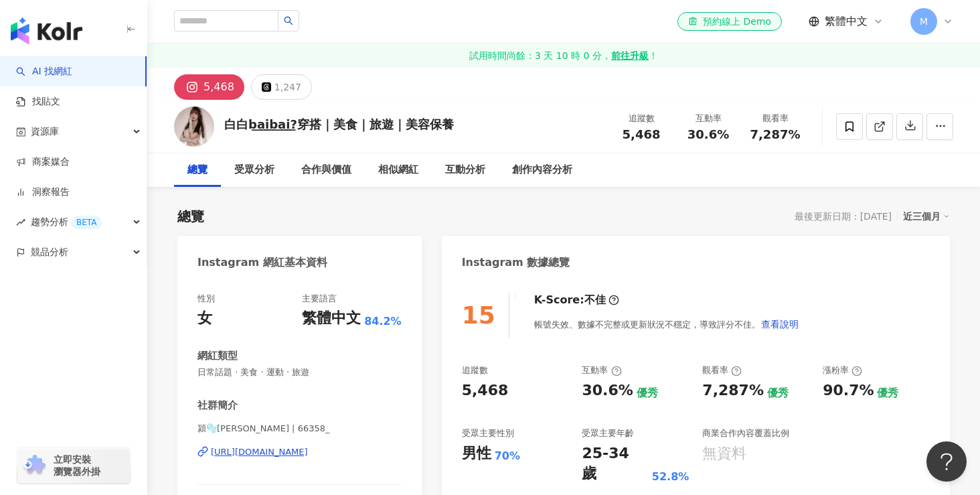
click at [308, 451] on div "https://www.instagram.com/66358_/" at bounding box center [259, 452] width 97 height 12
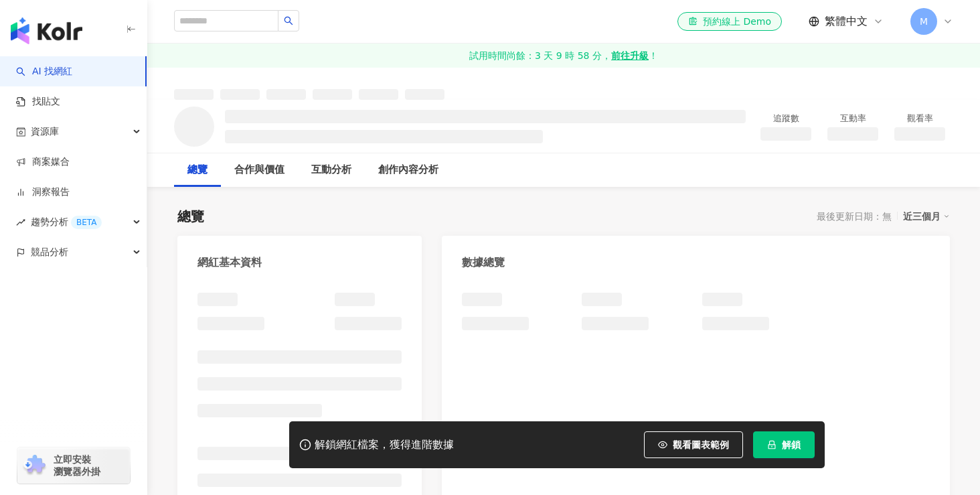
click at [780, 449] on button "解鎖" at bounding box center [784, 444] width 62 height 27
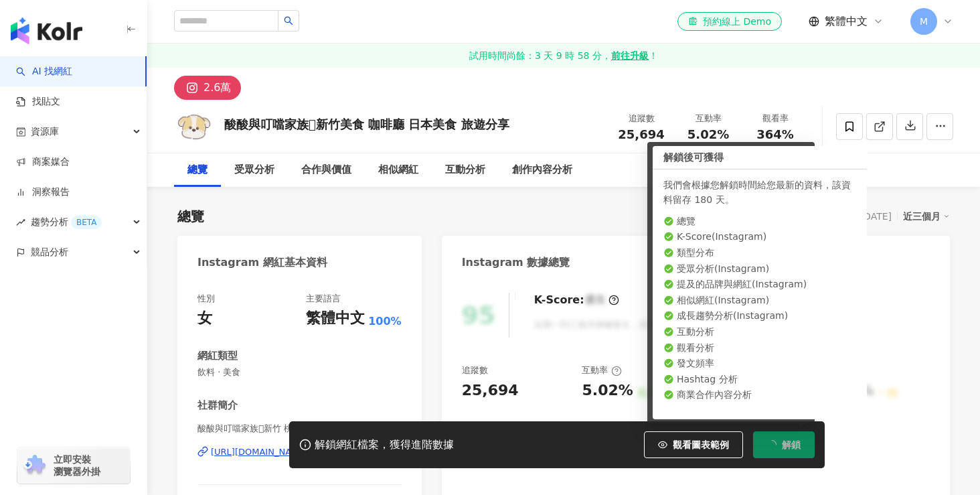
click at [780, 450] on button "解鎖" at bounding box center [784, 444] width 62 height 27
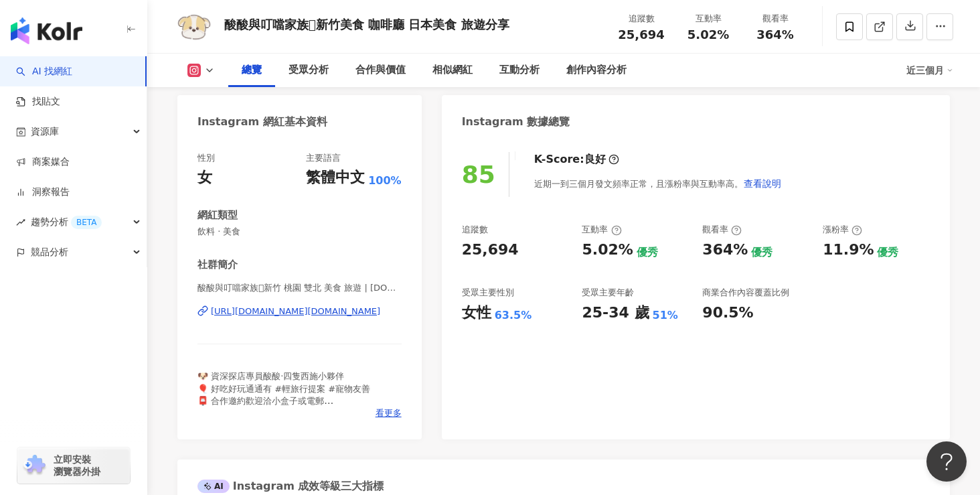
scroll to position [139, 0]
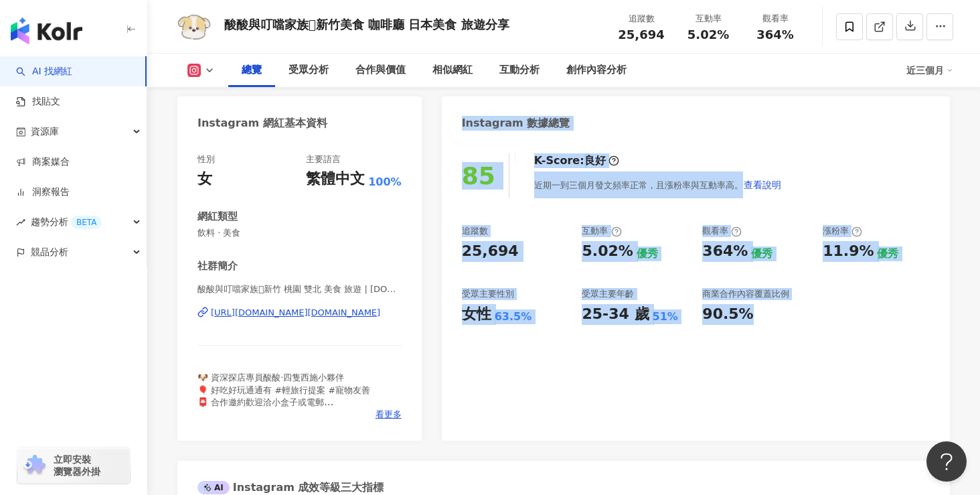
drag, startPoint x: 447, startPoint y: 104, endPoint x: 852, endPoint y: 322, distance: 459.9
click at [852, 322] on div "Instagram 數據總覽 85 K-Score : 良好 近期一到三個月發文頻率正常，且漲粉率與互動率高。 查看說明 追蹤數 25,694 互動率 5.0…" at bounding box center [696, 268] width 508 height 344
click at [852, 321] on div "追蹤數 25,694 互動率 5.02% 優秀 觀看率 364% 優秀 漲粉率 11.9% 優秀 受眾主要性別 女性 63.5% 受眾主要年齡 25-34 歲…" at bounding box center [696, 274] width 468 height 99
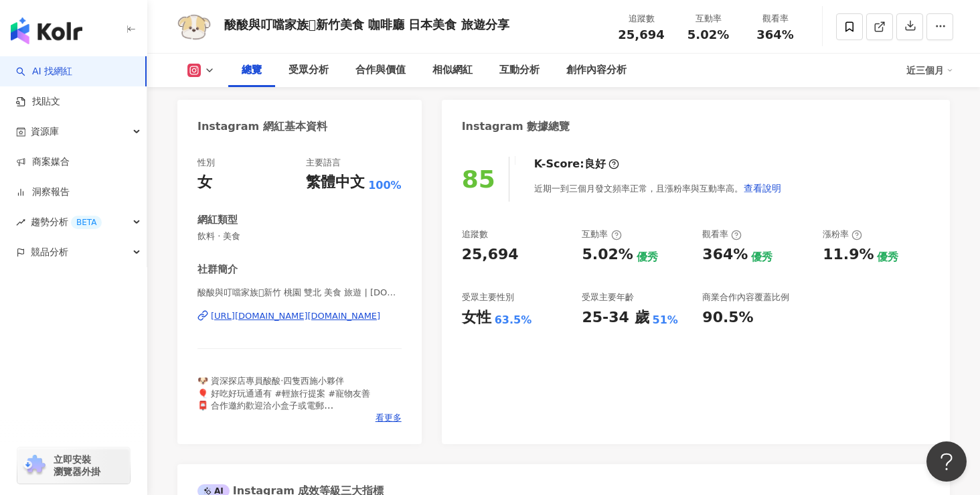
scroll to position [0, 0]
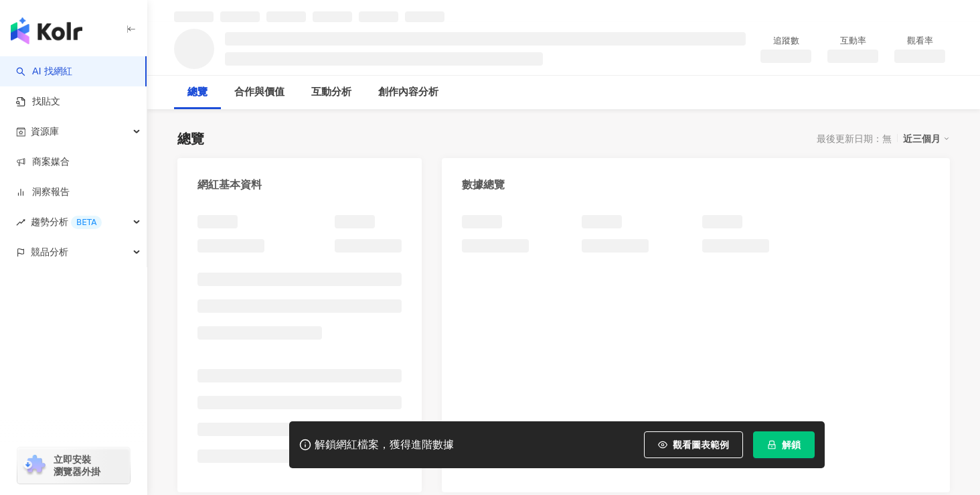
click at [781, 437] on button "解鎖" at bounding box center [784, 444] width 62 height 27
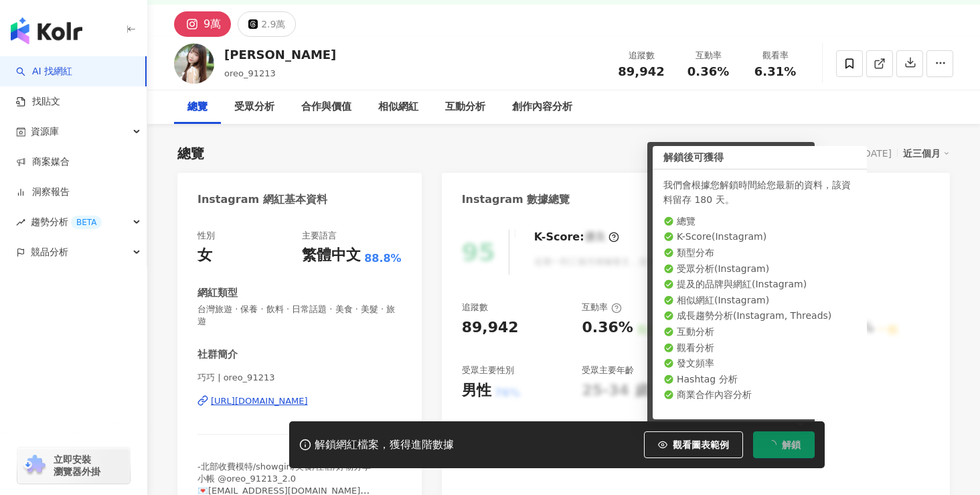
scroll to position [78, 0]
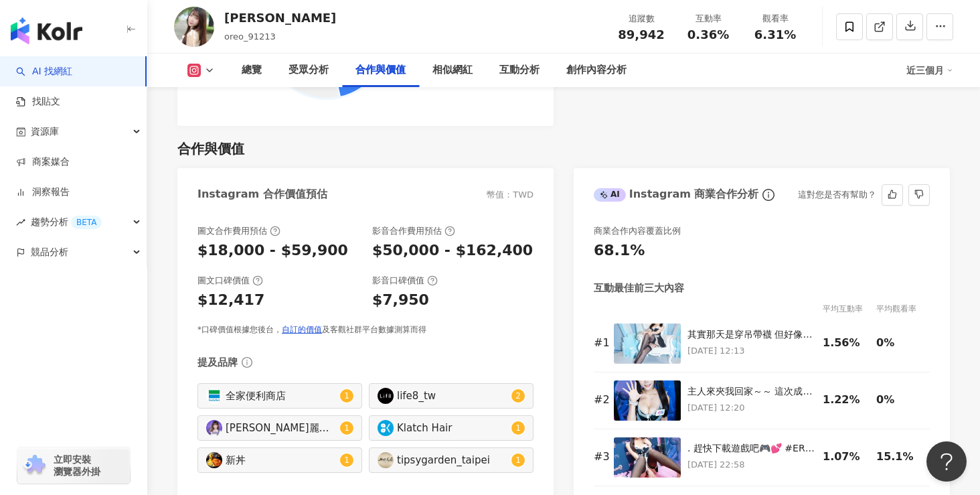
scroll to position [1826, 0]
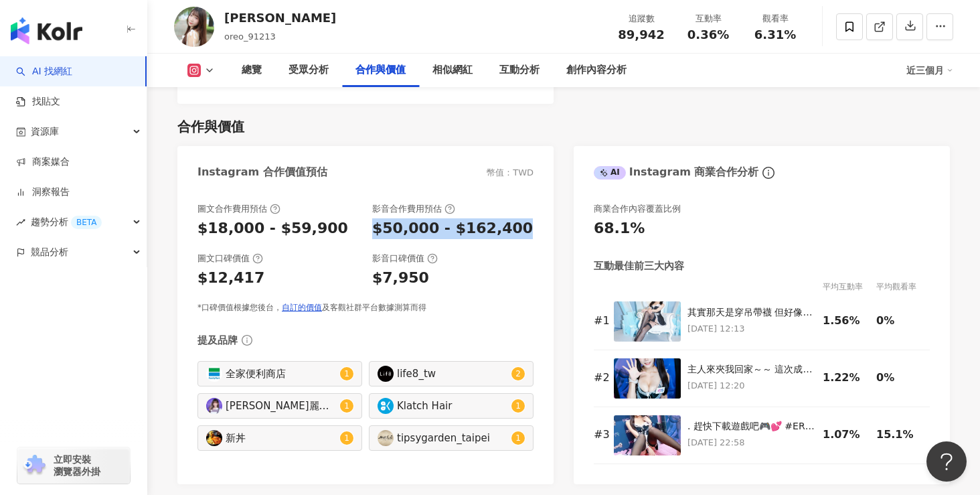
drag, startPoint x: 372, startPoint y: 215, endPoint x: 531, endPoint y: 216, distance: 158.7
click at [531, 218] on div "$50,000 - $162,400" at bounding box center [452, 228] width 161 height 21
click at [531, 223] on div "$50,000 - $162,400" at bounding box center [452, 228] width 161 height 21
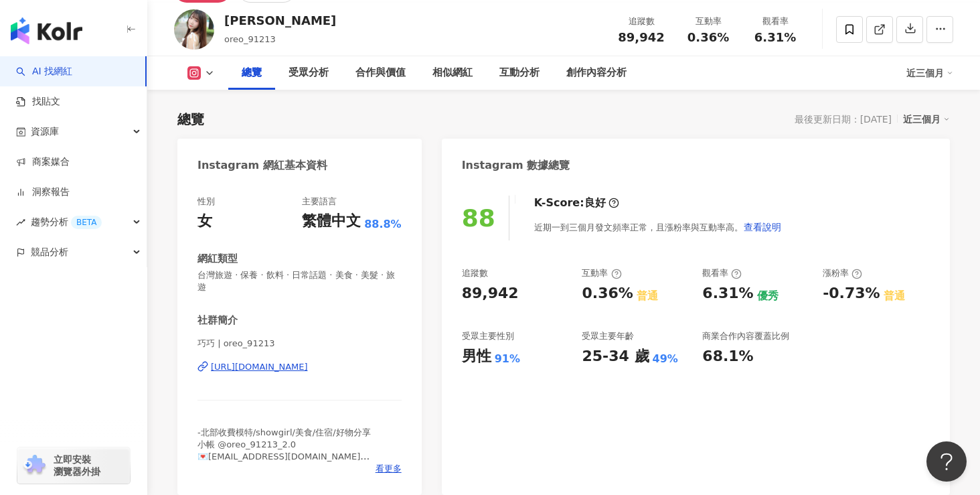
scroll to position [95, 0]
